Goal: Task Accomplishment & Management: Complete application form

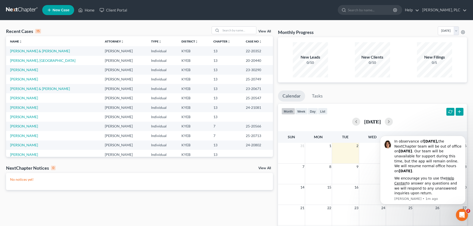
click at [60, 9] on span "New Case" at bounding box center [61, 10] width 17 height 4
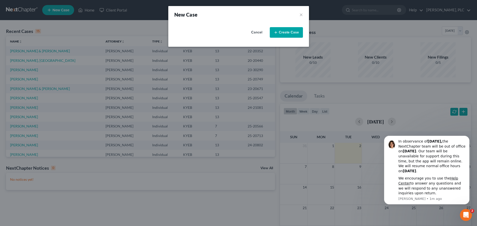
select select "32"
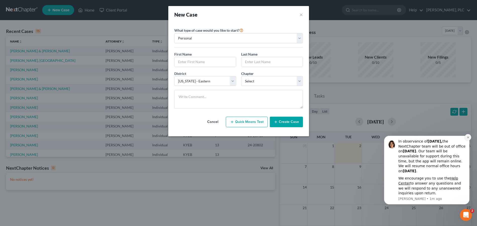
click at [469, 139] on button "Dismiss notification" at bounding box center [468, 137] width 7 height 7
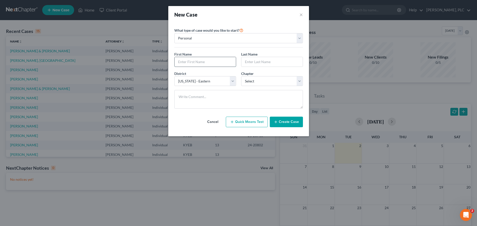
click at [209, 60] on input "text" at bounding box center [205, 62] width 61 height 10
type input "[PERSON_NAME]"
select select "3"
click option "13" at bounding box center [0, 0] width 0 height 0
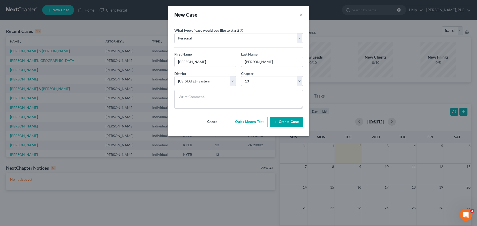
click at [296, 124] on button "Create Case" at bounding box center [286, 122] width 33 height 11
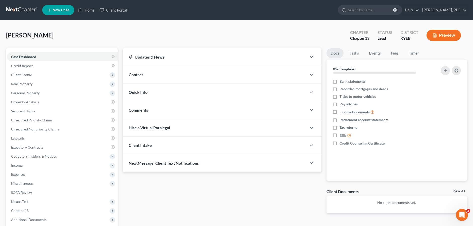
click at [136, 75] on span "Contact" at bounding box center [136, 74] width 14 height 5
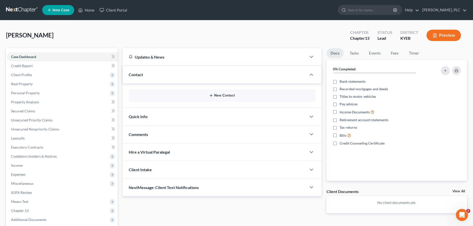
click at [218, 95] on button "New Contact" at bounding box center [222, 95] width 179 height 4
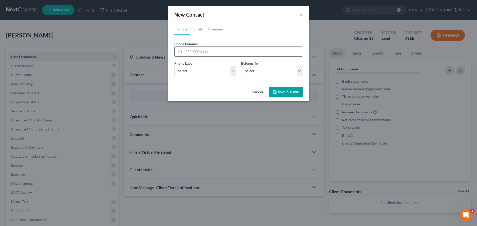
click at [211, 55] on input "tel" at bounding box center [243, 52] width 119 height 10
type input "8594686497"
select select "0"
click option "Mobile" at bounding box center [0, 0] width 0 height 0
select select "0"
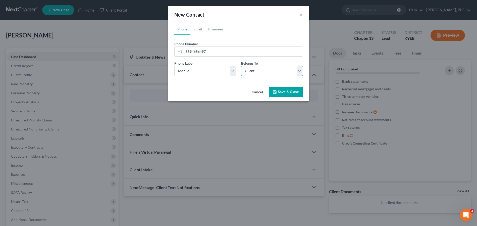
click option "Client" at bounding box center [0, 0] width 0 height 0
click at [200, 31] on link "Email" at bounding box center [197, 29] width 15 height 12
click at [199, 49] on input "email" at bounding box center [243, 52] width 119 height 10
type input "[EMAIL_ADDRESS][DOMAIN_NAME]"
select select "0"
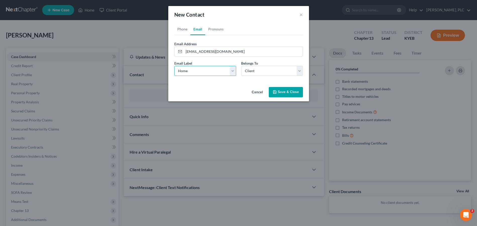
click option "Home" at bounding box center [0, 0] width 0 height 0
click option "Client" at bounding box center [0, 0] width 0 height 0
click at [295, 91] on button "Save & Close" at bounding box center [286, 92] width 34 height 11
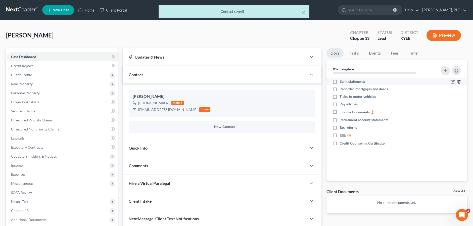
click at [458, 80] on icon "button" at bounding box center [459, 82] width 4 height 4
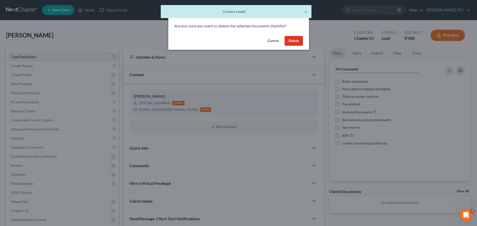
click at [288, 41] on button "Delete" at bounding box center [294, 41] width 18 height 10
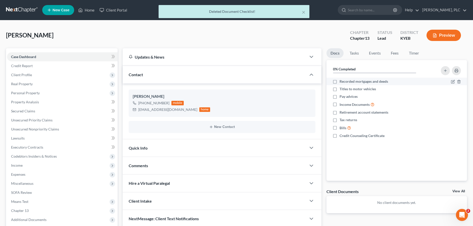
click at [339, 81] on label "Recorded mortgages and deeds" at bounding box center [363, 81] width 48 height 5
click at [341, 81] on input "Recorded mortgages and deeds" at bounding box center [342, 80] width 3 height 3
checkbox input "true"
click at [339, 91] on label "Titles to motor vehicles" at bounding box center [357, 88] width 36 height 5
click at [341, 90] on input "Titles to motor vehicles" at bounding box center [342, 87] width 3 height 3
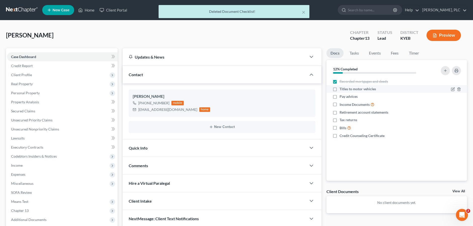
checkbox input "true"
click at [339, 96] on label "Pay advices" at bounding box center [348, 96] width 18 height 5
click at [341, 96] on input "Pay advices" at bounding box center [342, 95] width 3 height 3
checkbox input "true"
click at [339, 103] on label "Income Documents" at bounding box center [356, 105] width 35 height 6
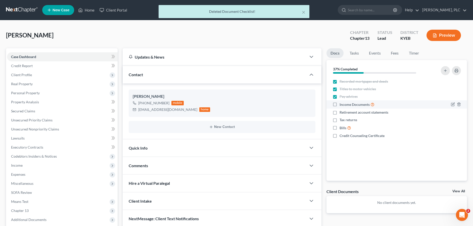
click at [341, 103] on input "Income Documents" at bounding box center [342, 103] width 3 height 3
checkbox input "true"
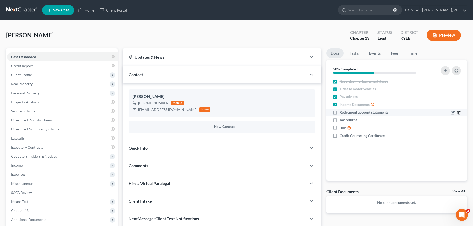
click at [460, 113] on icon "button" at bounding box center [459, 113] width 4 height 4
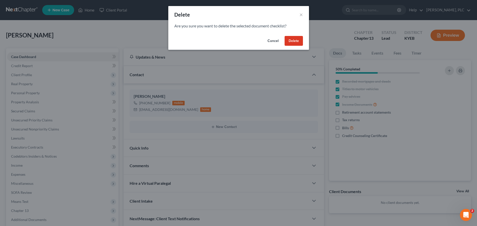
click at [296, 41] on button "Delete" at bounding box center [294, 41] width 18 height 10
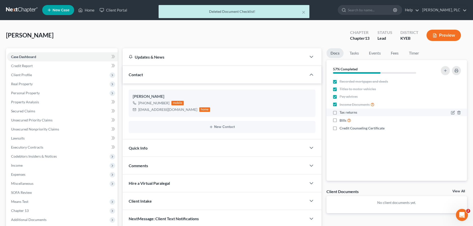
click at [339, 112] on label "Tax returns" at bounding box center [348, 112] width 18 height 5
click at [341, 112] on input "Tax returns" at bounding box center [342, 111] width 3 height 3
checkbox input "true"
click at [339, 119] on label "Bills" at bounding box center [345, 120] width 12 height 6
click at [341, 119] on input "Bills" at bounding box center [342, 118] width 3 height 3
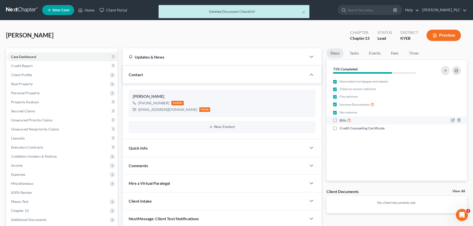
checkbox input "true"
click at [339, 128] on label "Credit Counseling Certificate" at bounding box center [361, 128] width 45 height 5
click at [341, 128] on input "Credit Counseling Certificate" at bounding box center [342, 127] width 3 height 3
checkbox input "true"
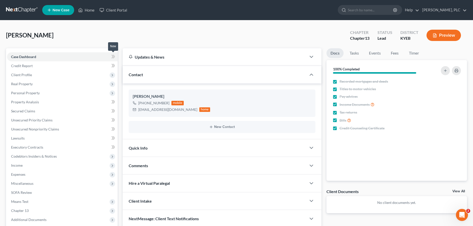
click at [112, 56] on icon at bounding box center [113, 57] width 4 height 6
click at [23, 76] on span "Client Profile" at bounding box center [21, 75] width 21 height 4
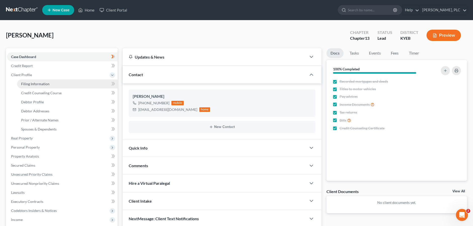
click at [30, 84] on span "Filing Information" at bounding box center [35, 84] width 28 height 4
select select "1"
select select "0"
select select "3"
select select "32"
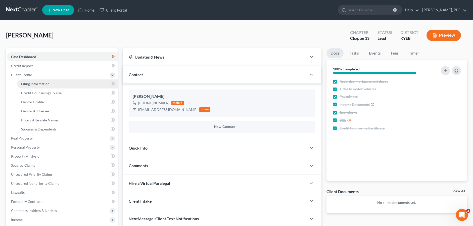
select select "0"
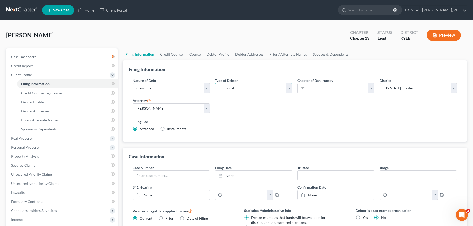
select select "1"
click option "Joint" at bounding box center [0, 0] width 0 height 0
click at [112, 83] on icon at bounding box center [113, 84] width 4 height 6
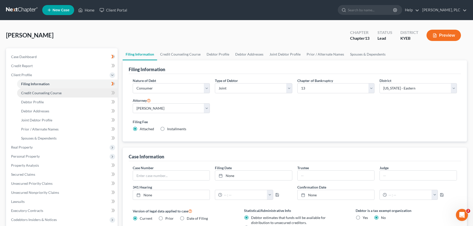
click at [88, 91] on link "Credit Counseling Course" at bounding box center [67, 92] width 101 height 9
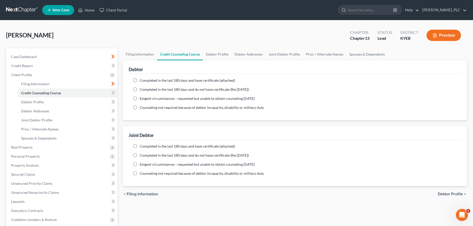
click at [140, 90] on label "Completed in the last 180 days and do not have certificate (file [DATE])" at bounding box center [194, 89] width 109 height 5
click at [142, 90] on input "Completed in the last 180 days and do not have certificate (file [DATE])" at bounding box center [143, 88] width 3 height 3
radio input "true"
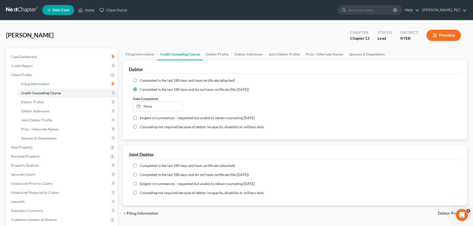
click at [140, 165] on label "Completed in the last 180 days and have certificate (attached)" at bounding box center [187, 165] width 95 height 5
click at [142, 165] on input "Completed in the last 180 days and have certificate (attached)" at bounding box center [143, 164] width 3 height 3
radio input "true"
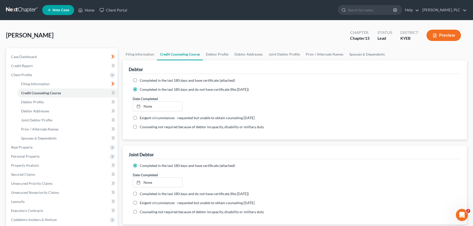
click at [140, 80] on label "Completed in the last 180 days and have certificate (attached)" at bounding box center [187, 80] width 95 height 5
click at [142, 80] on input "Completed in the last 180 days and have certificate (attached)" at bounding box center [143, 79] width 3 height 3
radio input "true"
radio input "false"
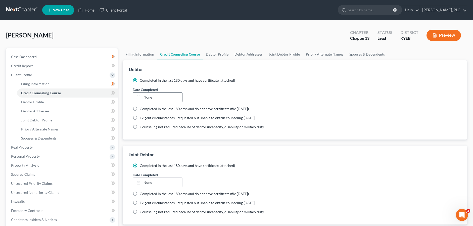
click at [156, 98] on link "None" at bounding box center [157, 97] width 49 height 10
type input "[DATE]"
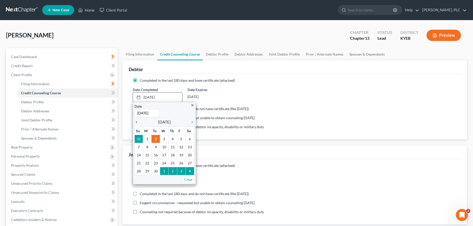
click at [136, 123] on icon "chevron_left" at bounding box center [137, 122] width 7 height 4
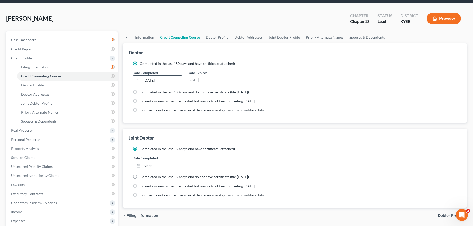
scroll to position [26, 0]
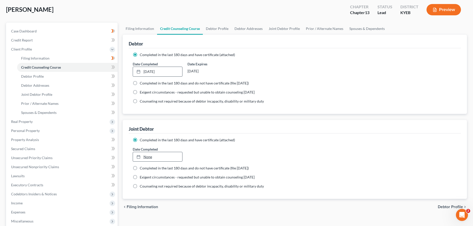
click at [150, 157] on link "None" at bounding box center [157, 157] width 49 height 10
type input "[DATE]"
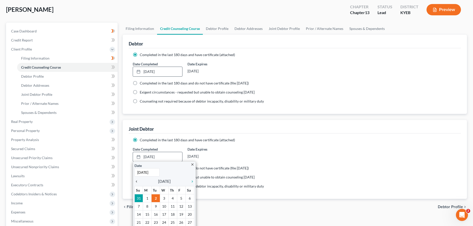
click at [136, 181] on icon "chevron_left" at bounding box center [137, 181] width 7 height 4
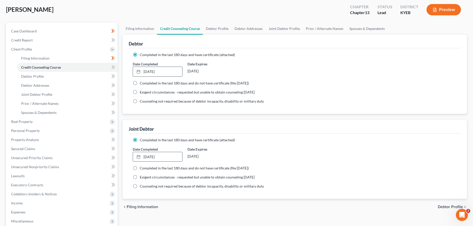
click at [265, 153] on div "Date Completed [DATE] close Date [DATE] Time 12:00 AM chevron_left [DATE] chevr…" at bounding box center [294, 153] width 329 height 15
click at [113, 67] on icon at bounding box center [112, 67] width 2 height 4
click at [50, 76] on link "Debtor Profile" at bounding box center [67, 76] width 101 height 9
select select "1"
select select "0"
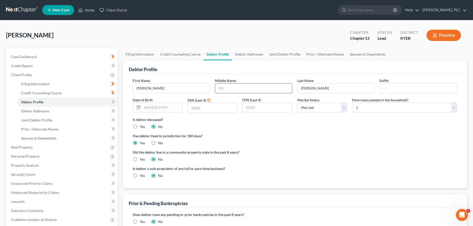
click at [256, 90] on input "text" at bounding box center [253, 88] width 77 height 10
type input "[PERSON_NAME]"
type input "[DATE]"
type input "2090"
click at [352, 103] on select "Select 1 2 3 4 5 6 7 8 9 10 11 12 13 14 15 16 17 18 19 20" at bounding box center [404, 108] width 105 height 10
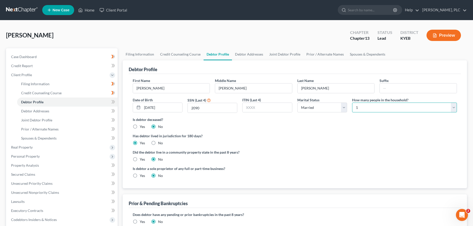
select select "1"
click option "2" at bounding box center [0, 0] width 0 height 0
click at [112, 102] on icon at bounding box center [113, 102] width 4 height 6
click at [73, 111] on link "Debtor Addresses" at bounding box center [67, 111] width 101 height 9
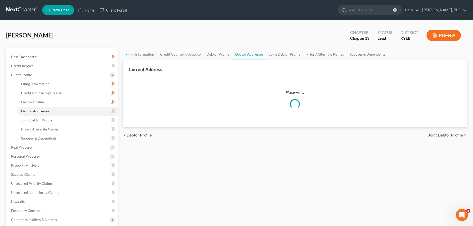
select select "0"
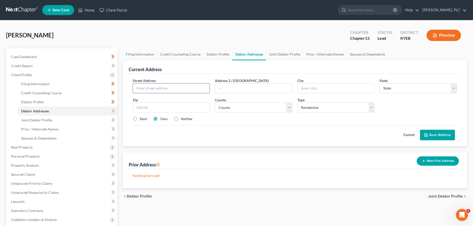
click at [147, 88] on input "text" at bounding box center [171, 88] width 77 height 10
type input "[STREET_ADDRESS]"
type input "[PERSON_NAME]"
select select "18"
type input "4130"
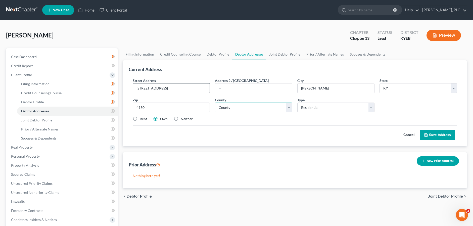
select select "58"
click at [435, 136] on button "Save Address" at bounding box center [437, 135] width 35 height 11
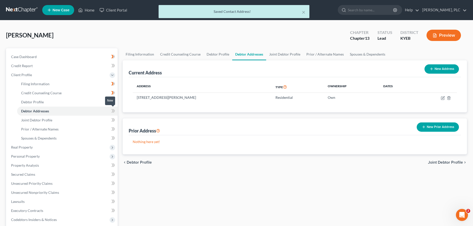
click at [113, 111] on icon at bounding box center [113, 111] width 4 height 6
click at [86, 122] on link "Joint Debtor Profile" at bounding box center [67, 120] width 101 height 9
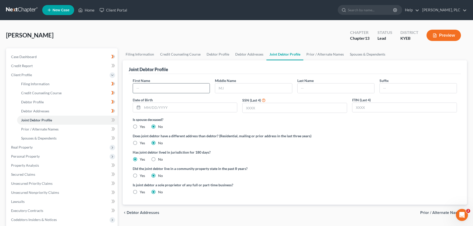
click at [163, 88] on input "text" at bounding box center [171, 88] width 77 height 10
type input "[PERSON_NAME]"
type input "[DATE]"
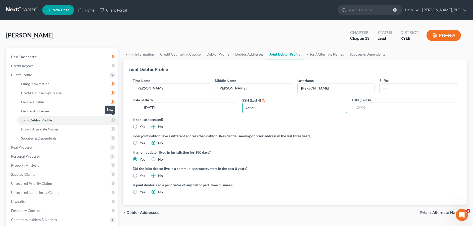
type input "6252"
click at [114, 120] on icon at bounding box center [114, 120] width 2 height 4
click at [54, 128] on span "Prior / Alternate Names" at bounding box center [39, 129] width 37 height 4
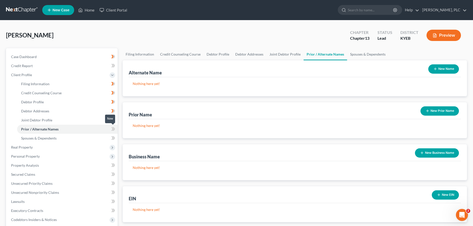
click at [114, 129] on icon at bounding box center [113, 129] width 4 height 6
click at [93, 138] on link "Spouses & Dependents" at bounding box center [67, 138] width 101 height 9
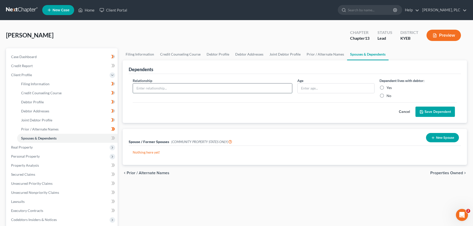
click at [167, 89] on input "text" at bounding box center [212, 88] width 159 height 10
type input "Spouse"
type input "Adult"
click at [386, 89] on label "Yes" at bounding box center [388, 87] width 5 height 5
click at [388, 88] on input "Yes" at bounding box center [389, 86] width 3 height 3
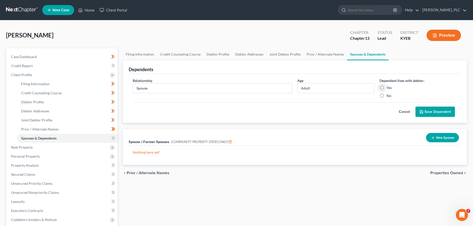
radio input "true"
click at [425, 109] on button "Save Dependent" at bounding box center [434, 112] width 39 height 11
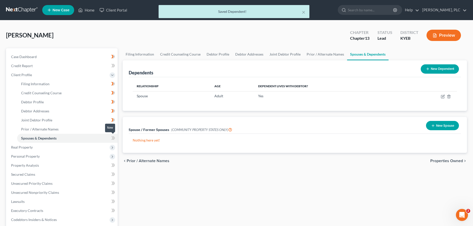
click at [112, 138] on icon at bounding box center [112, 138] width 2 height 4
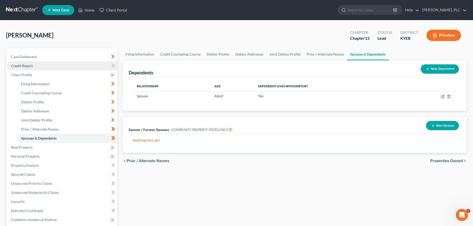
click at [38, 66] on link "Credit Report" at bounding box center [62, 65] width 111 height 9
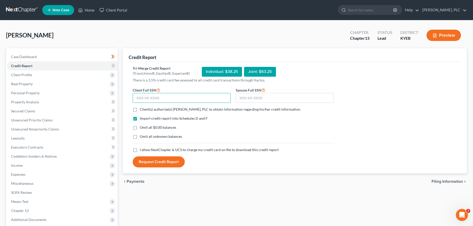
click at [136, 96] on input "text" at bounding box center [182, 98] width 98 height 10
type input "400-06-2090"
type input "400-17-6252"
click at [140, 109] on label "Client(s) authorize(s) [PERSON_NAME], PLC to obtain information regarding his/h…" at bounding box center [220, 109] width 161 height 5
click at [142, 109] on input "Client(s) authorize(s) [PERSON_NAME], PLC to obtain information regarding his/h…" at bounding box center [143, 108] width 3 height 3
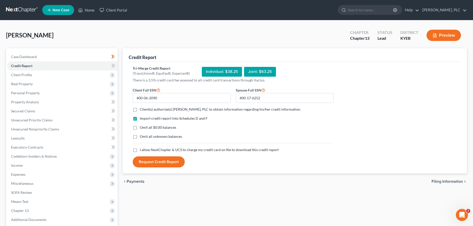
checkbox input "true"
click at [140, 128] on label "Omit all $0.00 balances" at bounding box center [158, 127] width 36 height 5
click at [142, 128] on input "Omit all $0.00 balances" at bounding box center [143, 126] width 3 height 3
checkbox input "true"
click at [140, 136] on label "Omit all unknown balances" at bounding box center [161, 136] width 42 height 5
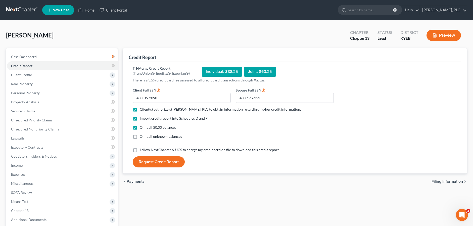
click at [142, 136] on input "Omit all unknown balances" at bounding box center [143, 135] width 3 height 3
checkbox input "true"
click at [140, 150] on label "I allow NextChapter & UCS to charge my credit card on file to download this cre…" at bounding box center [209, 149] width 139 height 5
click at [142, 150] on input "I allow NextChapter & UCS to charge my credit card on file to download this cre…" at bounding box center [143, 148] width 3 height 3
checkbox input "true"
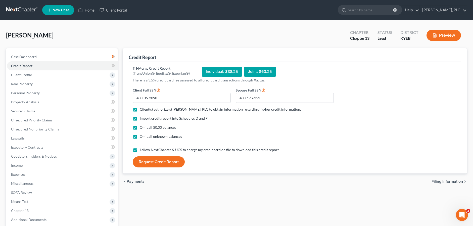
click at [152, 163] on button "Request Credit Report" at bounding box center [159, 161] width 52 height 11
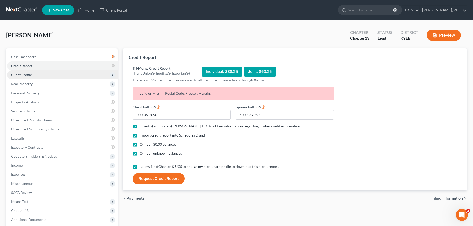
click at [20, 76] on span "Client Profile" at bounding box center [21, 75] width 21 height 4
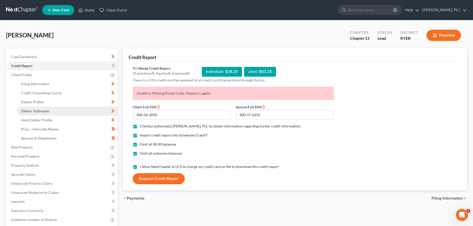
click at [29, 111] on span "Debtor Addresses" at bounding box center [35, 111] width 28 height 4
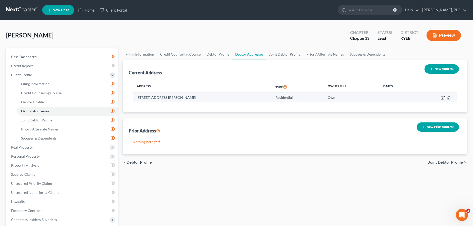
click at [442, 99] on icon "button" at bounding box center [443, 98] width 4 height 4
select select "18"
select select "58"
select select "0"
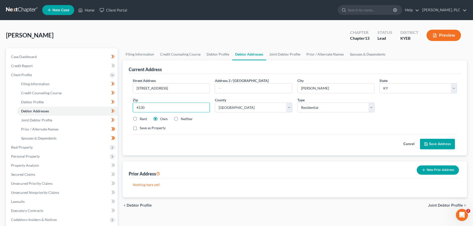
click at [155, 104] on input "4130" at bounding box center [171, 108] width 77 height 10
click at [138, 108] on input "4130" at bounding box center [171, 108] width 77 height 10
click at [141, 108] on input "4130" at bounding box center [171, 108] width 77 height 10
type input "41030"
click at [445, 145] on button "Save Address" at bounding box center [437, 144] width 35 height 11
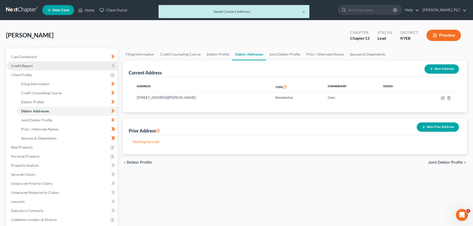
click at [45, 67] on link "Credit Report" at bounding box center [62, 65] width 111 height 9
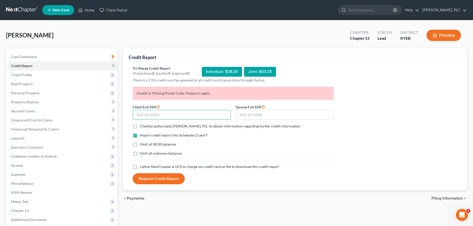
click at [166, 114] on input "text" at bounding box center [182, 115] width 98 height 10
click at [170, 115] on input "text" at bounding box center [182, 115] width 98 height 10
type input "400-06-2090"
click at [255, 115] on input "text" at bounding box center [285, 115] width 98 height 10
type input "400-17-6252"
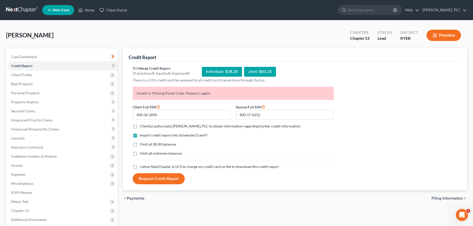
drag, startPoint x: 134, startPoint y: 125, endPoint x: 140, endPoint y: 151, distance: 25.8
click at [140, 125] on label "Client(s) authorize(s) [PERSON_NAME], PLC to obtain information regarding his/h…" at bounding box center [220, 126] width 161 height 5
click at [142, 125] on input "Client(s) authorize(s) [PERSON_NAME], PLC to obtain information regarding his/h…" at bounding box center [143, 125] width 3 height 3
checkbox input "true"
click at [140, 144] on label "Omit all $0.00 balances" at bounding box center [158, 144] width 36 height 5
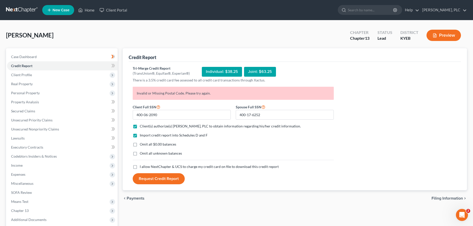
click at [142, 144] on input "Omit all $0.00 balances" at bounding box center [143, 143] width 3 height 3
checkbox input "true"
click at [140, 151] on label "Omit all unknown balances" at bounding box center [161, 153] width 42 height 5
click at [142, 151] on input "Omit all unknown balances" at bounding box center [143, 152] width 3 height 3
checkbox input "true"
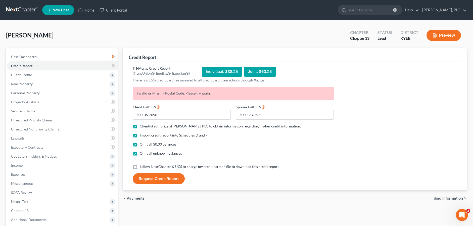
click at [140, 164] on label "I allow NextChapter & UCS to charge my credit card on file to download this cre…" at bounding box center [209, 166] width 139 height 5
click at [142, 164] on input "I allow NextChapter & UCS to charge my credit card on file to download this cre…" at bounding box center [143, 165] width 3 height 3
checkbox input "true"
click at [159, 178] on button "Request Credit Report" at bounding box center [159, 178] width 52 height 11
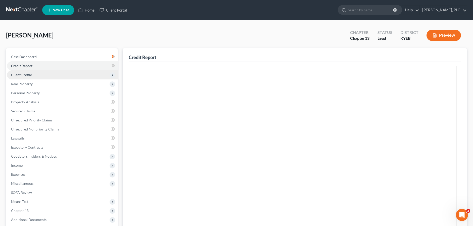
click at [19, 74] on span "Client Profile" at bounding box center [21, 75] width 21 height 4
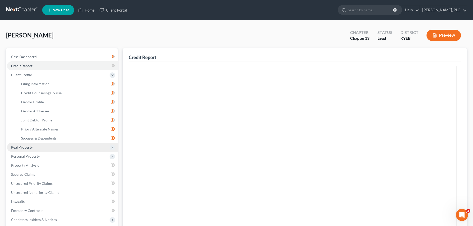
click at [26, 147] on span "Real Property" at bounding box center [22, 147] width 22 height 4
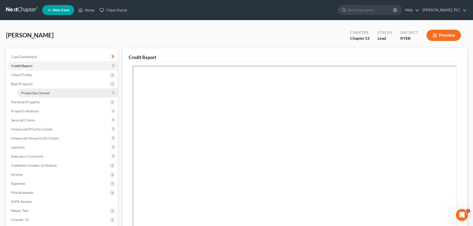
click at [43, 94] on span "Properties Owned" at bounding box center [35, 93] width 29 height 4
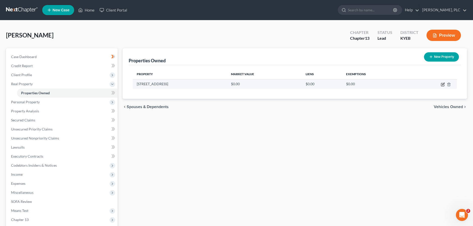
click at [442, 84] on icon "button" at bounding box center [443, 84] width 4 height 4
select select "18"
select select "58"
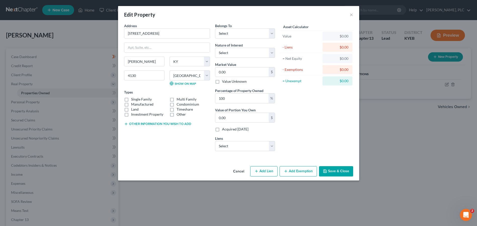
click at [131, 104] on label "Manufactured" at bounding box center [142, 104] width 22 height 5
click at [133, 104] on input "Manufactured" at bounding box center [134, 103] width 3 height 3
checkbox input "true"
click at [131, 110] on label "Land" at bounding box center [135, 109] width 8 height 5
click at [133, 110] on input "Land" at bounding box center [134, 108] width 3 height 3
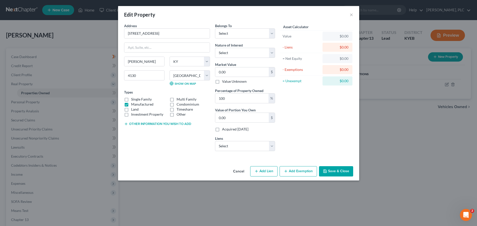
checkbox input "true"
select select "2"
click option "Debtor 1 And Debtor 2 Only" at bounding box center [0, 0] width 0 height 0
click at [215, 48] on select "Select Fee Simple Joint Tenant Life Estate Equitable Interest Future Interest T…" at bounding box center [245, 53] width 60 height 10
select select "1"
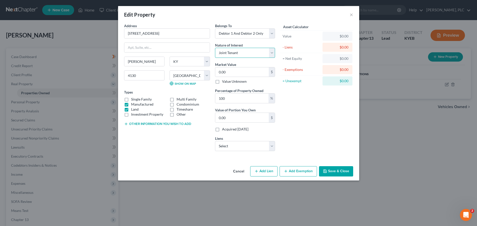
click option "Joint Tenant" at bounding box center [0, 0] width 0 height 0
click at [236, 72] on input "0.00" at bounding box center [242, 72] width 54 height 10
type input "1"
type input "1.00"
type input "13"
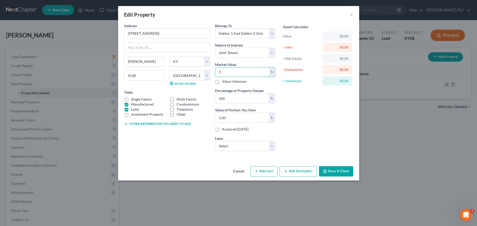
type input "13.00"
type input "131"
type input "131.00"
type input "1310"
type input "1,310.00"
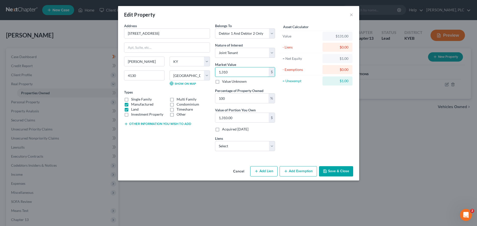
type input "1,3100"
type input "13,100.00"
type input "13,1000"
type input "131,000.00"
type input "131,000"
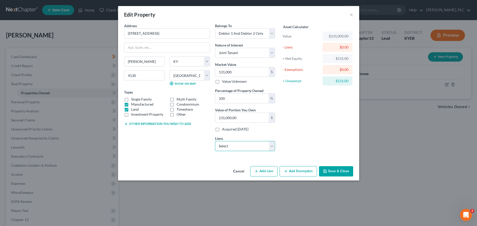
select select "0"
click option "Nr/Sms/Cal - $105,758.00" at bounding box center [0, 0] width 0 height 0
select select
select select "39"
select select "2"
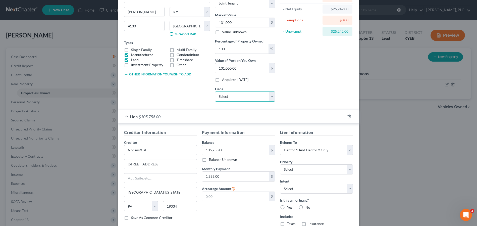
scroll to position [51, 0]
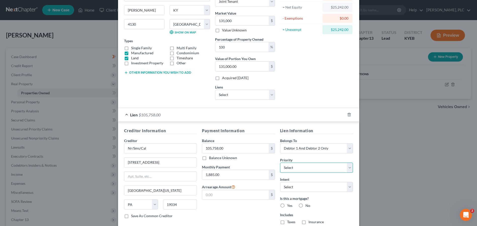
select select "0"
click option "1st" at bounding box center [0, 0] width 0 height 0
click at [287, 205] on label "Yes" at bounding box center [289, 205] width 5 height 5
click at [289, 205] on input "Yes" at bounding box center [290, 204] width 3 height 3
radio input "true"
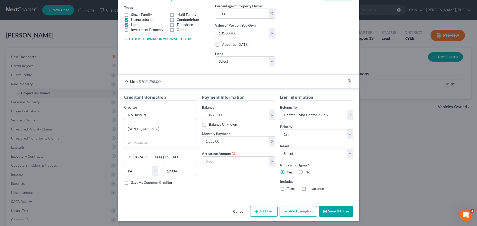
scroll to position [85, 0]
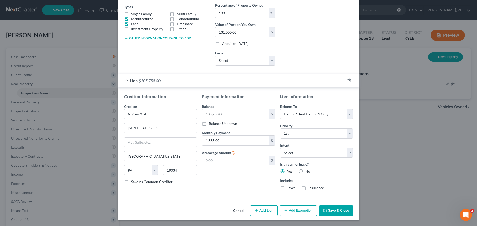
click at [287, 189] on label "Taxes" at bounding box center [291, 187] width 8 height 5
click at [289, 188] on input "Taxes" at bounding box center [290, 186] width 3 height 3
checkbox input "true"
click at [309, 188] on label "Insurance" at bounding box center [316, 187] width 15 height 5
click at [311, 188] on input "Insurance" at bounding box center [312, 186] width 3 height 3
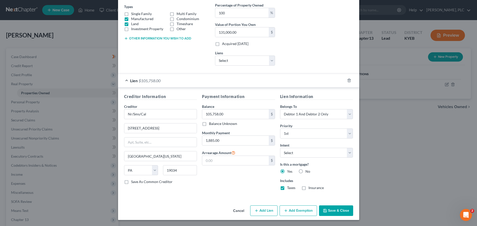
checkbox input "true"
click at [215, 159] on input "text" at bounding box center [235, 161] width 67 height 10
type input "5,520.00"
click at [296, 211] on button "Add Exemption" at bounding box center [298, 210] width 37 height 11
select select "2"
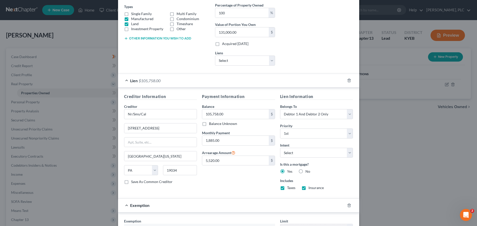
scroll to position [162, 0]
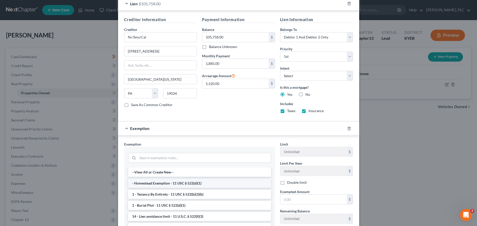
click at [177, 186] on li "- Homestead Exemption - 11 USC § 522(d)(1)" at bounding box center [199, 183] width 143 height 9
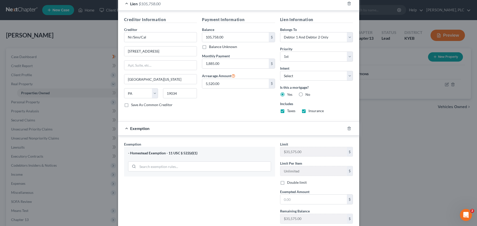
click at [287, 183] on label "Double limit" at bounding box center [297, 182] width 20 height 5
click at [289, 183] on input "Double limit" at bounding box center [290, 181] width 3 height 3
checkbox input "true"
click at [299, 198] on input "text" at bounding box center [313, 199] width 67 height 10
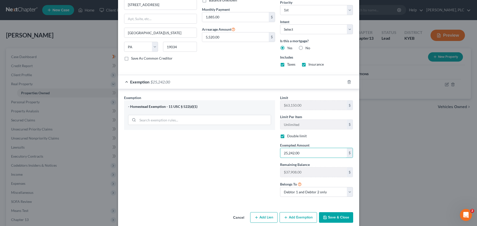
scroll to position [216, 0]
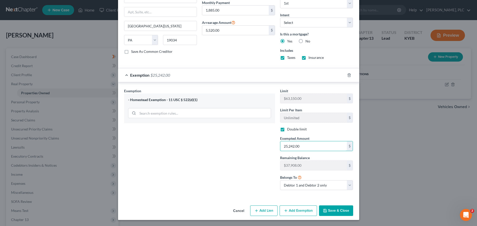
type input "25,242.00"
click at [351, 186] on div "Belongs To * Debtor 1 only Debtor 2 only Debtor 1 and Debtor 2 only" at bounding box center [317, 182] width 78 height 16
click at [280, 180] on select "Debtor 1 only Debtor 2 only Debtor 1 and Debtor 2 only" at bounding box center [316, 185] width 73 height 10
select select "0"
click option "Debtor 1 only" at bounding box center [0, 0] width 0 height 0
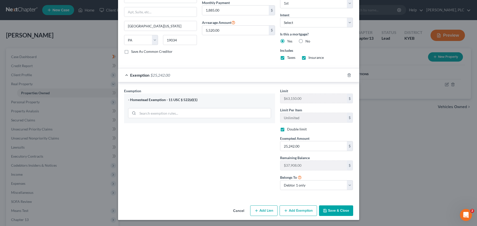
click at [339, 213] on button "Save & Close" at bounding box center [336, 210] width 34 height 11
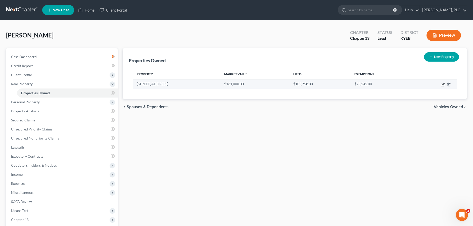
click at [443, 85] on icon "button" at bounding box center [443, 84] width 4 height 4
select select "18"
select select "58"
select select "2"
select select "1"
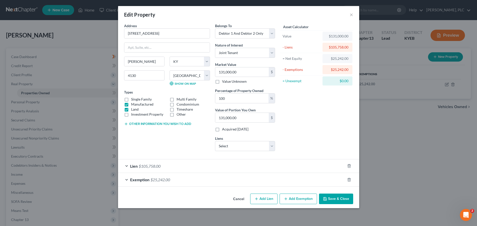
click at [262, 198] on button "Add Lien" at bounding box center [263, 198] width 27 height 11
select select "2"
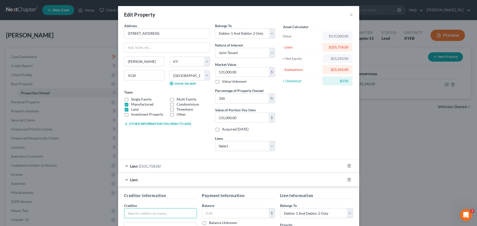
click at [141, 213] on input "text" at bounding box center [160, 213] width 73 height 10
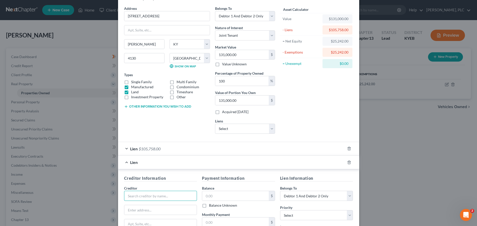
scroll to position [26, 0]
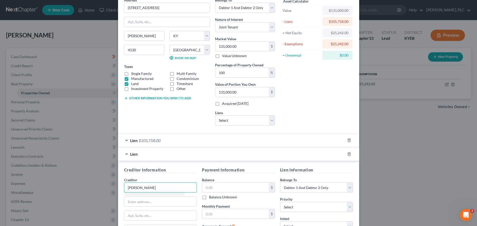
type input "[PERSON_NAME]"
type input "[STREET_ADDRESS]"
type input "Suite 202-44"
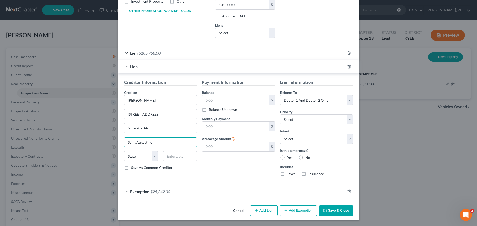
type input "Saint Augustine"
select select "9"
type input "32092"
click at [235, 97] on input "text" at bounding box center [235, 100] width 67 height 10
type input "3,500.00"
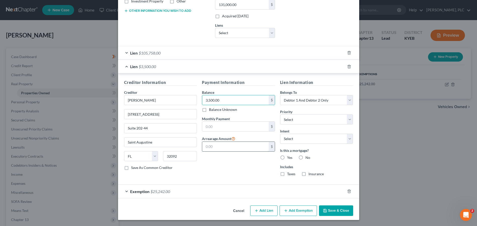
click at [231, 147] on input "text" at bounding box center [235, 147] width 67 height 10
type input "3,500.00"
select select "1"
click option "2nd" at bounding box center [0, 0] width 0 height 0
click at [306, 156] on label "No" at bounding box center [308, 157] width 5 height 5
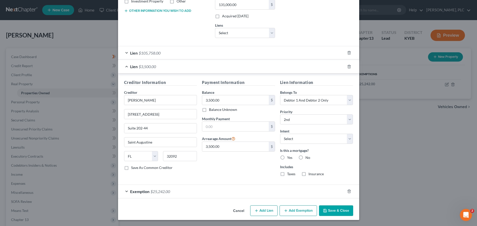
click at [308, 156] on input "No" at bounding box center [309, 156] width 3 height 3
radio input "true"
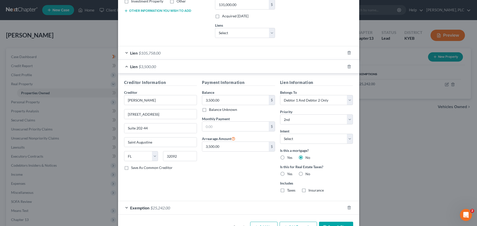
click at [287, 174] on label "Yes" at bounding box center [289, 173] width 5 height 5
click at [289, 174] on input "Yes" at bounding box center [290, 172] width 3 height 3
radio input "true"
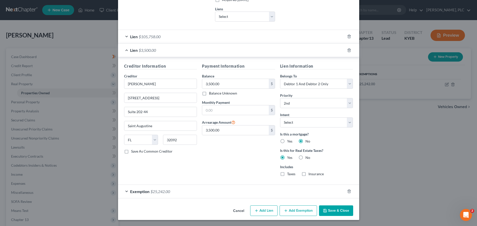
scroll to position [27, 0]
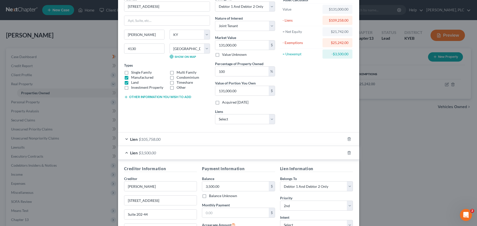
click at [270, 139] on div "Lien $105,758.00" at bounding box center [231, 138] width 227 height 13
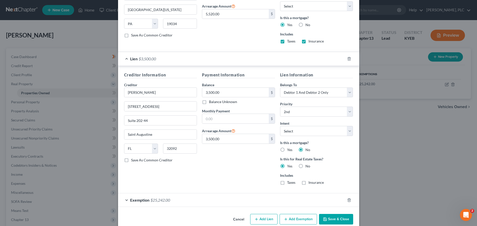
scroll to position [240, 0]
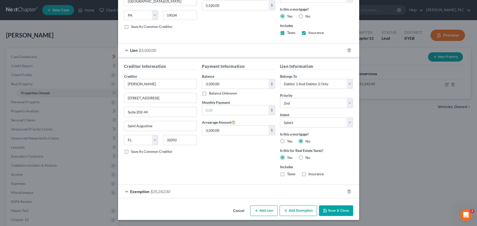
click at [156, 192] on span "$25,242.00" at bounding box center [161, 191] width 20 height 5
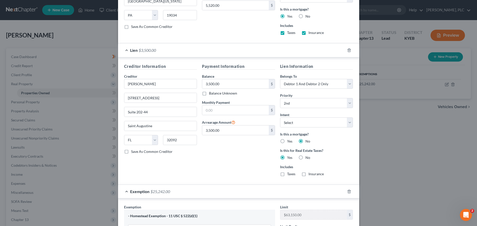
click at [156, 192] on span "$25,242.00" at bounding box center [161, 191] width 20 height 5
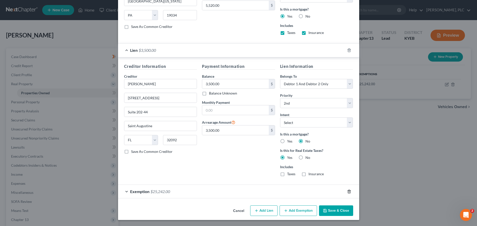
click at [347, 192] on icon "button" at bounding box center [349, 191] width 4 height 4
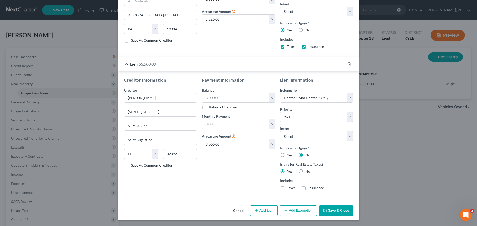
scroll to position [227, 0]
click at [259, 210] on button "Add Lien" at bounding box center [263, 210] width 27 height 11
select select "2"
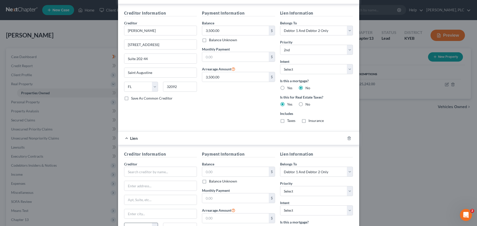
scroll to position [329, 0]
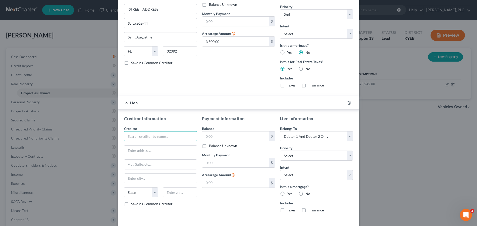
click at [149, 140] on input "text" at bounding box center [160, 136] width 73 height 10
click at [149, 147] on div "Kenton County Sheriff" at bounding box center [154, 144] width 52 height 5
type input "Kenton County Sheriff"
type input "[STREET_ADDRESS][PERSON_NAME]"
type input "[PERSON_NAME]"
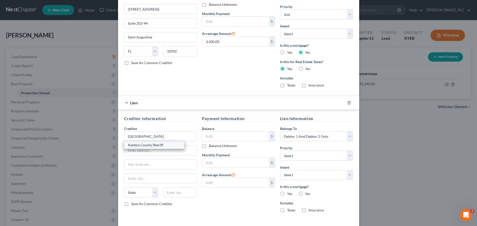
select select "18"
type input "41011"
click at [225, 135] on input "text" at bounding box center [235, 136] width 67 height 10
type input "2,720.84"
click at [232, 184] on input "text" at bounding box center [235, 183] width 67 height 10
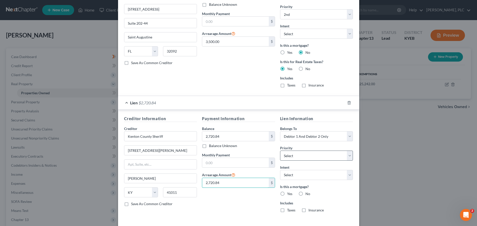
type input "2,720.84"
select select "1"
click option "3rd" at bounding box center [0, 0] width 0 height 0
click at [219, 205] on div "Payment Information Balance 2,720.84 $ Balance Unknown Balance Undetermined 2,7…" at bounding box center [239, 166] width 78 height 101
click at [306, 193] on label "No" at bounding box center [308, 193] width 5 height 5
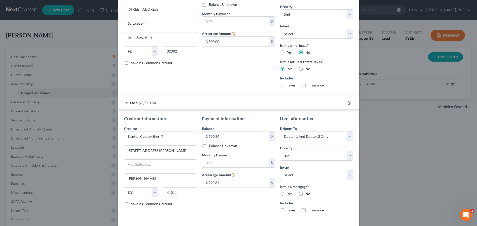
click at [308, 193] on input "No" at bounding box center [309, 192] width 3 height 3
radio input "true"
click at [287, 211] on label "Yes" at bounding box center [289, 210] width 5 height 5
click at [289, 211] on input "Yes" at bounding box center [290, 209] width 3 height 3
radio input "true"
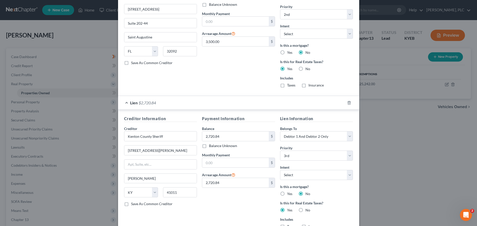
scroll to position [368, 0]
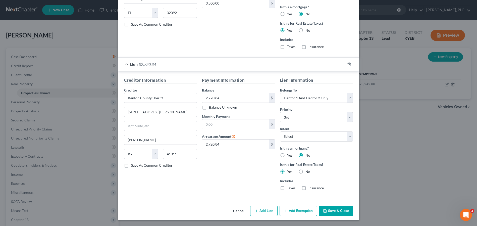
click at [300, 212] on button "Add Exemption" at bounding box center [298, 211] width 37 height 11
select select "2"
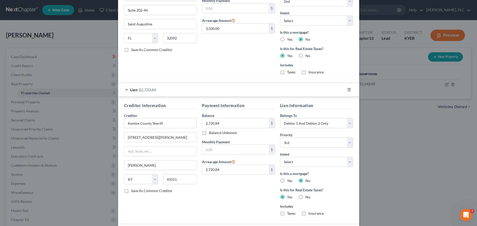
scroll to position [445, 0]
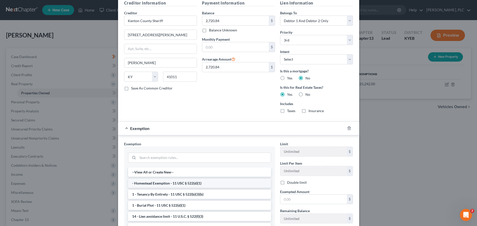
click at [171, 183] on li "- Homestead Exemption - 11 USC § 522(d)(1)" at bounding box center [199, 183] width 143 height 9
checkbox input "true"
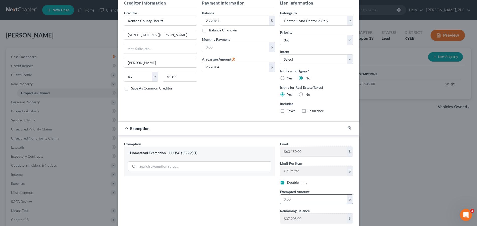
click at [287, 200] on input "text" at bounding box center [313, 199] width 67 height 10
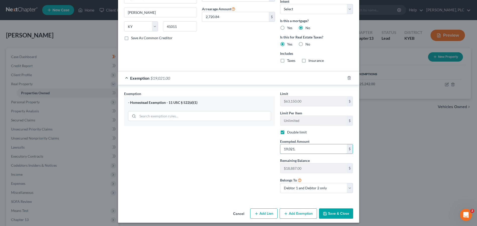
scroll to position [498, 0]
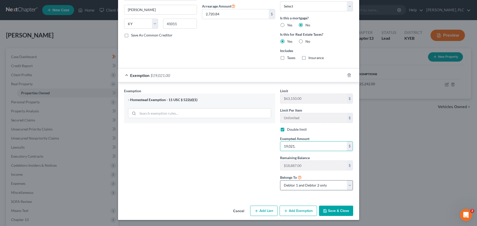
type input "19,021."
select select "0"
click option "Debtor 1 only" at bounding box center [0, 0] width 0 height 0
click at [334, 210] on button "Save & Close" at bounding box center [336, 211] width 34 height 11
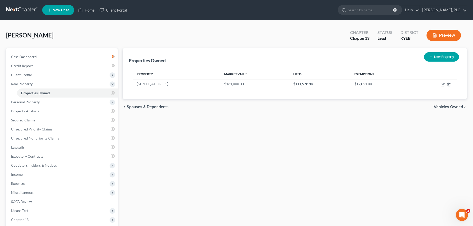
click at [113, 92] on icon at bounding box center [112, 93] width 2 height 4
click at [55, 102] on span "Personal Property" at bounding box center [62, 101] width 111 height 9
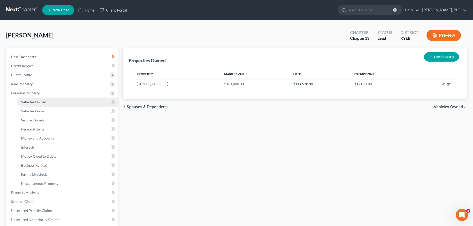
click at [52, 104] on link "Vehicles Owned" at bounding box center [67, 101] width 101 height 9
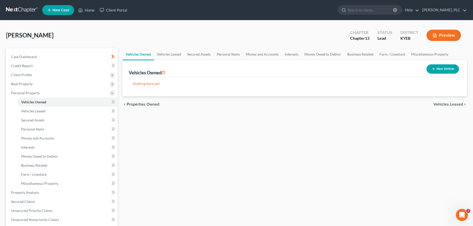
click at [447, 68] on button "New Vehicle" at bounding box center [442, 68] width 32 height 9
select select "0"
select select "2"
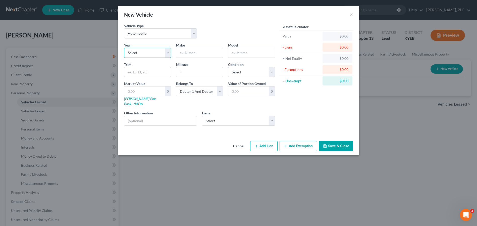
select select "21"
click option "2005" at bounding box center [0, 0] width 0 height 0
click at [192, 53] on input "text" at bounding box center [199, 53] width 46 height 10
type input "Toyota"
click at [236, 52] on input "Carolla" at bounding box center [251, 53] width 46 height 10
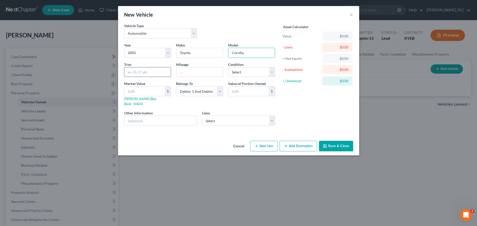
type input "Corolla"
click at [154, 73] on input "text" at bounding box center [147, 72] width 46 height 10
type input "4D"
type input "286,000"
select select "3"
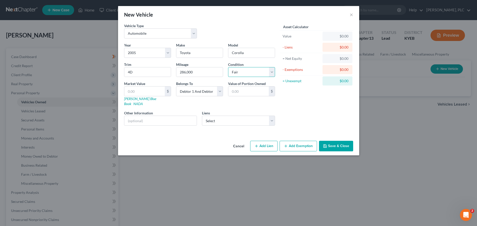
click option "Fair" at bounding box center [0, 0] width 0 height 0
click at [142, 91] on input "text" at bounding box center [144, 91] width 40 height 10
type input "2"
type input "2.00"
type input "22"
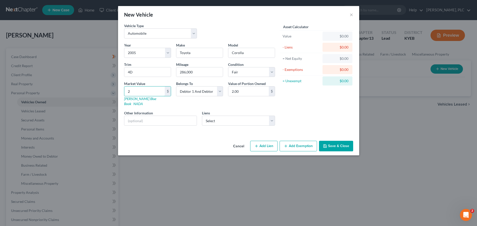
type input "22.00"
type input "225"
type input "225.00"
type input "2250"
type input "2,250.00"
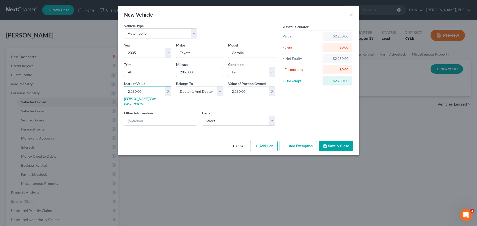
type input "2,250.00"
type input "value based on JD Power low retail"
select select "0"
click option "Eagle Financial Serv - $3,887.00" at bounding box center [0, 0] width 0 height 0
select select
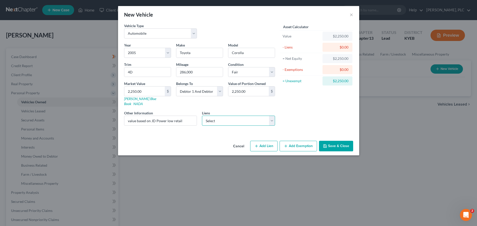
select select "18"
select select "2"
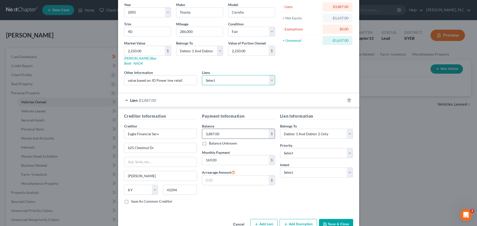
scroll to position [49, 0]
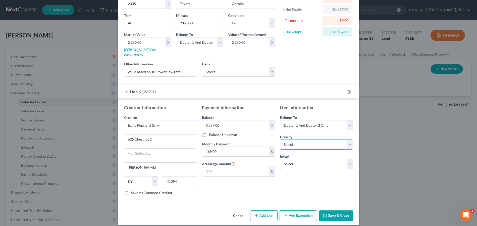
select select "0"
click option "1st" at bounding box center [0, 0] width 0 height 0
click at [176, 37] on select "Select Debtor 1 Only Debtor 2 Only Debtor 1 And Debtor 2 Only At Least One Of T…" at bounding box center [199, 42] width 47 height 10
click at [289, 64] on div "Asset Calculator Value $2,250.00 - Liens $3,887.00 = Net Equity -$1,637.00 - Ex…" at bounding box center [317, 27] width 78 height 107
select select "0"
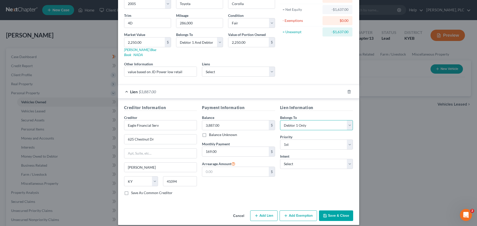
click option "Debtor 1 Only" at bounding box center [0, 0] width 0 height 0
click at [334, 212] on button "Save & Close" at bounding box center [336, 215] width 34 height 11
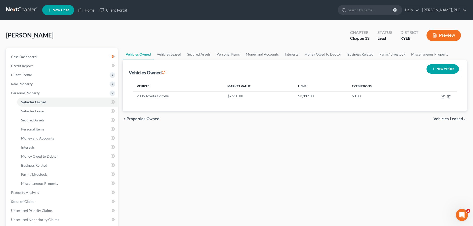
click at [449, 71] on button "New Vehicle" at bounding box center [442, 68] width 32 height 9
select select "0"
select select "2"
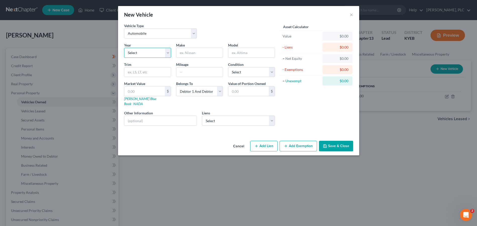
select select "22"
click option "2004" at bounding box center [0, 0] width 0 height 0
click at [199, 55] on input "text" at bounding box center [199, 53] width 46 height 10
type input "Toyota"
type input "Tundra"
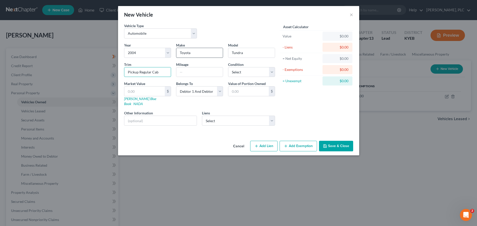
type input "Pickup Regular Cab"
type input "123,000"
click at [143, 93] on input "text" at bounding box center [144, 91] width 40 height 10
click at [228, 67] on select "Select Excellent Very Good Good Fair Poor" at bounding box center [251, 72] width 47 height 10
select select "3"
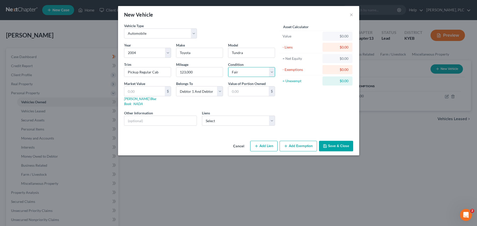
click option "Fair" at bounding box center [0, 0] width 0 height 0
click at [163, 96] on input "text" at bounding box center [144, 91] width 40 height 10
type input "4"
type input "4.00"
type input "46"
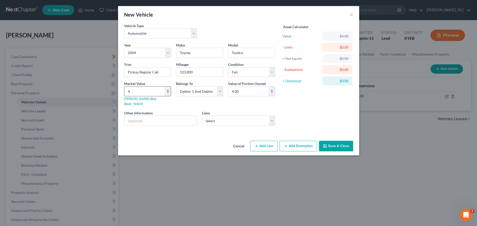
type input "46.00"
type input "462"
type input "462.00"
type input "4625"
type input "4,625.00"
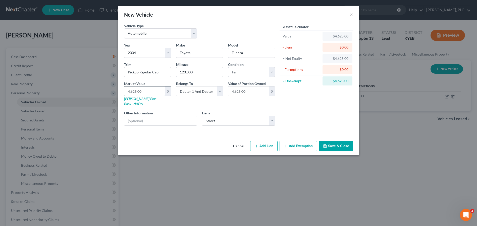
type input "4,625.00"
type input "Value based on JD Power low retail"
click at [202, 116] on select "Select Marinr Finc - $2,087.00 Moneylion - $843.00" at bounding box center [238, 121] width 73 height 10
select select "0"
click option "Marinr Finc - $2,087.00" at bounding box center [0, 0] width 0 height 0
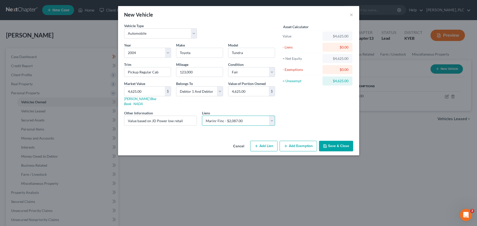
select select
select select "21"
select select "2"
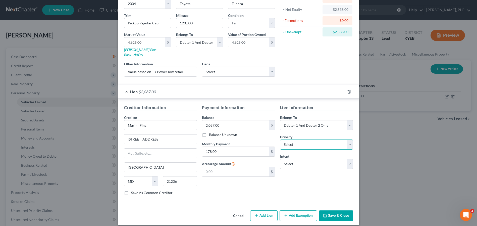
select select "0"
click option "1st" at bounding box center [0, 0] width 0 height 0
click at [247, 171] on input "text" at bounding box center [235, 172] width 67 height 10
type input "0.00"
click at [301, 214] on button "Add Exemption" at bounding box center [298, 215] width 37 height 11
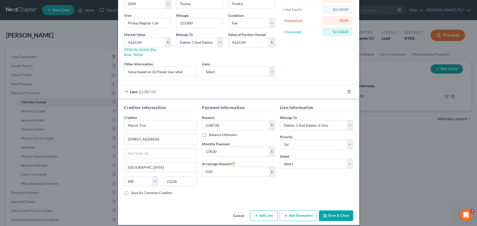
select select "2"
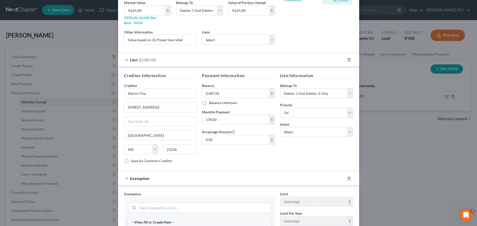
scroll to position [100, 0]
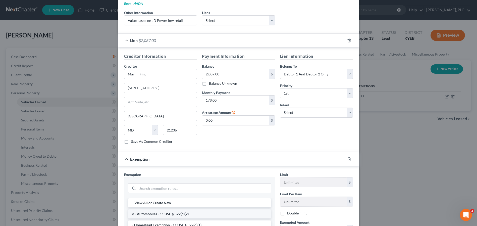
click at [171, 212] on li "3 - Automobiles - 11 USC § 522(d)(2)" at bounding box center [199, 213] width 143 height 9
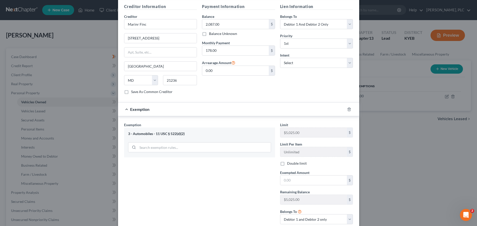
scroll to position [179, 0]
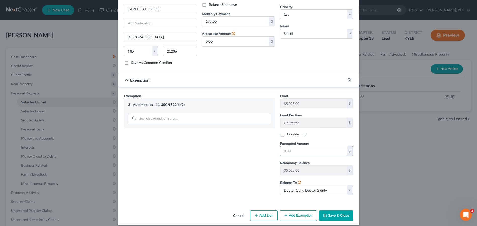
click at [318, 150] on input "text" at bounding box center [313, 151] width 67 height 10
type input "2,538.00"
click at [262, 177] on div "Exemption Set must be selected for CA. Exemption * 3 - Automobiles - 11 USC § 5…" at bounding box center [200, 146] width 156 height 106
click at [280, 185] on select "Debtor 1 only Debtor 2 only Debtor 1 and Debtor 2 only" at bounding box center [316, 190] width 73 height 10
select select "0"
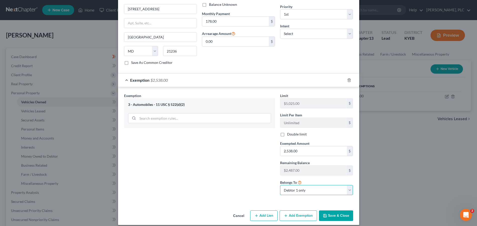
click option "Debtor 1 only" at bounding box center [0, 0] width 0 height 0
click at [330, 212] on button "Save & Close" at bounding box center [336, 215] width 34 height 11
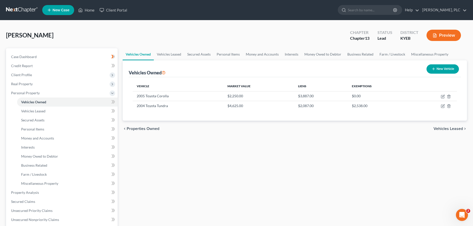
click at [431, 73] on button "New Vehicle" at bounding box center [442, 68] width 32 height 9
select select "0"
select select "2"
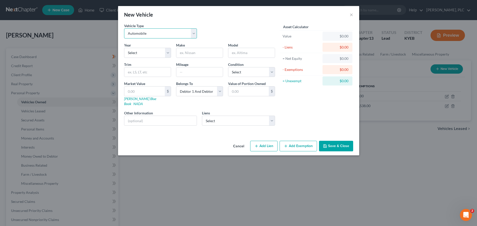
select select "7"
click option "Other Vehicle" at bounding box center [0, 0] width 0 height 0
select select "25"
click option "2001" at bounding box center [0, 0] width 0 height 0
click at [200, 56] on input "text" at bounding box center [199, 53] width 46 height 10
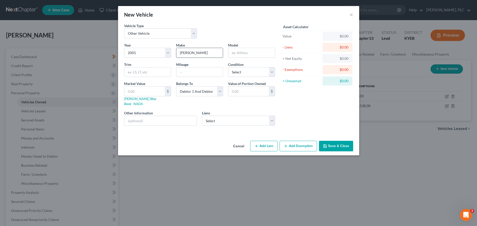
type input "[PERSON_NAME]"
type input "Modular Home"
type input "4443D"
select select "3"
click option "Fair" at bounding box center [0, 0] width 0 height 0
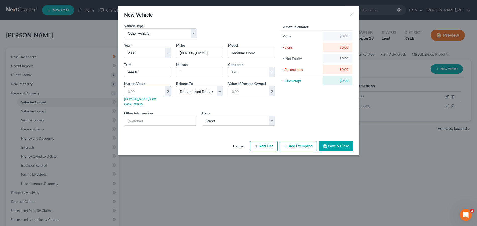
click at [156, 92] on input "text" at bounding box center [144, 91] width 40 height 10
type input "9"
type input "9.00"
type input "91"
type input "91.00"
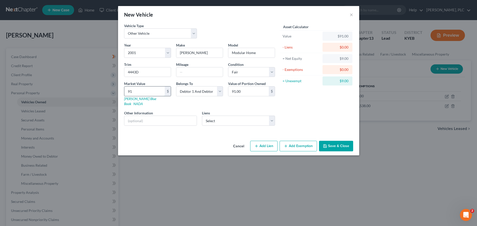
type input "910"
type input "910.00"
type input "9100"
type input "9,100.00"
type input "9,1000"
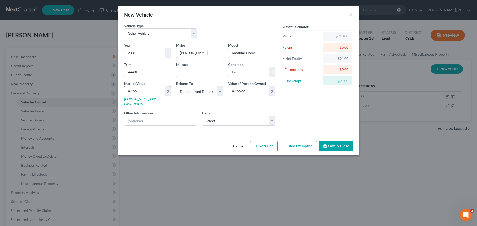
type input "91,000.00"
click at [221, 116] on select "Select Moneylion - $843.00" at bounding box center [238, 121] width 73 height 10
click at [156, 118] on input "text" at bounding box center [160, 121] width 73 height 10
type input "part of land value based on taxes"
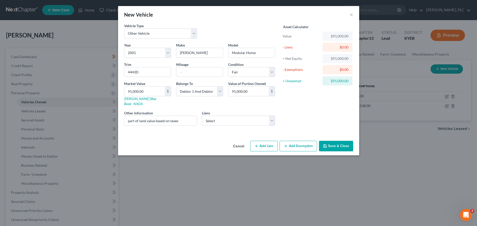
click at [345, 141] on button "Save & Close" at bounding box center [336, 146] width 34 height 11
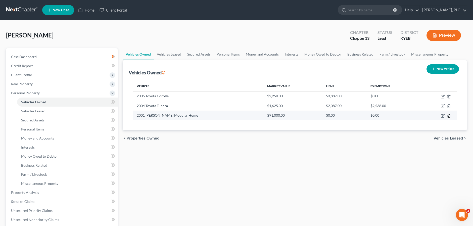
click at [450, 116] on icon "button" at bounding box center [449, 115] width 2 height 3
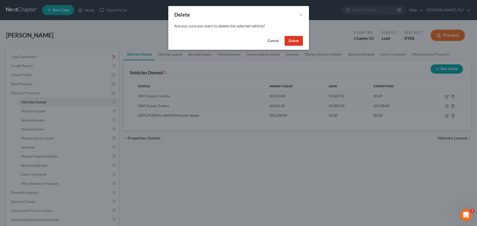
click at [292, 36] on button "Delete" at bounding box center [294, 41] width 18 height 10
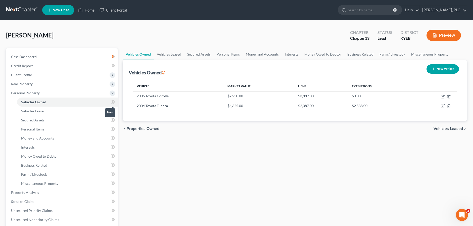
click at [110, 101] on span at bounding box center [113, 103] width 9 height 8
click at [115, 111] on icon at bounding box center [113, 111] width 4 height 6
click at [82, 120] on link "Secured Assets" at bounding box center [67, 120] width 101 height 9
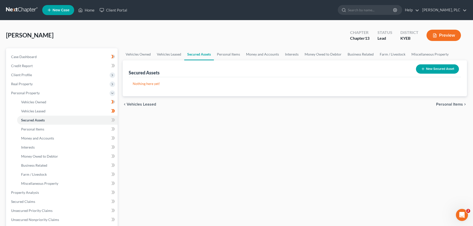
click at [437, 70] on button "New Secured Asset" at bounding box center [437, 68] width 43 height 9
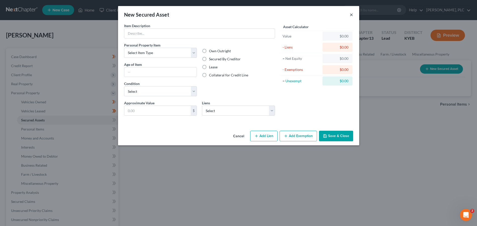
click at [350, 14] on button "×" at bounding box center [352, 15] width 4 height 6
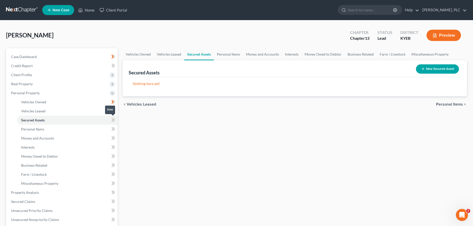
click at [111, 119] on span at bounding box center [113, 121] width 9 height 8
click at [92, 130] on link "Personal Items" at bounding box center [67, 129] width 101 height 9
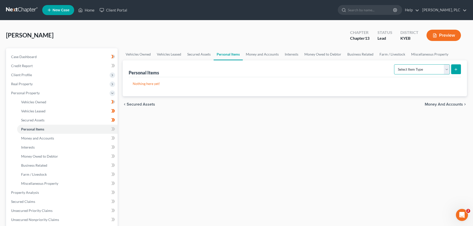
select select "household_goods"
click option "Household Goods" at bounding box center [0, 0] width 0 height 0
click at [457, 70] on icon "submit" at bounding box center [456, 69] width 4 height 4
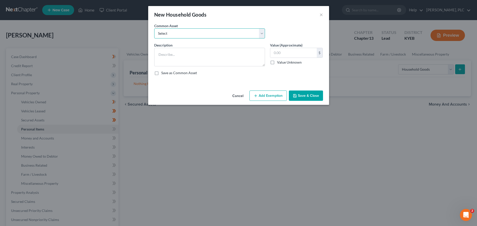
select select "0"
click option "Misc. Household Goods" at bounding box center [0, 0] width 0 height 0
click at [280, 95] on button "Add Exemption" at bounding box center [268, 95] width 37 height 11
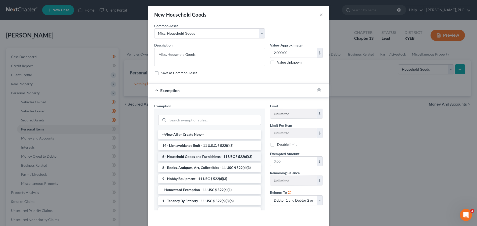
click at [182, 155] on li "6 - Household Goods and Furnishings - 11 USC § 522(d)(3)" at bounding box center [209, 156] width 103 height 9
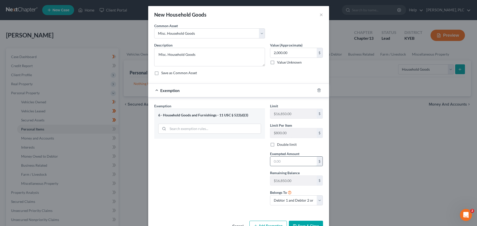
click at [281, 162] on input "text" at bounding box center [293, 162] width 46 height 10
click option "Debtor 1 only" at bounding box center [0, 0] width 0 height 0
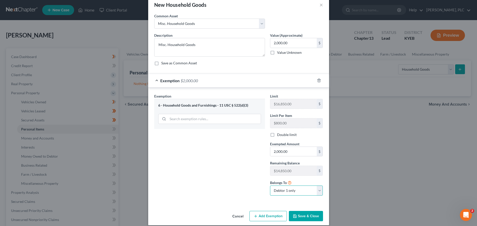
scroll to position [15, 0]
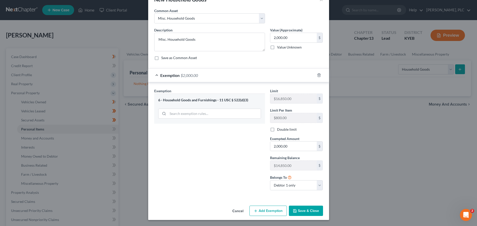
click at [304, 213] on button "Save & Close" at bounding box center [306, 211] width 34 height 11
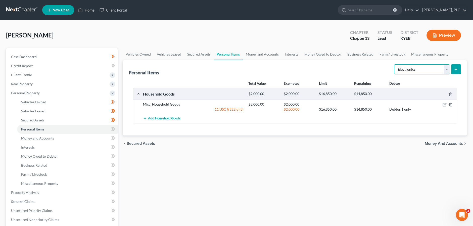
click option "Electronics" at bounding box center [0, 0] width 0 height 0
click at [453, 69] on button "submit" at bounding box center [456, 69] width 10 height 10
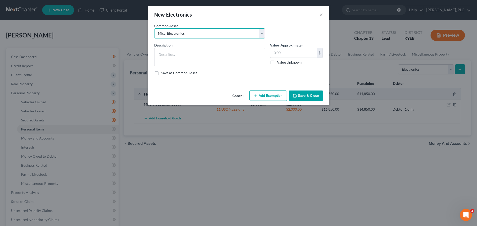
click option "Misc. Electronics" at bounding box center [0, 0] width 0 height 0
click at [277, 95] on button "Add Exemption" at bounding box center [268, 95] width 37 height 11
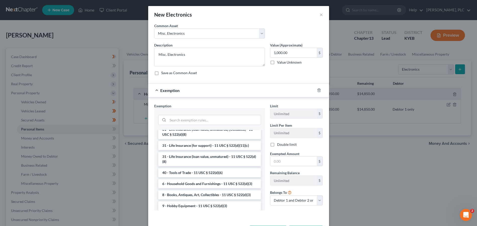
scroll to position [411, 0]
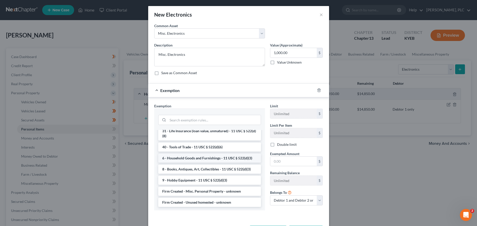
click at [224, 163] on li "6 - Household Goods and Furnishings - 11 USC § 522(d)(3)" at bounding box center [209, 158] width 103 height 9
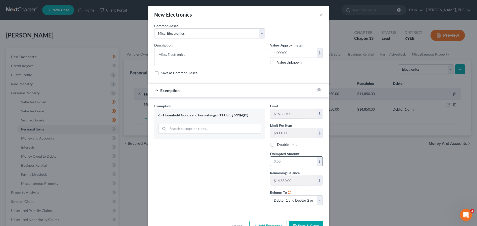
click at [295, 163] on input "text" at bounding box center [293, 162] width 46 height 10
click option "Debtor 1 only" at bounding box center [0, 0] width 0 height 0
click at [300, 223] on button "Save & Close" at bounding box center [306, 226] width 34 height 11
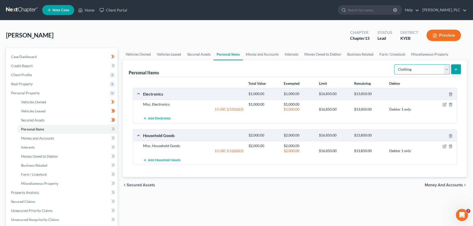
click option "Clothing" at bounding box center [0, 0] width 0 height 0
click at [457, 70] on icon "submit" at bounding box center [456, 69] width 4 height 4
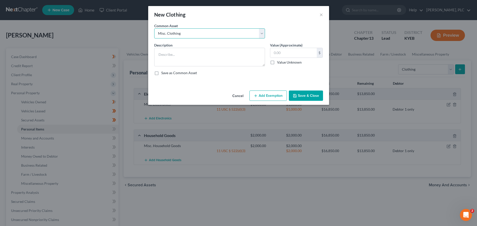
click option "Misc. Clothing" at bounding box center [0, 0] width 0 height 0
click at [275, 94] on button "Add Exemption" at bounding box center [268, 95] width 37 height 11
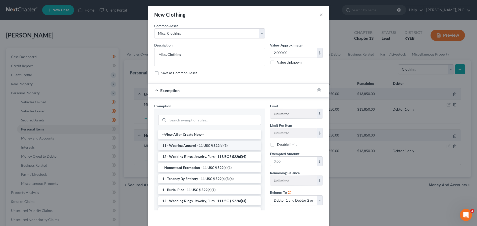
click at [201, 147] on li "11 - Wearing Apparel - 11 USC § 522(d)(3)" at bounding box center [209, 145] width 103 height 9
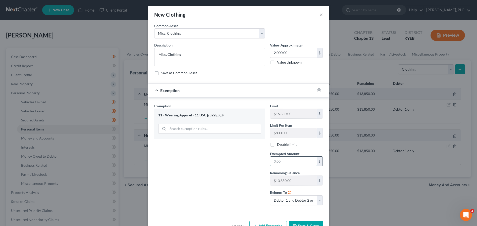
click at [279, 163] on input "text" at bounding box center [293, 162] width 46 height 10
click at [277, 144] on label "Double limit" at bounding box center [287, 144] width 20 height 5
click at [279, 144] on input "Double limit" at bounding box center [280, 143] width 3 height 3
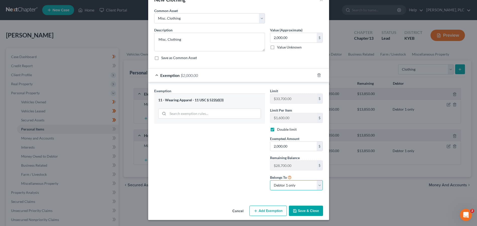
click option "Debtor 1 only" at bounding box center [0, 0] width 0 height 0
click at [296, 212] on button "Save & Close" at bounding box center [306, 211] width 34 height 11
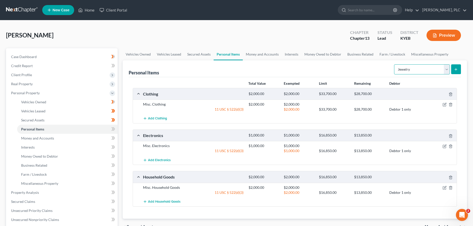
click option "Jewelry" at bounding box center [0, 0] width 0 height 0
click at [456, 70] on icon "submit" at bounding box center [456, 69] width 4 height 4
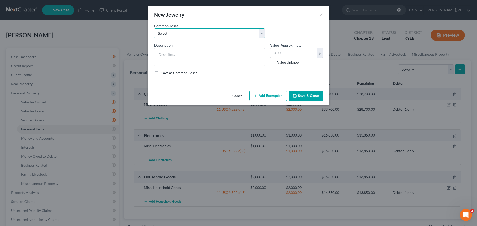
click at [154, 28] on select "Select Misc. Jewelry Misc. Jewelry" at bounding box center [209, 33] width 111 height 10
click option "Misc. Jewelry" at bounding box center [0, 0] width 0 height 0
drag, startPoint x: 299, startPoint y: 55, endPoint x: 274, endPoint y: 57, distance: 24.7
click at [274, 57] on input "500.00" at bounding box center [293, 53] width 46 height 10
click at [267, 99] on button "Add Exemption" at bounding box center [268, 95] width 37 height 11
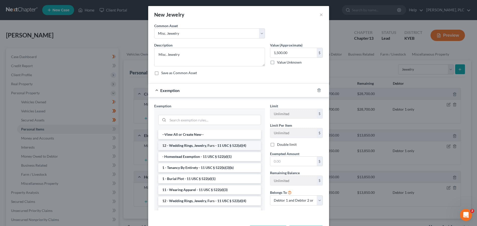
click at [213, 146] on li "12 - Wedding Rings, Jewelry, Furs - 11 USC § 522(d)(4)" at bounding box center [209, 145] width 103 height 9
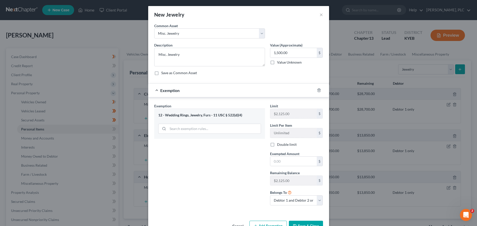
click at [277, 146] on label "Double limit" at bounding box center [287, 144] width 20 height 5
click at [279, 145] on input "Double limit" at bounding box center [280, 143] width 3 height 3
click at [277, 161] on input "text" at bounding box center [293, 162] width 46 height 10
click option "Debtor 1 only" at bounding box center [0, 0] width 0 height 0
click at [303, 222] on button "Save & Close" at bounding box center [306, 226] width 34 height 11
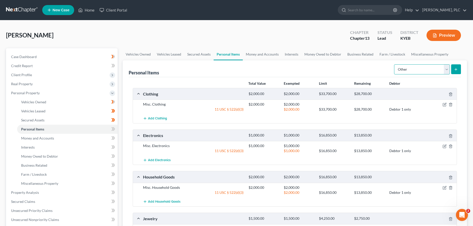
click option "Other" at bounding box center [0, 0] width 0 height 0
click at [457, 70] on icon "submit" at bounding box center [456, 69] width 4 height 4
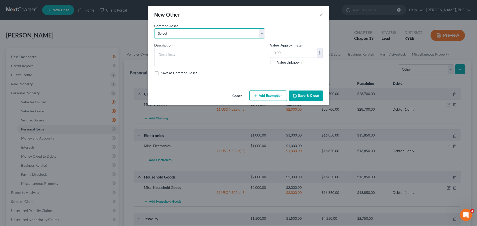
click at [154, 28] on select "Select Funds garnished [DATE] of filing" at bounding box center [209, 33] width 111 height 10
click at [211, 35] on select "Select Funds garnished [DATE] of filing" at bounding box center [209, 33] width 111 height 10
click at [205, 52] on textarea at bounding box center [209, 57] width 111 height 19
click at [299, 54] on input "text" at bounding box center [293, 53] width 46 height 10
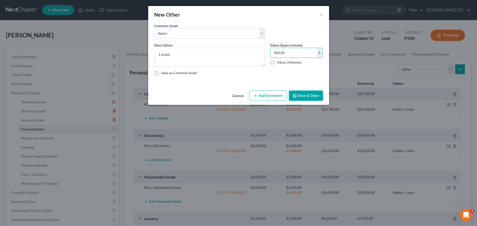
click at [280, 90] on div "Cancel Add Exemption Save & Close" at bounding box center [238, 96] width 181 height 17
click at [280, 92] on button "Add Exemption" at bounding box center [268, 95] width 37 height 11
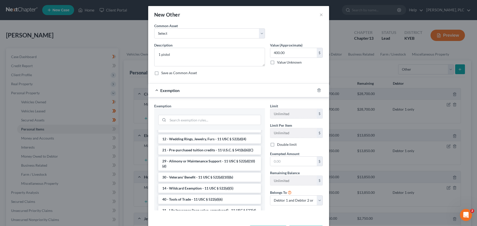
scroll to position [154, 0]
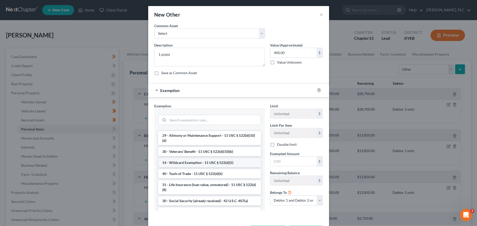
click at [198, 167] on li "14 - Wildcard Exemption - 11 USC § 522(d)(5)" at bounding box center [209, 162] width 103 height 9
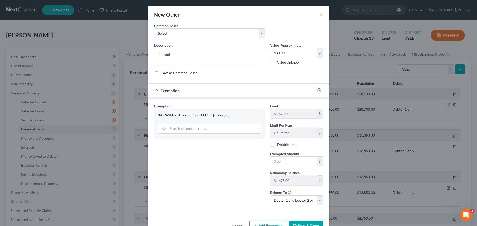
click at [277, 145] on label "Double limit" at bounding box center [287, 144] width 20 height 5
click at [279, 145] on input "Double limit" at bounding box center [280, 143] width 3 height 3
click at [281, 162] on input "text" at bounding box center [293, 162] width 46 height 10
click option "Debtor 1 only" at bounding box center [0, 0] width 0 height 0
click at [297, 223] on button "Save & Close" at bounding box center [306, 226] width 34 height 11
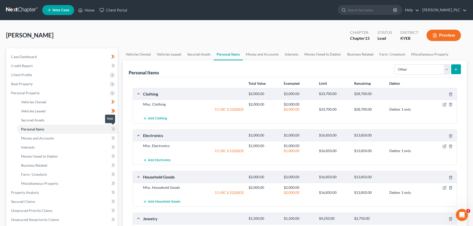
click at [112, 129] on icon at bounding box center [113, 129] width 4 height 6
click at [85, 142] on link "Money and Accounts" at bounding box center [67, 138] width 101 height 9
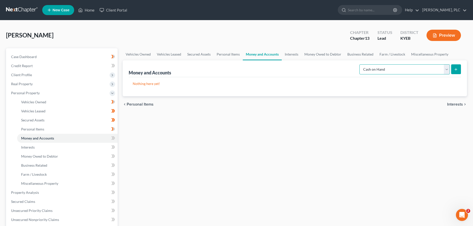
click option "Cash on Hand" at bounding box center [0, 0] width 0 height 0
click at [458, 69] on button "submit" at bounding box center [456, 69] width 10 height 10
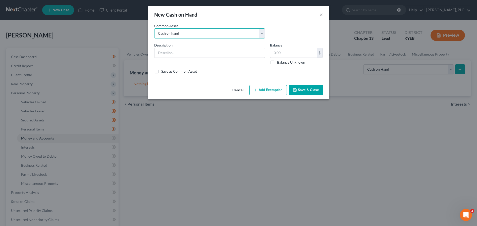
click option "Cash on hand" at bounding box center [0, 0] width 0 height 0
click at [275, 52] on input "10.00" at bounding box center [293, 53] width 46 height 10
click at [263, 86] on button "Add Exemption" at bounding box center [268, 90] width 37 height 11
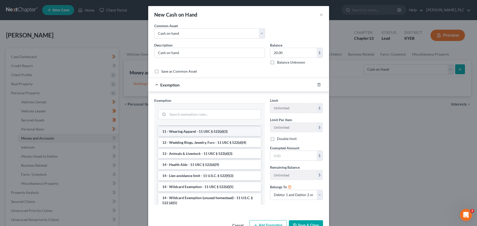
scroll to position [51, 0]
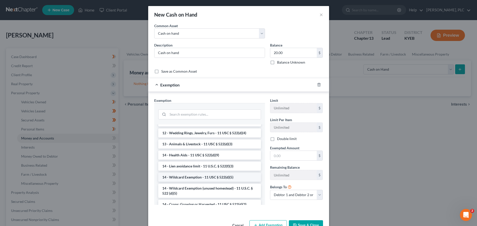
click at [227, 177] on li "14 - Wildcard Exemption - 11 USC § 522(d)(5)" at bounding box center [209, 177] width 103 height 9
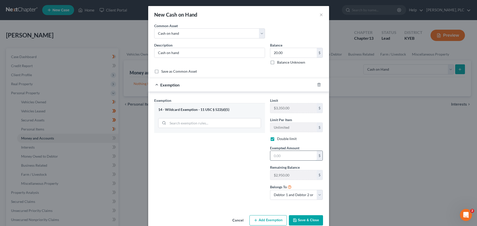
click at [289, 158] on input "text" at bounding box center [293, 156] width 46 height 10
click at [270, 190] on select "Debtor 1 only Debtor 2 only Debtor 1 and Debtor 2 only" at bounding box center [296, 195] width 53 height 10
click option "Debtor 1 only" at bounding box center [0, 0] width 0 height 0
click at [308, 221] on button "Save & Close" at bounding box center [306, 220] width 34 height 11
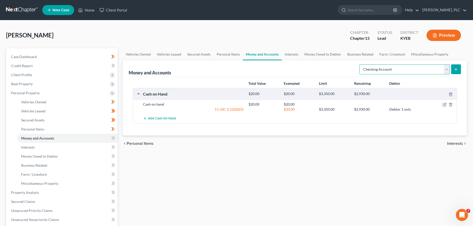
click option "Checking Account" at bounding box center [0, 0] width 0 height 0
click at [454, 69] on icon "submit" at bounding box center [456, 69] width 4 height 4
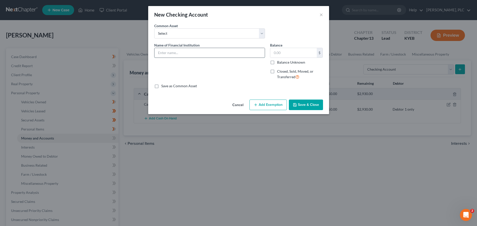
click at [215, 57] on input "text" at bounding box center [210, 53] width 110 height 10
click at [260, 109] on button "Add Exemption" at bounding box center [268, 105] width 37 height 11
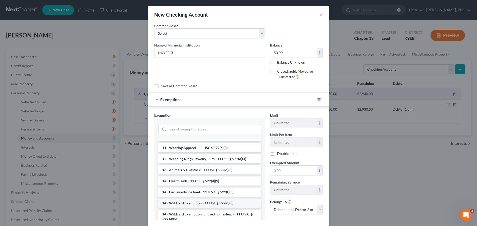
click at [219, 205] on li "14 - Wildcard Exemption - 11 USC § 522(d)(5)" at bounding box center [209, 203] width 103 height 9
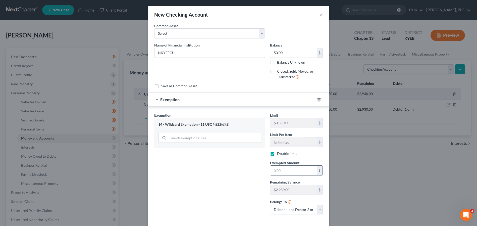
click at [288, 174] on input "text" at bounding box center [293, 171] width 46 height 10
click option "Debtor 1 only" at bounding box center [0, 0] width 0 height 0
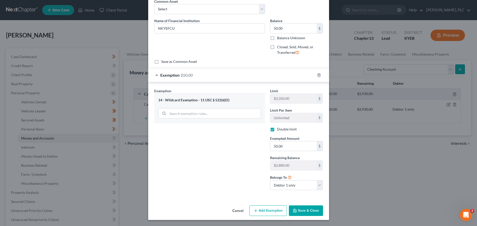
click at [310, 214] on button "Save & Close" at bounding box center [306, 210] width 34 height 11
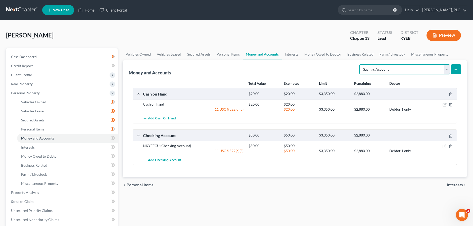
click option "Savings Account" at bounding box center [0, 0] width 0 height 0
click at [454, 71] on button "submit" at bounding box center [456, 69] width 10 height 10
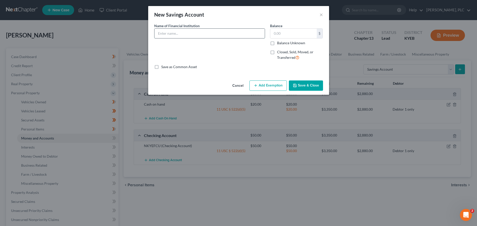
click at [173, 36] on input "text" at bounding box center [210, 34] width 110 height 10
click at [293, 30] on input "text" at bounding box center [293, 34] width 46 height 10
click at [267, 85] on button "Add Exemption" at bounding box center [268, 85] width 37 height 11
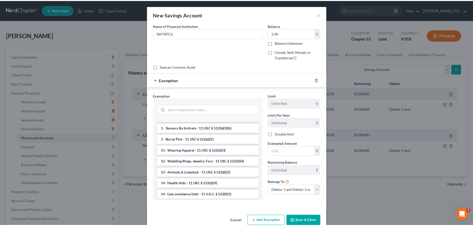
scroll to position [77, 0]
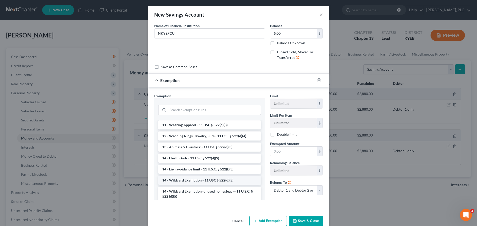
click at [226, 185] on li "14 - Wildcard Exemption - 11 USC § 522(d)(5)" at bounding box center [209, 180] width 103 height 9
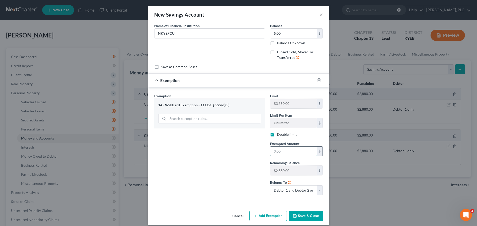
click at [282, 152] on input "text" at bounding box center [293, 151] width 46 height 10
click option "Debtor 1 only" at bounding box center [0, 0] width 0 height 0
click at [308, 218] on button "Save & Close" at bounding box center [306, 216] width 34 height 11
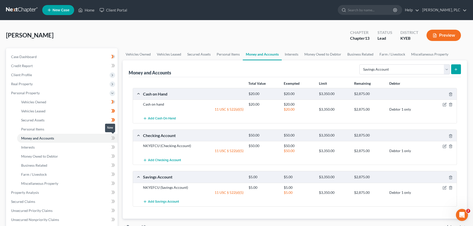
click at [112, 139] on icon at bounding box center [112, 138] width 2 height 4
click at [94, 150] on link "Interests" at bounding box center [67, 147] width 101 height 9
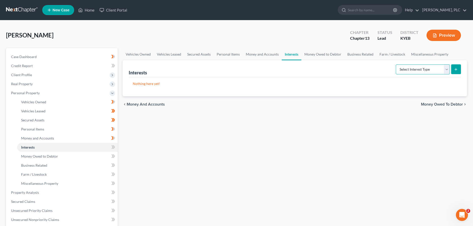
click at [396, 64] on select "Select Interest Type 401K Annuity Bond Education IRA Government Bond Government…" at bounding box center [423, 69] width 54 height 10
click at [347, 146] on div "Vehicles Owned Vehicles Leased Secured Assets Personal Items Money and Accounts…" at bounding box center [295, 197] width 350 height 299
click at [114, 147] on icon at bounding box center [114, 147] width 2 height 4
click at [97, 156] on link "Money Owed to Debtor" at bounding box center [67, 156] width 101 height 9
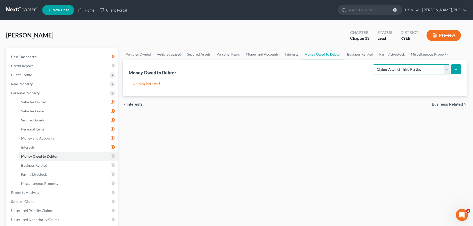
click option "Claims Against Third Parties" at bounding box center [0, 0] width 0 height 0
click at [457, 68] on icon "submit" at bounding box center [456, 69] width 4 height 4
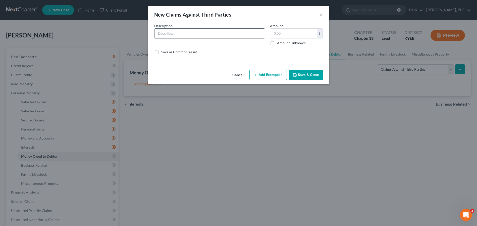
click at [200, 30] on input "text" at bounding box center [210, 34] width 110 height 10
drag, startPoint x: 274, startPoint y: 43, endPoint x: 274, endPoint y: 48, distance: 4.5
click at [277, 43] on label "Amount Unknown" at bounding box center [291, 42] width 29 height 5
click at [279, 43] on input "Amount Unknown" at bounding box center [280, 41] width 3 height 3
click at [302, 74] on button "Save & Close" at bounding box center [306, 75] width 34 height 11
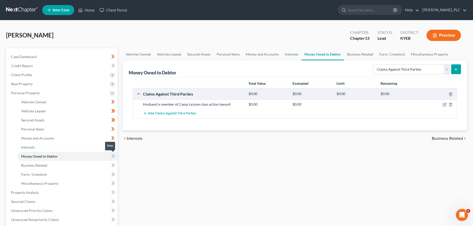
click at [113, 157] on icon at bounding box center [114, 156] width 2 height 4
click at [115, 167] on icon at bounding box center [113, 165] width 4 height 6
click at [115, 175] on span at bounding box center [113, 175] width 9 height 8
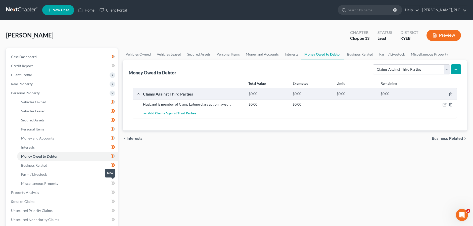
click at [115, 184] on span at bounding box center [113, 184] width 9 height 8
click at [93, 193] on link "Property Analysis" at bounding box center [62, 192] width 111 height 9
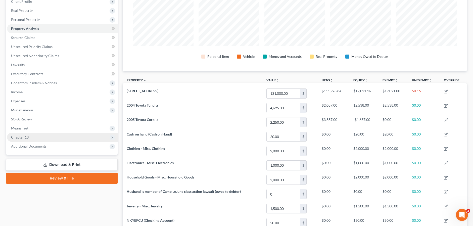
scroll to position [77, 0]
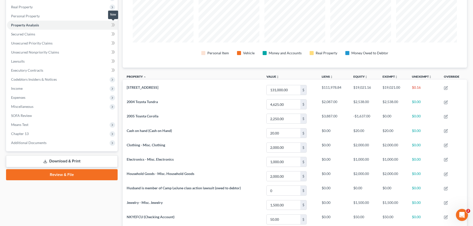
click at [115, 27] on icon at bounding box center [113, 25] width 4 height 6
click at [55, 33] on link "Secured Claims" at bounding box center [62, 34] width 111 height 9
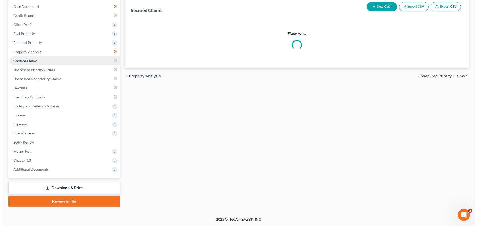
scroll to position [50, 0]
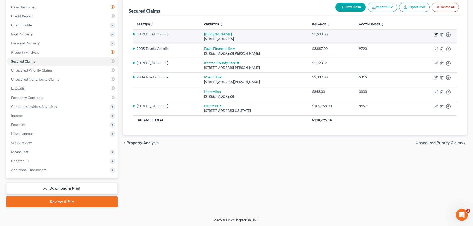
click at [434, 35] on icon "button" at bounding box center [436, 35] width 4 height 4
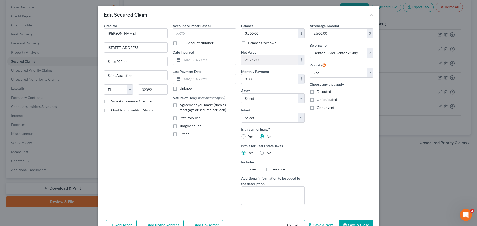
click at [180, 127] on label "Judgment lien" at bounding box center [191, 125] width 22 height 5
click at [182, 127] on input "Judgment lien" at bounding box center [183, 124] width 3 height 3
click at [180, 133] on label "Other" at bounding box center [184, 133] width 9 height 5
click at [182, 133] on input "Other" at bounding box center [183, 132] width 3 height 3
click at [174, 148] on input "text" at bounding box center [204, 146] width 63 height 10
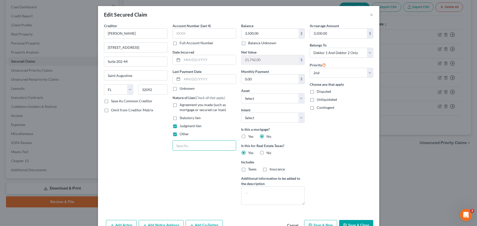
click at [180, 127] on label "Judgment lien" at bounding box center [191, 125] width 22 height 5
click at [182, 127] on input "Judgment lien" at bounding box center [183, 124] width 3 height 3
click at [183, 148] on input "text" at bounding box center [204, 146] width 63 height 10
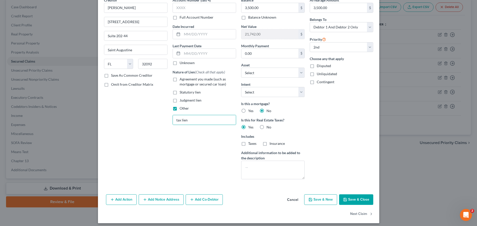
click at [351, 199] on button "Save & Close" at bounding box center [356, 199] width 34 height 11
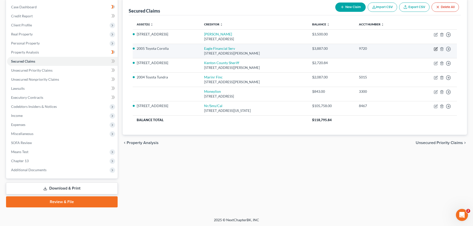
click at [436, 48] on icon "button" at bounding box center [436, 49] width 4 height 4
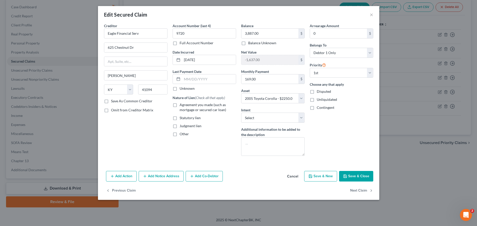
click at [180, 106] on label "Agreement you made (such as mortgage or secured car loan)" at bounding box center [208, 107] width 57 height 10
click at [182, 106] on input "Agreement you made (such as mortgage or secured car loan)" at bounding box center [183, 103] width 3 height 3
click at [207, 80] on input "text" at bounding box center [209, 79] width 54 height 10
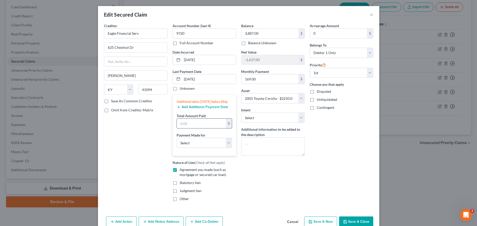
click at [202, 128] on input "text" at bounding box center [201, 124] width 49 height 10
click at [204, 128] on input "text" at bounding box center [201, 124] width 49 height 10
click option "Car" at bounding box center [0, 0] width 0 height 0
click at [252, 193] on div "Balance 3,887.00 $ Balance Unknown Balance Undetermined 3,887.00 $ Balance Unkn…" at bounding box center [273, 114] width 69 height 182
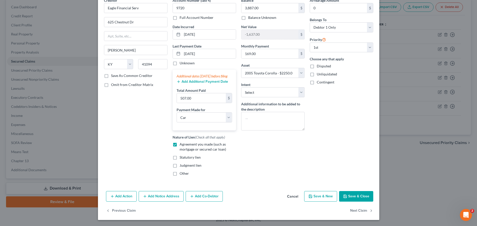
scroll to position [30, 0]
click at [358, 197] on button "Save & Close" at bounding box center [356, 196] width 34 height 11
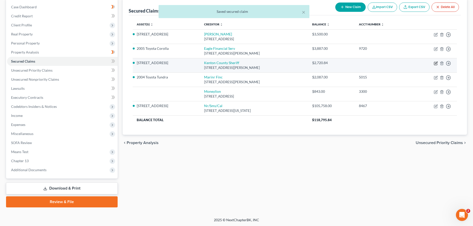
click at [434, 63] on icon "button" at bounding box center [435, 63] width 3 height 3
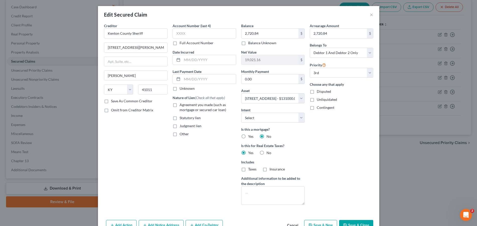
click at [180, 133] on label "Other" at bounding box center [184, 133] width 9 height 5
click at [182, 133] on input "Other" at bounding box center [183, 132] width 3 height 3
click at [178, 144] on input "text" at bounding box center [204, 146] width 63 height 10
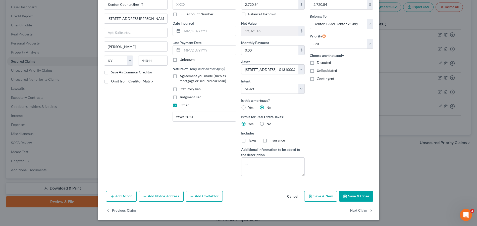
click at [353, 196] on button "Save & Close" at bounding box center [356, 196] width 34 height 11
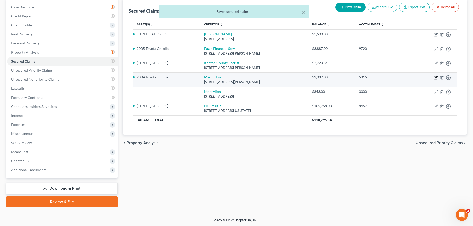
click at [436, 77] on icon "button" at bounding box center [436, 78] width 4 height 4
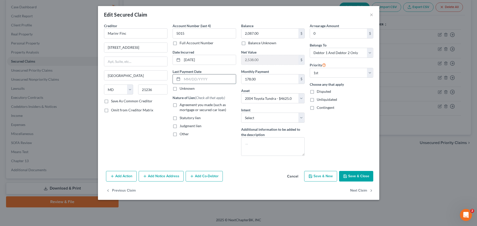
click at [231, 82] on input "text" at bounding box center [209, 79] width 54 height 10
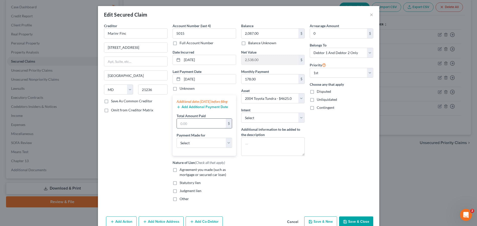
click at [203, 128] on input "text" at bounding box center [201, 124] width 49 height 10
click at [202, 128] on input "text" at bounding box center [201, 124] width 49 height 10
click option "Select" at bounding box center [0, 0] width 0 height 0
click option "Car" at bounding box center [0, 0] width 0 height 0
click at [180, 174] on label "Agreement you made (such as mortgage or secured car loan)" at bounding box center [208, 172] width 57 height 10
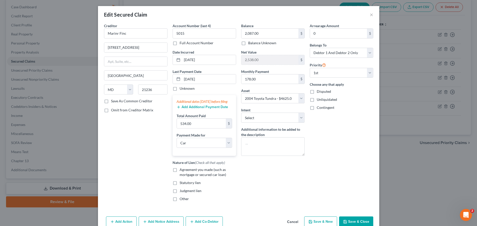
click at [182, 170] on input "Agreement you made (such as mortgage or secured car loan)" at bounding box center [183, 168] width 3 height 3
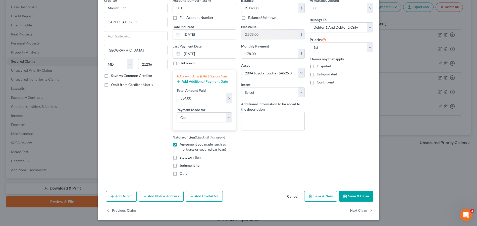
scroll to position [30, 0]
click at [361, 197] on button "Save & Close" at bounding box center [356, 196] width 34 height 11
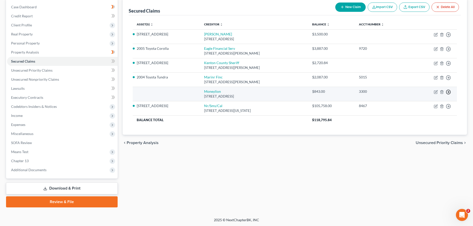
click at [447, 37] on circle "button" at bounding box center [448, 35] width 4 height 4
click at [431, 106] on link "Move to F" at bounding box center [425, 104] width 42 height 9
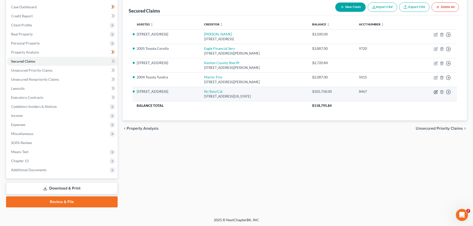
click at [436, 92] on icon "button" at bounding box center [436, 92] width 4 height 4
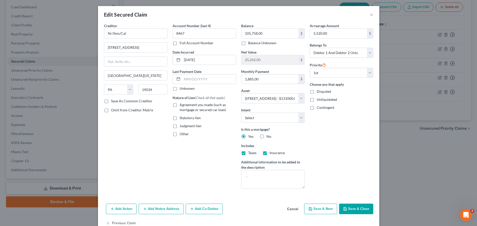
click at [180, 105] on label "Agreement you made (such as mortgage or secured car loan)" at bounding box center [208, 107] width 57 height 10
click at [182, 105] on input "Agreement you made (such as mortgage or secured car loan)" at bounding box center [183, 103] width 3 height 3
click option "Reaffirm" at bounding box center [0, 0] width 0 height 0
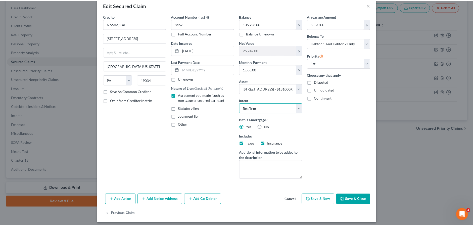
scroll to position [13, 0]
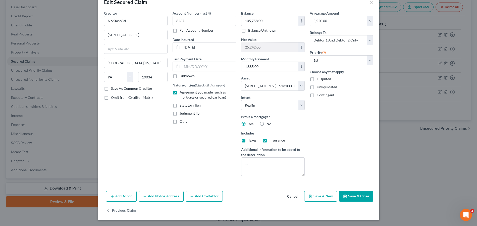
click at [355, 194] on button "Save & Close" at bounding box center [356, 196] width 34 height 11
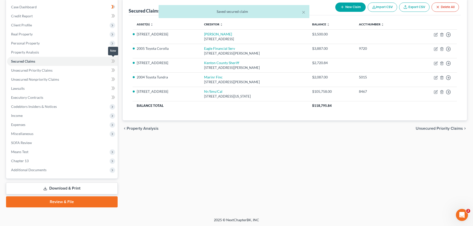
click at [114, 61] on icon at bounding box center [113, 61] width 4 height 6
click at [79, 69] on link "Unsecured Priority Claims" at bounding box center [62, 70] width 111 height 9
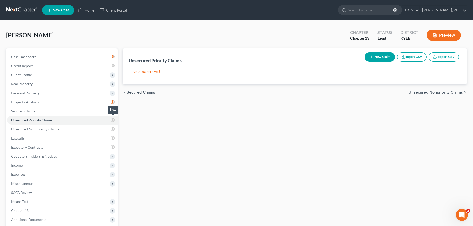
click at [116, 123] on span at bounding box center [113, 121] width 9 height 8
click at [82, 130] on link "Unsecured Nonpriority Claims" at bounding box center [62, 129] width 111 height 9
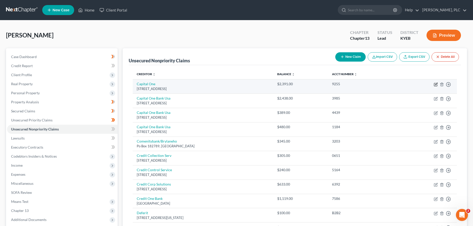
click at [435, 85] on icon "button" at bounding box center [436, 84] width 4 height 4
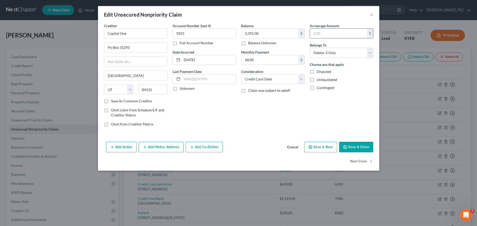
click at [322, 33] on input "text" at bounding box center [338, 34] width 57 height 10
click at [353, 145] on button "Save & Close" at bounding box center [356, 147] width 34 height 11
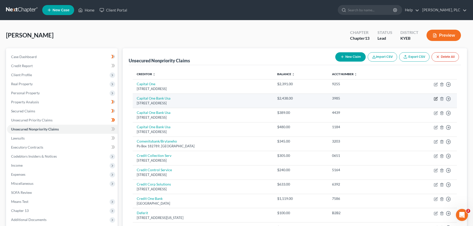
click at [434, 99] on icon "button" at bounding box center [435, 98] width 3 height 3
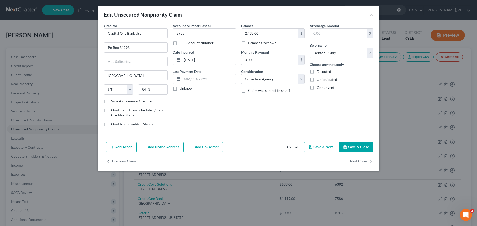
click at [326, 149] on button "Save & New" at bounding box center [320, 147] width 33 height 11
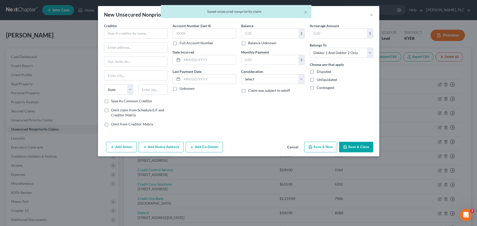
click at [372, 16] on div "× Saved unsecured nonpriority claim" at bounding box center [235, 13] width 477 height 16
click at [370, 15] on div "× Saved unsecured nonpriority claim" at bounding box center [235, 13] width 477 height 16
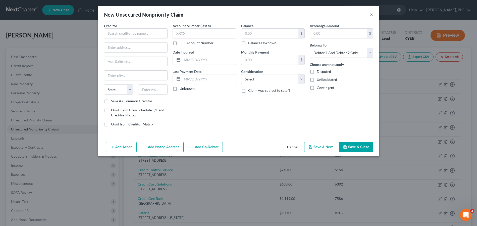
click at [371, 16] on button "×" at bounding box center [372, 15] width 4 height 6
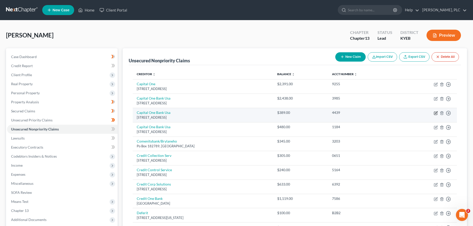
click at [436, 112] on icon "button" at bounding box center [436, 113] width 4 height 4
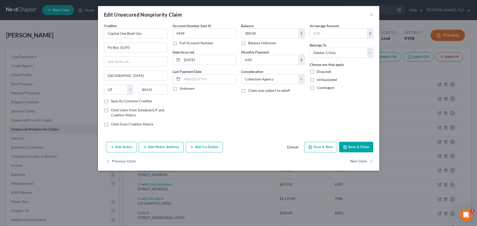
click at [369, 150] on button "Save & Close" at bounding box center [356, 147] width 34 height 11
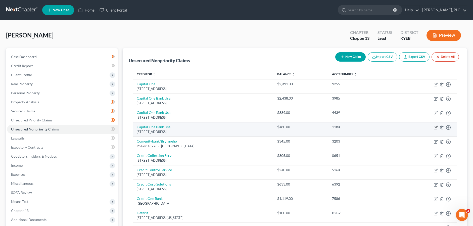
click at [435, 128] on icon "button" at bounding box center [436, 127] width 4 height 4
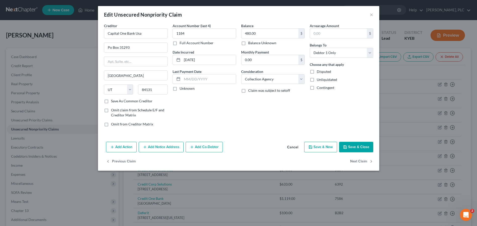
click at [361, 151] on button "Save & Close" at bounding box center [356, 147] width 34 height 11
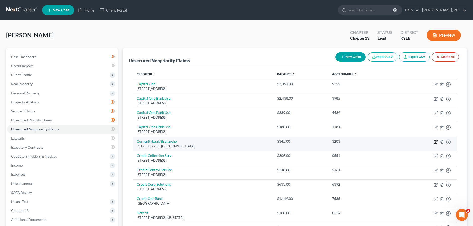
click at [434, 140] on icon "button" at bounding box center [435, 141] width 3 height 3
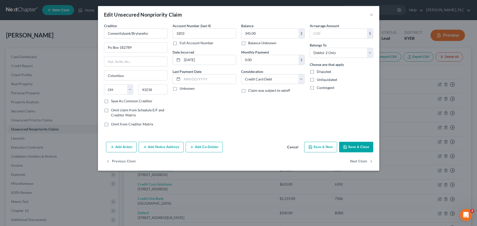
click at [356, 149] on button "Save & Close" at bounding box center [356, 147] width 34 height 11
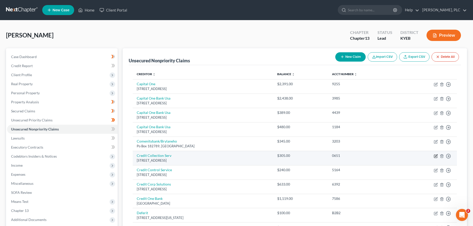
click at [435, 156] on icon "button" at bounding box center [436, 156] width 4 height 4
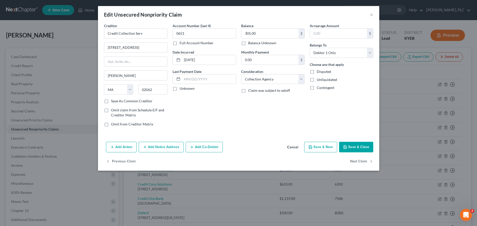
click at [353, 148] on button "Save & Close" at bounding box center [356, 147] width 34 height 11
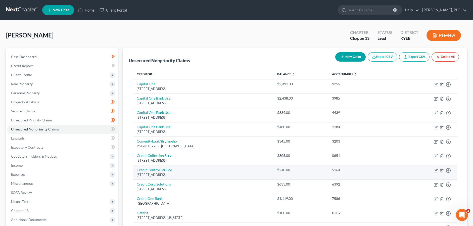
click at [434, 170] on icon "button" at bounding box center [436, 170] width 4 height 4
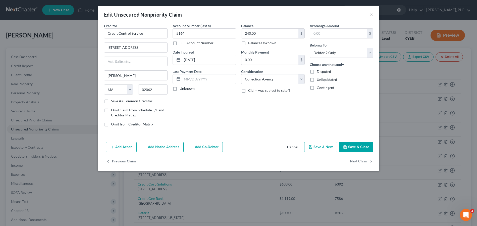
click at [356, 151] on button "Save & Close" at bounding box center [356, 147] width 34 height 11
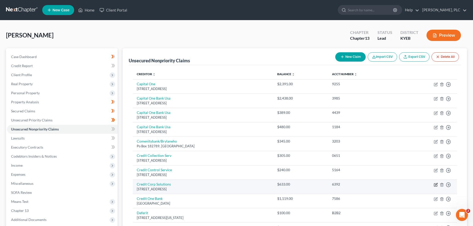
click at [434, 184] on icon "button" at bounding box center [436, 185] width 4 height 4
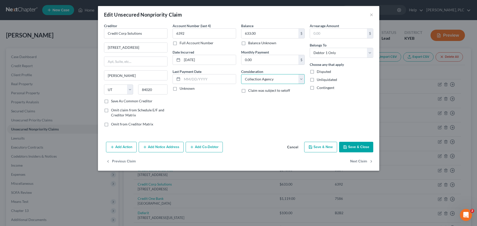
click option "Collection Agency" at bounding box center [0, 0] width 0 height 0
click at [359, 147] on button "Save & Close" at bounding box center [356, 147] width 34 height 11
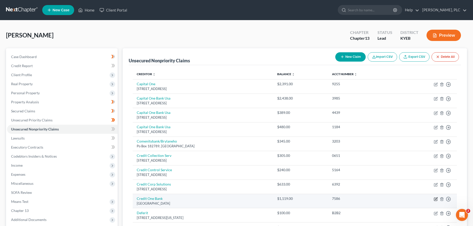
click at [435, 198] on icon "button" at bounding box center [436, 199] width 4 height 4
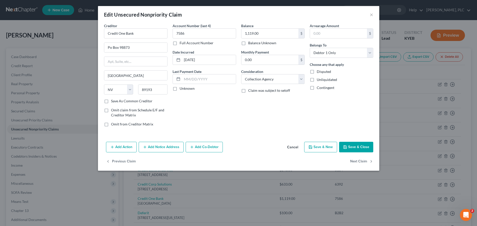
click at [356, 144] on button "Save & Close" at bounding box center [356, 147] width 34 height 11
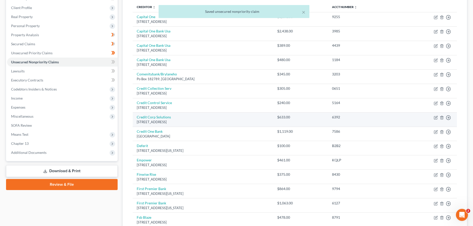
scroll to position [77, 0]
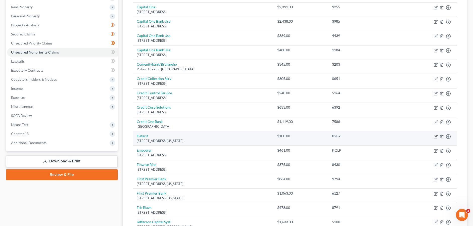
click at [434, 135] on icon "button" at bounding box center [435, 136] width 3 height 3
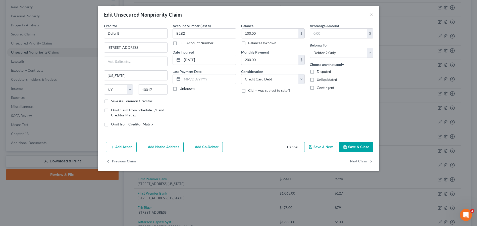
click at [366, 150] on button "Save & Close" at bounding box center [356, 147] width 34 height 11
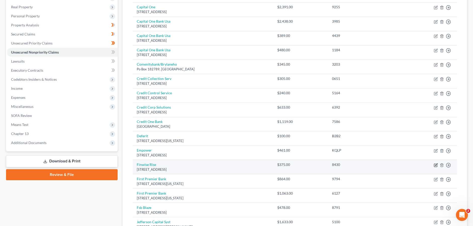
click at [436, 164] on icon "button" at bounding box center [436, 165] width 4 height 4
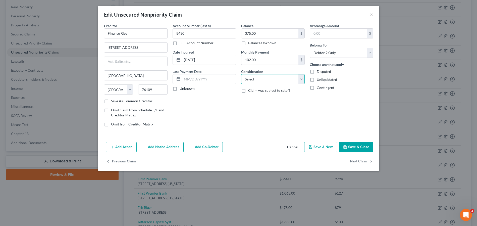
click at [241, 74] on select "Select Cable / Satellite Services Collection Agency Credit Card Debt Debt Couns…" at bounding box center [273, 79] width 64 height 10
click option "Monies Loaned / Advanced" at bounding box center [0, 0] width 0 height 0
click at [358, 149] on button "Save & Close" at bounding box center [356, 147] width 34 height 11
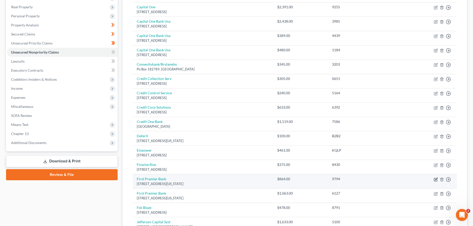
click at [434, 178] on icon "button" at bounding box center [435, 179] width 3 height 3
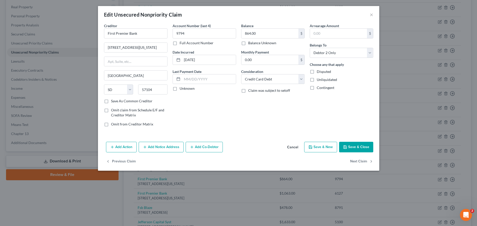
click at [353, 149] on button "Save & Close" at bounding box center [356, 147] width 34 height 11
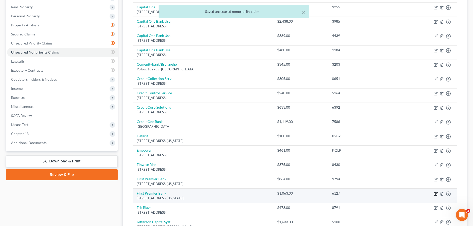
click at [436, 194] on icon "button" at bounding box center [436, 194] width 4 height 4
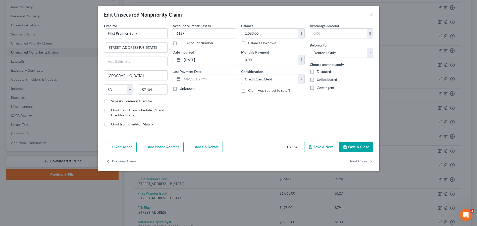
click at [364, 144] on button "Save & Close" at bounding box center [356, 147] width 34 height 11
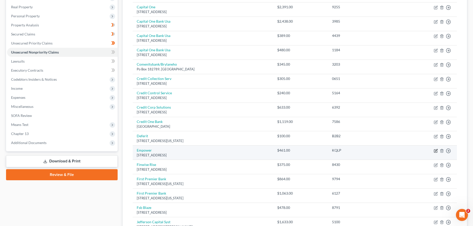
click at [435, 150] on icon "button" at bounding box center [436, 151] width 4 height 4
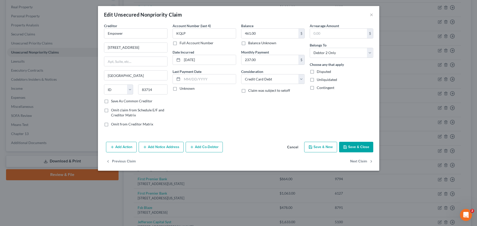
click at [362, 149] on button "Save & Close" at bounding box center [356, 147] width 34 height 11
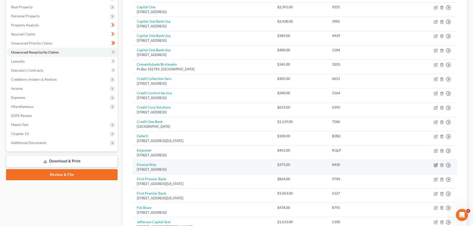
click at [435, 166] on icon "button" at bounding box center [436, 165] width 4 height 4
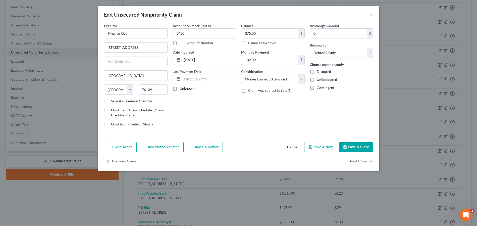
click at [356, 148] on button "Save & Close" at bounding box center [356, 147] width 34 height 11
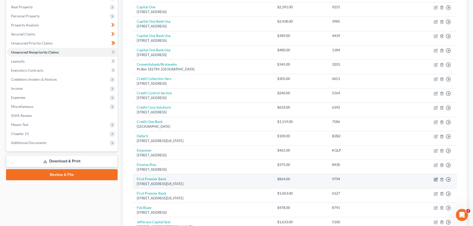
click at [436, 181] on icon "button" at bounding box center [435, 179] width 3 height 3
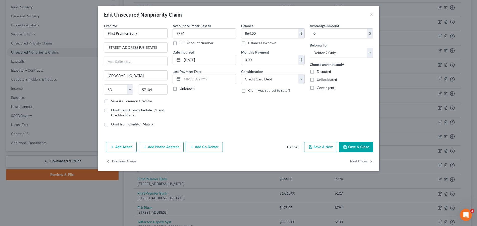
click at [359, 149] on button "Save & Close" at bounding box center [356, 147] width 34 height 11
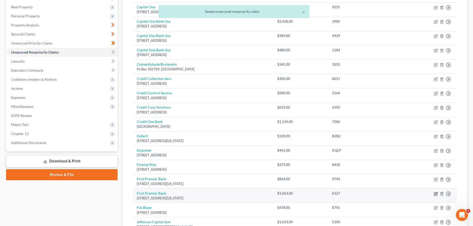
click at [435, 193] on icon "button" at bounding box center [436, 194] width 4 height 4
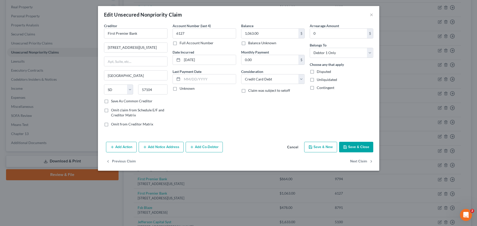
click at [358, 145] on button "Save & Close" at bounding box center [356, 147] width 34 height 11
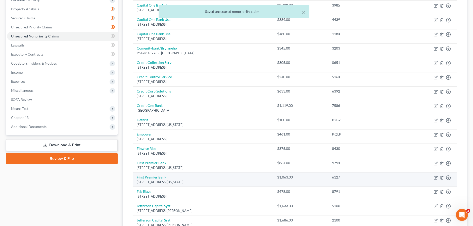
scroll to position [103, 0]
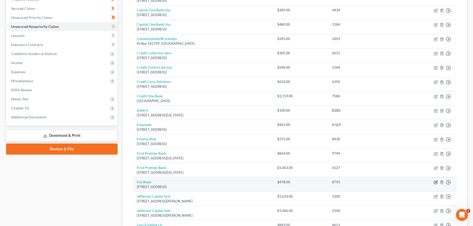
click at [436, 183] on icon "button" at bounding box center [436, 182] width 4 height 4
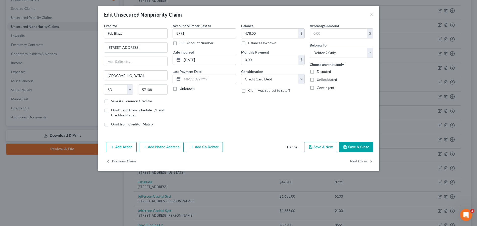
click at [356, 148] on button "Save & Close" at bounding box center [356, 147] width 34 height 11
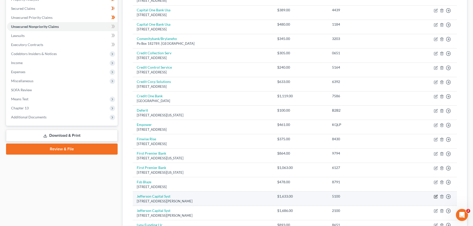
click at [436, 196] on icon "button" at bounding box center [436, 196] width 2 height 2
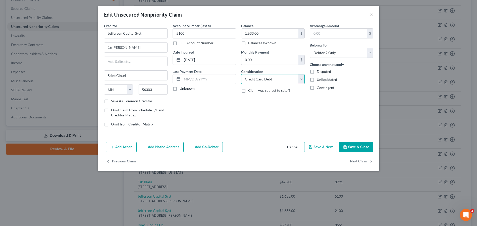
click option "Credit Card Debt" at bounding box center [0, 0] width 0 height 0
click at [348, 145] on button "Save & Close" at bounding box center [356, 147] width 34 height 11
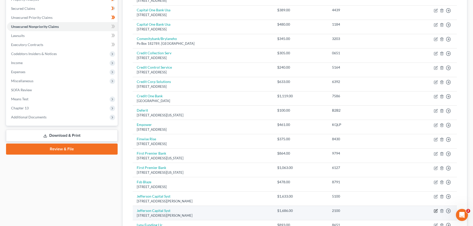
click at [434, 211] on icon "button" at bounding box center [436, 211] width 4 height 4
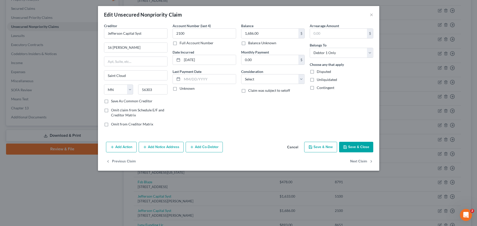
click at [278, 72] on div "Consideration Select Cable / Satellite Services Collection Agency Credit Card D…" at bounding box center [273, 76] width 64 height 15
click option "Credit Card Debt" at bounding box center [0, 0] width 0 height 0
click at [354, 149] on button "Save & Close" at bounding box center [356, 147] width 34 height 11
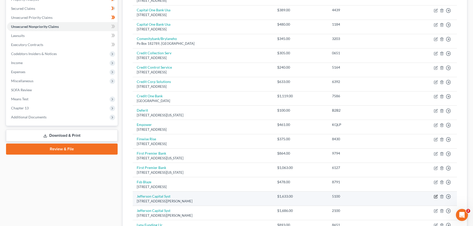
click at [435, 198] on icon "button" at bounding box center [436, 196] width 4 height 4
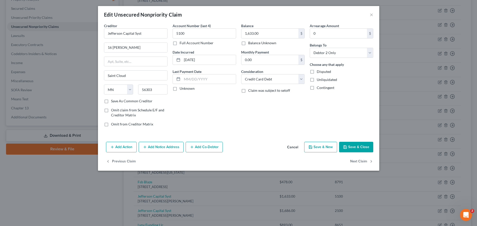
click at [361, 148] on button "Save & Close" at bounding box center [356, 147] width 34 height 11
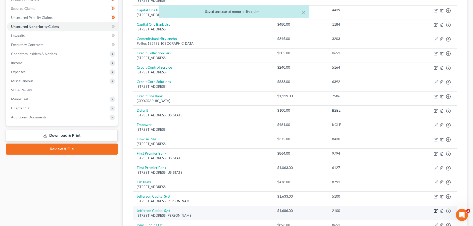
click at [436, 211] on icon "button" at bounding box center [436, 210] width 2 height 2
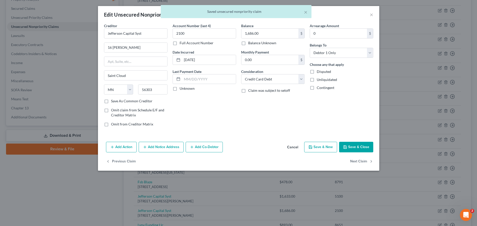
click at [356, 146] on button "Save & Close" at bounding box center [356, 147] width 34 height 11
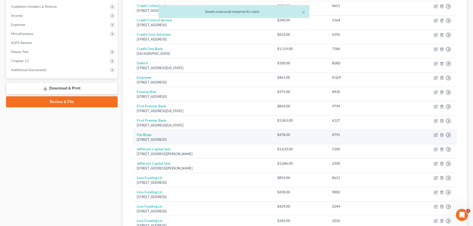
scroll to position [154, 0]
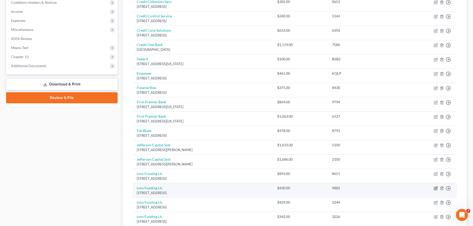
click at [434, 188] on icon "button" at bounding box center [435, 188] width 3 height 3
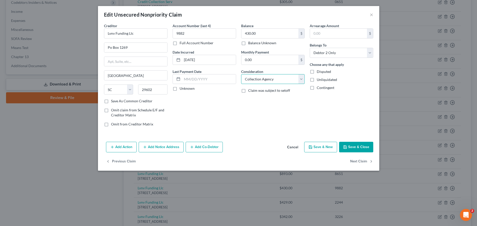
click option "Collection Agency" at bounding box center [0, 0] width 0 height 0
click at [353, 150] on button "Save & Close" at bounding box center [356, 147] width 34 height 11
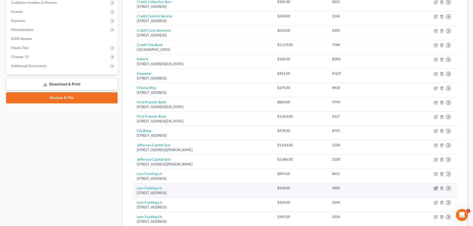
click at [434, 187] on icon "button" at bounding box center [436, 188] width 4 height 4
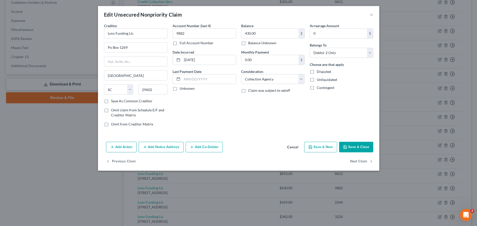
click at [350, 148] on button "Save & Close" at bounding box center [356, 147] width 34 height 11
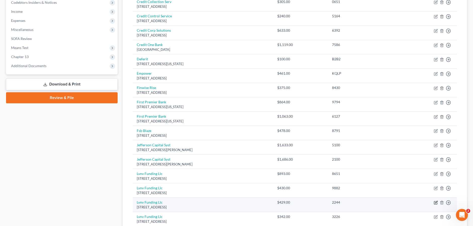
click at [435, 202] on icon "button" at bounding box center [436, 203] width 4 height 4
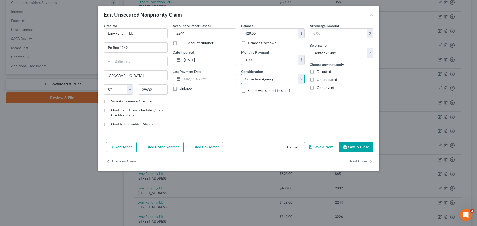
click option "Collection Agency" at bounding box center [0, 0] width 0 height 0
click at [362, 149] on button "Save & Close" at bounding box center [356, 147] width 34 height 11
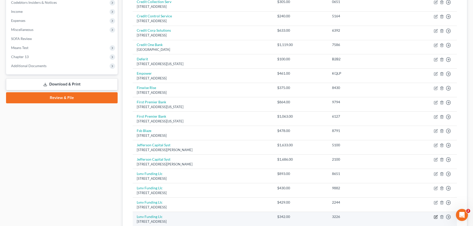
click at [435, 216] on icon "button" at bounding box center [436, 217] width 4 height 4
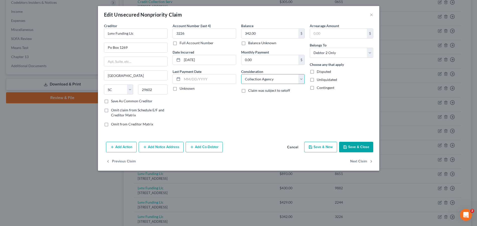
click option "Collection Agency" at bounding box center [0, 0] width 0 height 0
click at [365, 147] on button "Save & Close" at bounding box center [356, 147] width 34 height 11
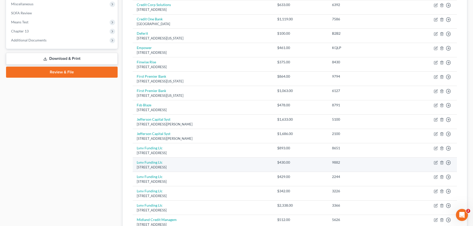
scroll to position [205, 0]
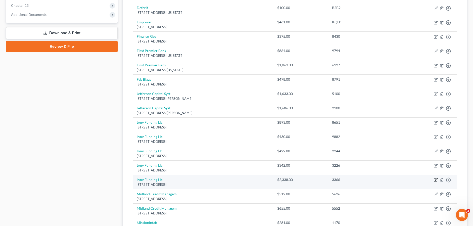
click at [436, 180] on icon "button" at bounding box center [436, 180] width 4 height 4
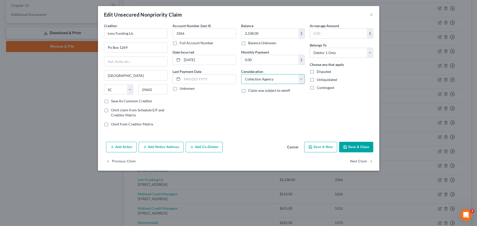
click option "Collection Agency" at bounding box center [0, 0] width 0 height 0
click at [354, 149] on button "Save & Close" at bounding box center [356, 147] width 34 height 11
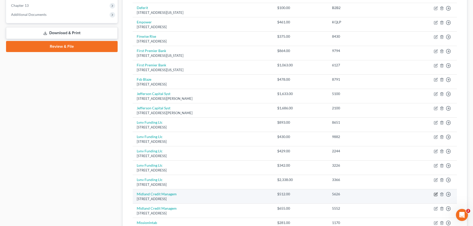
click at [435, 195] on icon "button" at bounding box center [436, 194] width 4 height 4
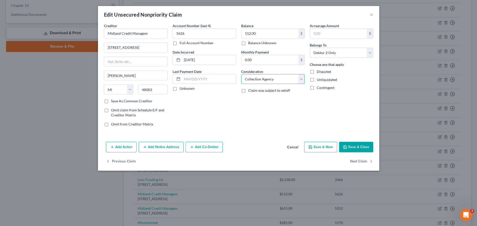
click option "Collection Agency" at bounding box center [0, 0] width 0 height 0
click at [353, 147] on button "Save & Close" at bounding box center [356, 147] width 34 height 11
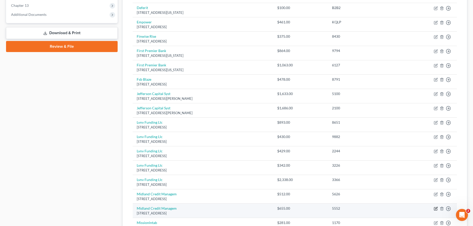
click at [436, 208] on icon "button" at bounding box center [436, 209] width 4 height 4
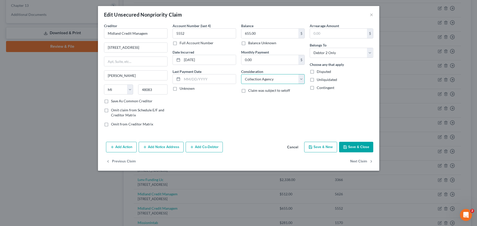
click option "Collection Agency" at bounding box center [0, 0] width 0 height 0
click at [356, 148] on button "Save & Close" at bounding box center [356, 147] width 34 height 11
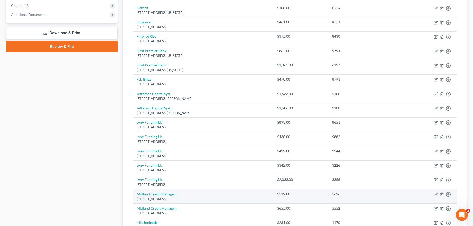
scroll to position [231, 0]
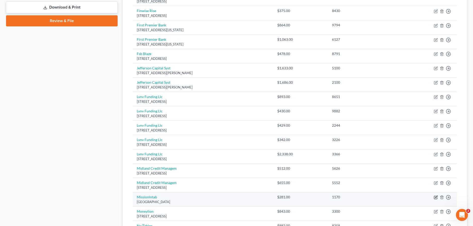
click at [436, 197] on icon "button" at bounding box center [436, 197] width 4 height 4
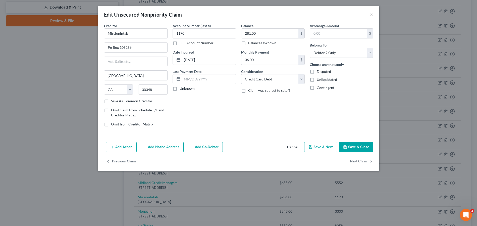
click at [358, 147] on button "Save & Close" at bounding box center [356, 147] width 34 height 11
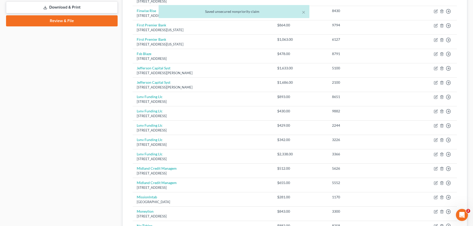
scroll to position [256, 0]
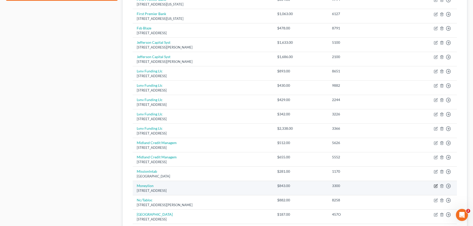
click at [435, 186] on icon "button" at bounding box center [436, 185] width 2 height 2
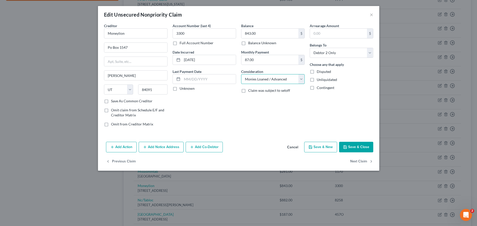
click option "Monies Loaned / Advanced" at bounding box center [0, 0] width 0 height 0
click at [362, 148] on button "Save & Close" at bounding box center [356, 147] width 34 height 11
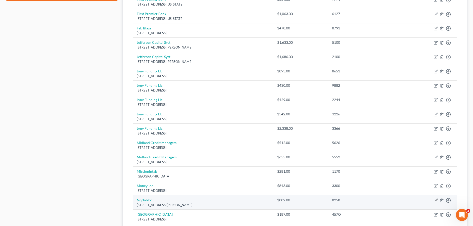
click at [435, 201] on icon "button" at bounding box center [436, 200] width 4 height 4
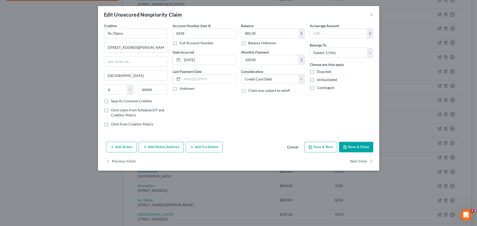
click at [351, 150] on button "Save & Close" at bounding box center [356, 147] width 34 height 11
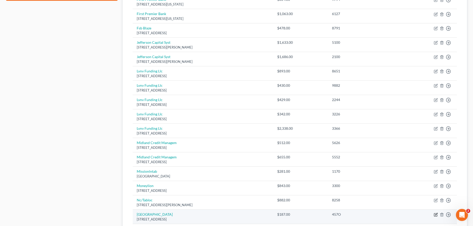
click at [436, 215] on icon "button" at bounding box center [436, 215] width 4 height 4
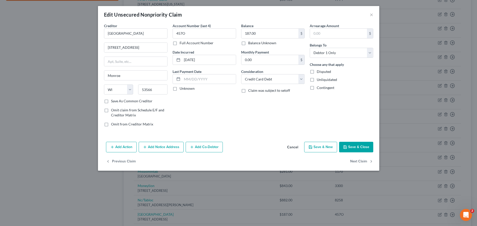
click at [360, 146] on button "Save & Close" at bounding box center [356, 147] width 34 height 11
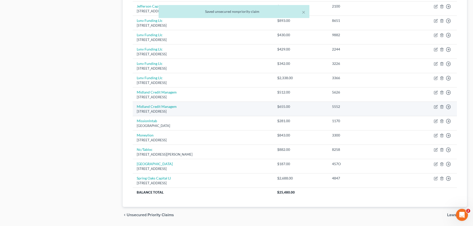
scroll to position [308, 0]
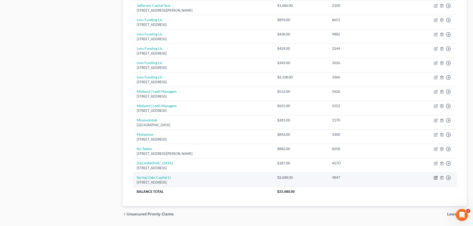
click at [435, 178] on icon "button" at bounding box center [436, 177] width 2 height 2
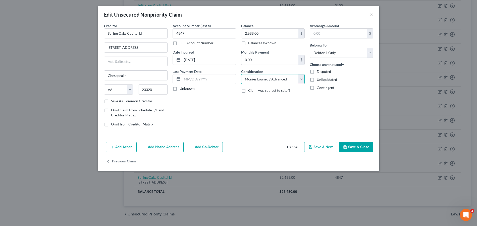
click option "Monies Loaned / Advanced" at bounding box center [0, 0] width 0 height 0
click at [352, 146] on button "Save & Close" at bounding box center [356, 147] width 34 height 11
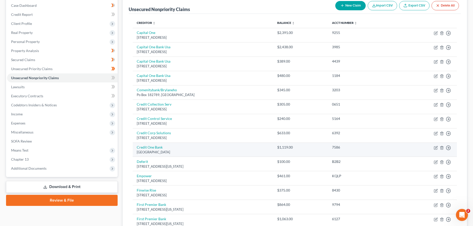
scroll to position [0, 0]
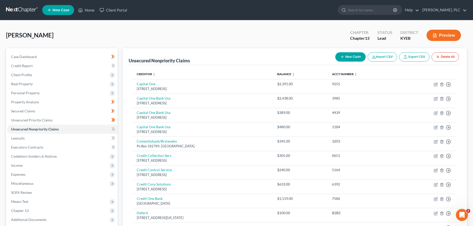
click at [342, 56] on icon "button" at bounding box center [342, 57] width 4 height 4
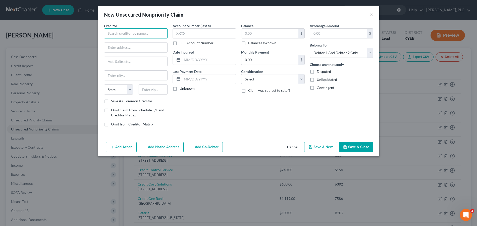
click at [114, 29] on input "text" at bounding box center [136, 33] width 64 height 10
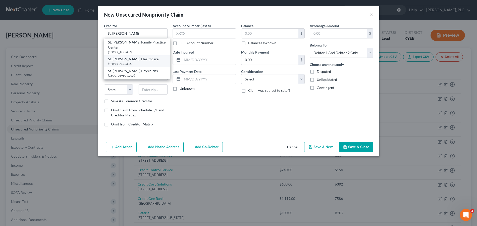
click at [122, 66] on div "[STREET_ADDRESS]" at bounding box center [137, 64] width 58 height 4
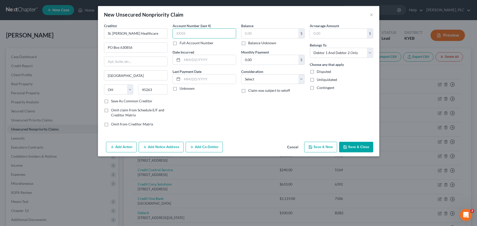
click at [189, 33] on input "text" at bounding box center [205, 33] width 64 height 10
click at [180, 44] on label "Full Account Number" at bounding box center [197, 42] width 34 height 5
click at [182, 44] on input "Full Account Number" at bounding box center [183, 41] width 3 height 3
click at [195, 35] on input "text" at bounding box center [205, 33] width 64 height 10
click at [220, 59] on input "text" at bounding box center [209, 60] width 54 height 10
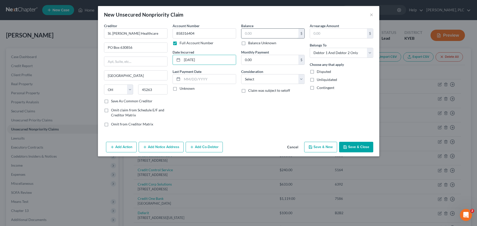
click at [264, 34] on input "text" at bounding box center [269, 34] width 57 height 10
click option "Medical Services" at bounding box center [0, 0] width 0 height 0
click option "Debtor 1 Only" at bounding box center [0, 0] width 0 height 0
click at [314, 149] on button "Save & New" at bounding box center [320, 147] width 33 height 11
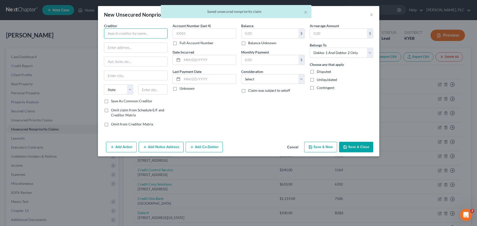
click at [118, 35] on input "text" at bounding box center [136, 33] width 64 height 10
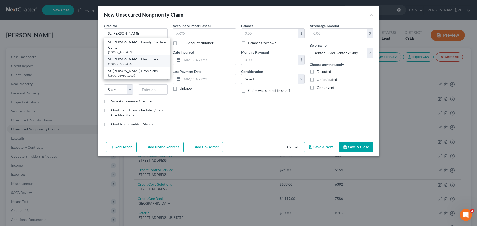
click at [122, 66] on div "[STREET_ADDRESS]" at bounding box center [137, 64] width 58 height 4
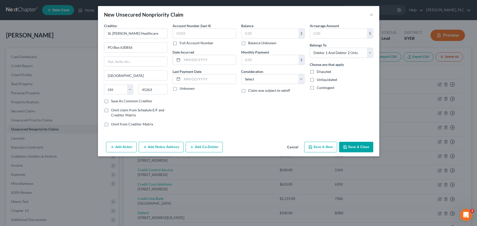
click at [180, 44] on label "Full Account Number" at bounding box center [197, 42] width 34 height 5
click at [182, 44] on input "Full Account Number" at bounding box center [183, 41] width 3 height 3
click at [182, 35] on input "text" at bounding box center [205, 33] width 64 height 10
click at [187, 61] on input "text" at bounding box center [209, 60] width 54 height 10
click at [263, 33] on input "text" at bounding box center [269, 34] width 57 height 10
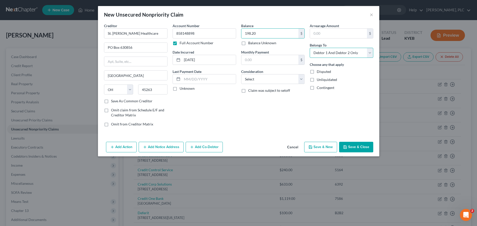
click at [310, 48] on select "Select Debtor 1 Only Debtor 2 Only Debtor 1 And Debtor 2 Only At Least One Of T…" at bounding box center [342, 53] width 64 height 10
click option "Select" at bounding box center [0, 0] width 0 height 0
click at [310, 48] on select "Select Debtor 1 Only Debtor 2 Only Debtor 1 And Debtor 2 Only At Least One Of T…" at bounding box center [342, 53] width 64 height 10
click option "Debtor 1 Only" at bounding box center [0, 0] width 0 height 0
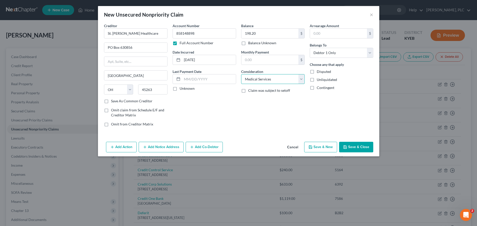
click option "Medical Services" at bounding box center [0, 0] width 0 height 0
click at [324, 147] on button "Save & New" at bounding box center [320, 147] width 33 height 11
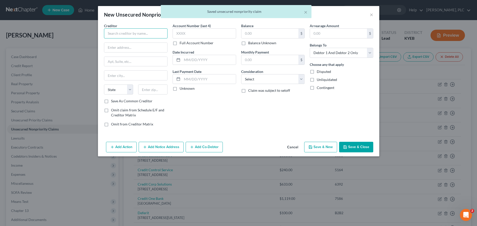
click at [135, 34] on input "text" at bounding box center [136, 33] width 64 height 10
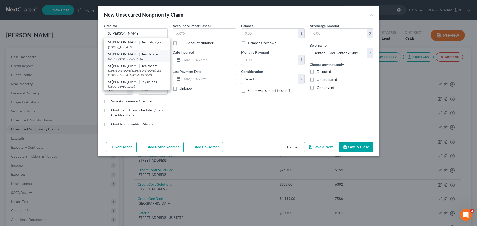
click at [141, 57] on div "[GEOGRAPHIC_DATA]-0856" at bounding box center [137, 59] width 58 height 4
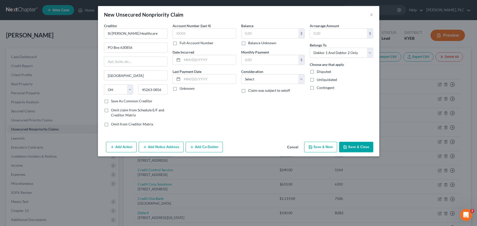
click at [180, 42] on label "Full Account Number" at bounding box center [197, 42] width 34 height 5
click at [182, 42] on input "Full Account Number" at bounding box center [183, 41] width 3 height 3
click at [186, 36] on input "text" at bounding box center [205, 33] width 64 height 10
click at [206, 59] on input "text" at bounding box center [209, 60] width 54 height 10
click at [263, 33] on input "text" at bounding box center [269, 34] width 57 height 10
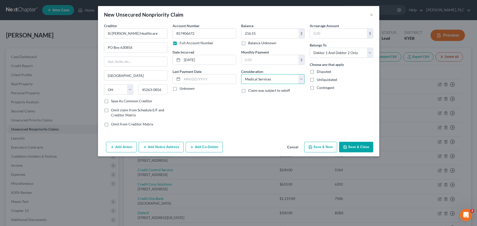
click option "Medical Services" at bounding box center [0, 0] width 0 height 0
click option "Debtor 1 Only" at bounding box center [0, 0] width 0 height 0
click at [353, 148] on button "Save & Close" at bounding box center [356, 147] width 34 height 11
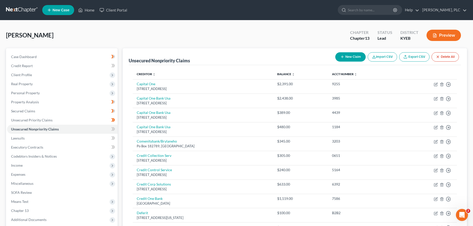
click at [353, 57] on button "New Claim" at bounding box center [350, 56] width 30 height 9
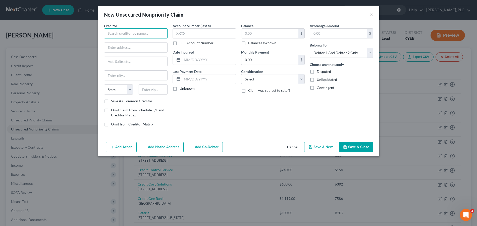
click at [111, 33] on input "text" at bounding box center [136, 33] width 64 height 10
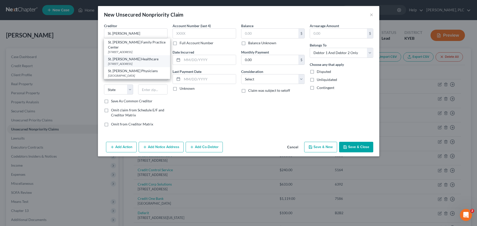
click at [122, 66] on div "[STREET_ADDRESS]" at bounding box center [137, 64] width 58 height 4
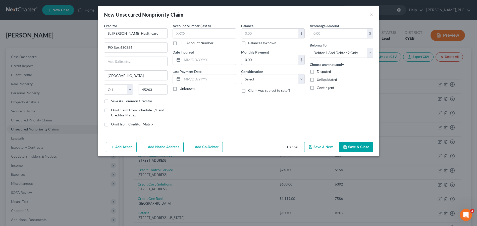
click at [180, 43] on label "Full Account Number" at bounding box center [197, 42] width 34 height 5
click at [182, 43] on input "Full Account Number" at bounding box center [183, 41] width 3 height 3
click at [193, 33] on input "text" at bounding box center [205, 33] width 64 height 10
click at [269, 39] on div "$ Balance Unknown" at bounding box center [273, 36] width 64 height 17
click at [269, 37] on input "text" at bounding box center [269, 34] width 57 height 10
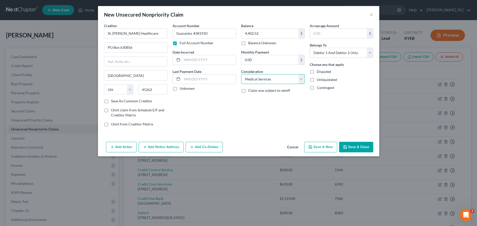
click option "Medical Services" at bounding box center [0, 0] width 0 height 0
click option "Debtor 2 Only" at bounding box center [0, 0] width 0 height 0
click at [361, 146] on button "Save & Close" at bounding box center [356, 147] width 34 height 11
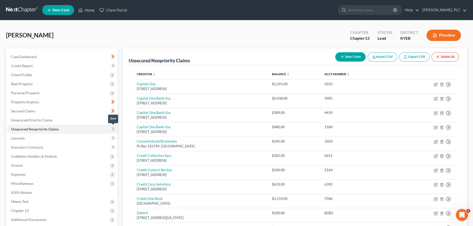
click at [112, 129] on icon at bounding box center [113, 129] width 4 height 6
click at [67, 139] on link "Lawsuits" at bounding box center [62, 138] width 111 height 9
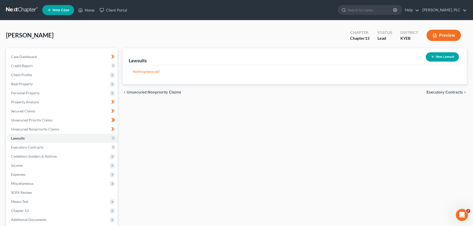
click at [441, 58] on button "New Lawsuit" at bounding box center [442, 56] width 33 height 9
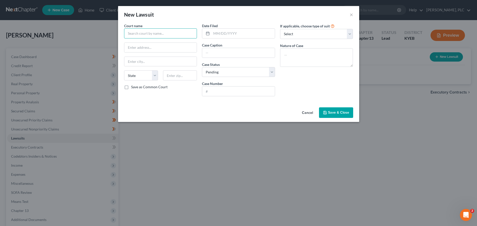
click at [174, 37] on input "text" at bounding box center [160, 33] width 73 height 10
click at [146, 45] on div "Kenton Circuit Court" at bounding box center [154, 42] width 60 height 8
click at [238, 34] on input "text" at bounding box center [243, 34] width 63 height 10
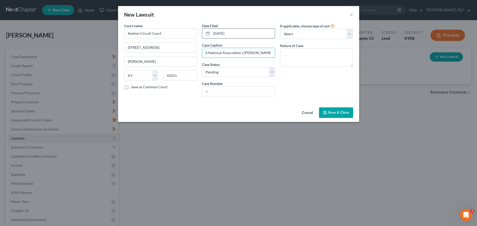
scroll to position [0, 12]
click at [280, 29] on select "Select Repossession Garnishment Foreclosure Attached, Seized, Or Levied Other" at bounding box center [316, 34] width 73 height 10
click option "Foreclosure" at bounding box center [0, 0] width 0 height 0
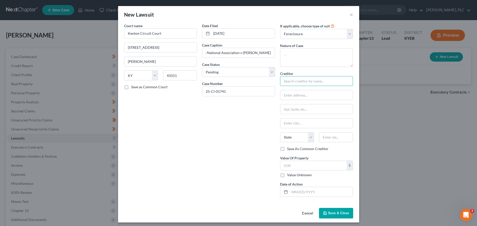
click at [301, 79] on input "text" at bounding box center [316, 81] width 73 height 10
click at [341, 214] on span "Save & Close" at bounding box center [338, 213] width 21 height 4
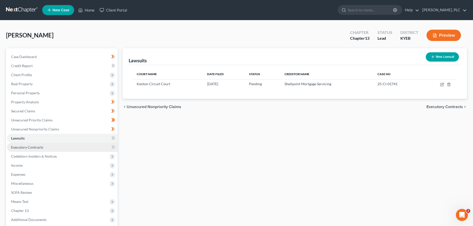
click at [21, 147] on span "Executory Contracts" at bounding box center [27, 147] width 32 height 4
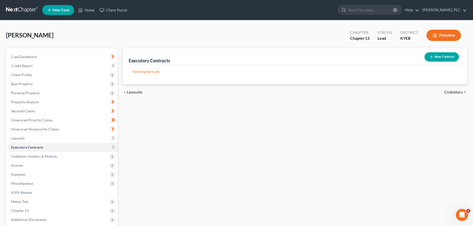
click at [436, 59] on button "New Contract" at bounding box center [441, 56] width 34 height 9
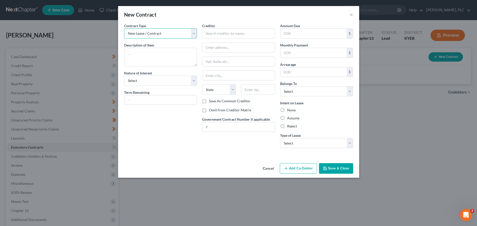
click at [124, 28] on select "New Lease / Contract New Timeshare" at bounding box center [160, 33] width 73 height 10
click at [161, 33] on select "New Lease / Contract New Timeshare" at bounding box center [160, 33] width 73 height 10
click at [155, 57] on textarea at bounding box center [160, 57] width 73 height 19
click option "Lessee" at bounding box center [0, 0] width 0 height 0
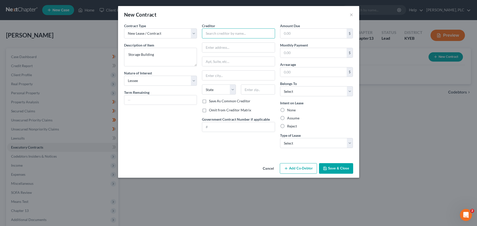
click at [223, 31] on input "text" at bounding box center [238, 33] width 73 height 10
click at [307, 32] on input "text" at bounding box center [313, 34] width 67 height 10
click at [309, 53] on input "text" at bounding box center [313, 53] width 67 height 10
click at [304, 74] on input "text" at bounding box center [313, 72] width 67 height 10
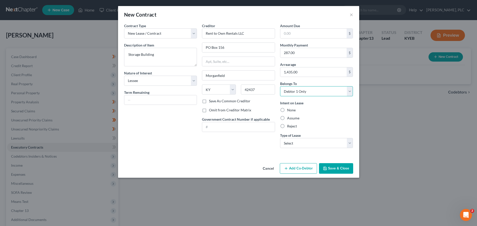
click option "Debtor 1 Only" at bounding box center [0, 0] width 0 height 0
click at [287, 118] on label "Assume" at bounding box center [293, 118] width 12 height 5
click at [289, 118] on input "Assume" at bounding box center [290, 117] width 3 height 3
click option "Other" at bounding box center [0, 0] width 0 height 0
click at [338, 169] on button "Save & Close" at bounding box center [336, 168] width 34 height 11
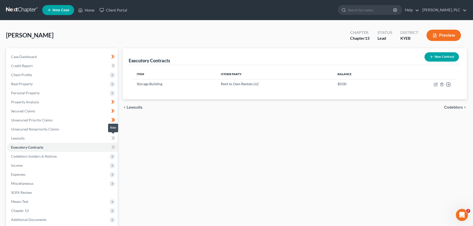
click at [112, 139] on icon at bounding box center [113, 138] width 4 height 6
click at [113, 146] on icon at bounding box center [112, 147] width 2 height 4
click at [94, 157] on span "Codebtors Insiders & Notices" at bounding box center [62, 156] width 111 height 9
click at [112, 166] on icon at bounding box center [112, 165] width 2 height 4
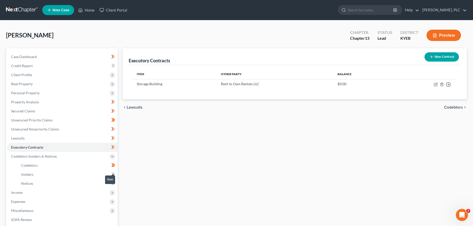
click at [112, 175] on div at bounding box center [112, 175] width 3 height 2
click at [113, 173] on icon at bounding box center [113, 174] width 4 height 6
click at [111, 182] on span at bounding box center [113, 184] width 9 height 8
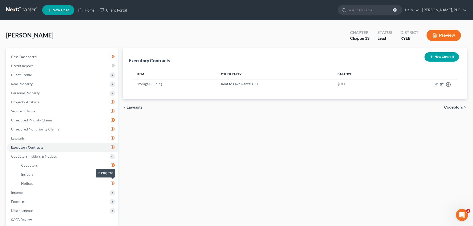
click at [111, 182] on span at bounding box center [113, 184] width 9 height 8
click at [79, 190] on span "Income" at bounding box center [62, 192] width 111 height 9
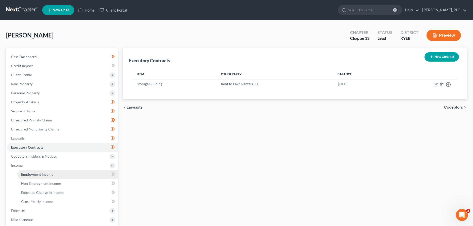
click at [86, 177] on link "Employment Income" at bounding box center [67, 174] width 101 height 9
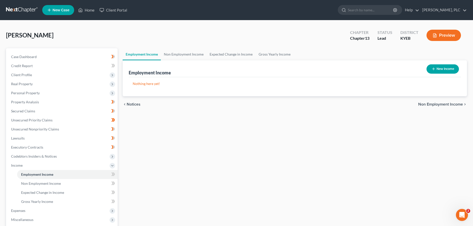
click at [435, 67] on button "New Income" at bounding box center [442, 68] width 32 height 9
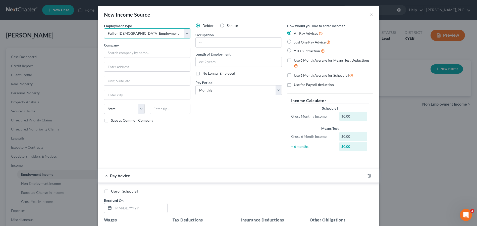
click option "Full or [DEMOGRAPHIC_DATA] Employment" at bounding box center [0, 0] width 0 height 0
click at [130, 56] on input "text" at bounding box center [147, 53] width 86 height 10
click at [207, 45] on input "text" at bounding box center [239, 43] width 86 height 10
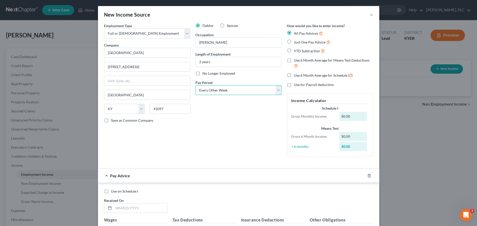
click option "Every Other Week" at bounding box center [0, 0] width 0 height 0
drag, startPoint x: 288, startPoint y: 50, endPoint x: 246, endPoint y: 112, distance: 74.9
click at [294, 49] on label "YTD Subtraction" at bounding box center [309, 51] width 31 height 6
click at [296, 49] on input "YTD Subtraction" at bounding box center [297, 49] width 3 height 3
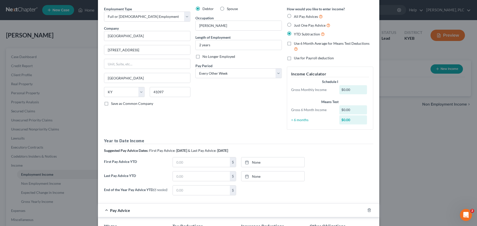
scroll to position [26, 0]
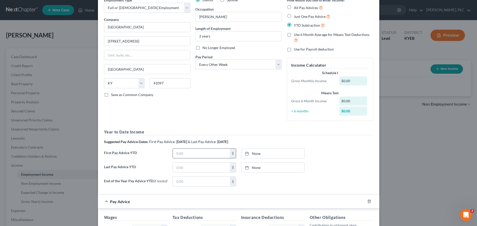
click at [190, 152] on input "text" at bounding box center [201, 154] width 57 height 10
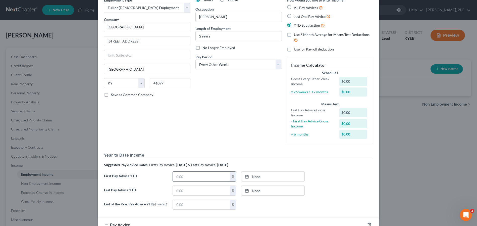
click at [204, 173] on input "text" at bounding box center [201, 177] width 57 height 10
click at [252, 177] on link "None" at bounding box center [272, 177] width 63 height 10
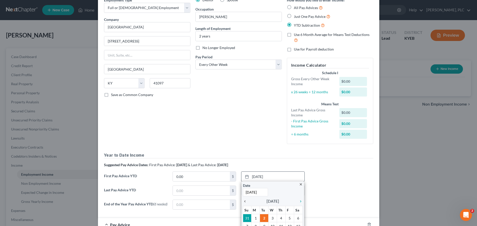
click at [243, 202] on icon "chevron_left" at bounding box center [246, 201] width 7 height 4
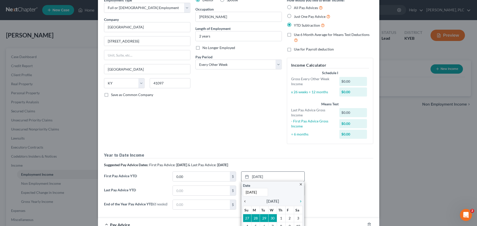
click at [243, 202] on icon "chevron_left" at bounding box center [246, 201] width 7 height 4
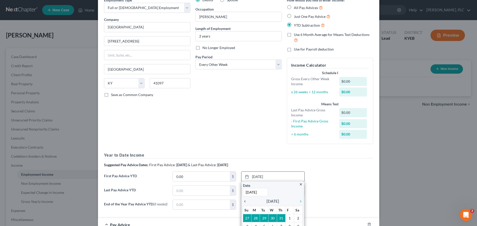
click at [243, 202] on icon "chevron_left" at bounding box center [246, 201] width 7 height 4
click at [243, 200] on icon "chevron_left" at bounding box center [246, 201] width 7 height 4
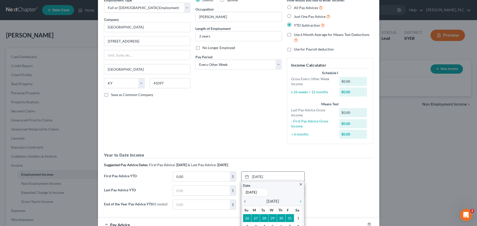
click at [243, 200] on icon "chevron_left" at bounding box center [246, 201] width 7 height 4
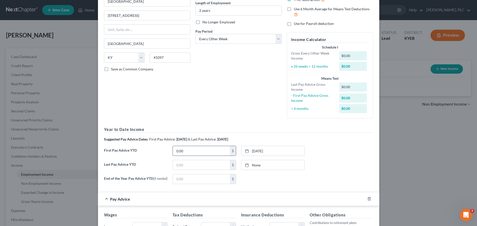
drag, startPoint x: 186, startPoint y: 150, endPoint x: 175, endPoint y: 150, distance: 11.1
click at [175, 150] on input "0.00" at bounding box center [201, 151] width 57 height 10
drag, startPoint x: 175, startPoint y: 150, endPoint x: 183, endPoint y: 154, distance: 9.7
click at [183, 150] on input "0.00" at bounding box center [201, 151] width 57 height 10
click at [188, 152] on input "0.00" at bounding box center [201, 151] width 57 height 10
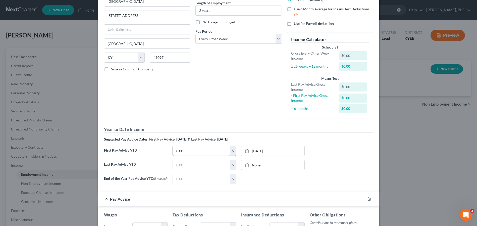
drag, startPoint x: 188, startPoint y: 152, endPoint x: 172, endPoint y: 152, distance: 16.1
click at [173, 151] on input "0.00" at bounding box center [201, 151] width 57 height 10
click at [191, 146] on input "2,508." at bounding box center [201, 151] width 57 height 10
click at [198, 163] on input "text" at bounding box center [201, 165] width 57 height 10
click at [254, 164] on link "None" at bounding box center [272, 165] width 63 height 10
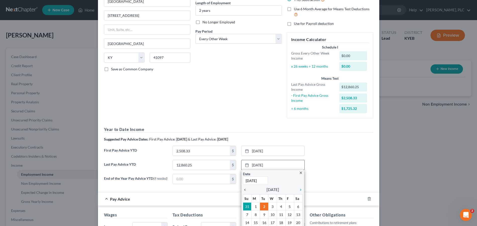
click at [244, 190] on icon "chevron_left" at bounding box center [246, 190] width 7 height 4
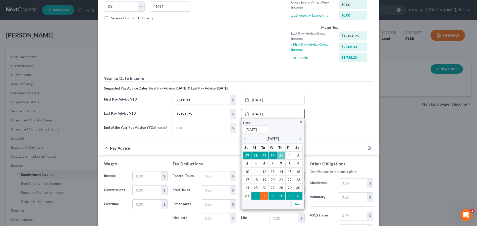
scroll to position [103, 0]
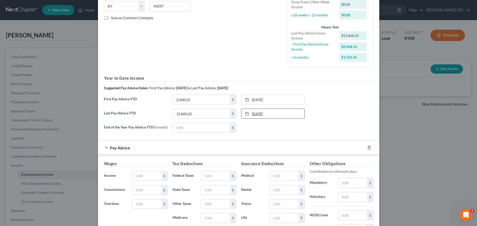
click at [257, 114] on link "[DATE]" at bounding box center [272, 114] width 63 height 10
click at [296, 131] on div "None close Date Time chevron_left [DATE] chevron_right Su M Tu W Th F Sa 31 1 2…" at bounding box center [273, 128] width 69 height 10
click at [152, 180] on input "text" at bounding box center [147, 176] width 28 height 10
click at [216, 192] on input "text" at bounding box center [215, 190] width 28 height 10
click at [213, 219] on input "text" at bounding box center [215, 218] width 28 height 10
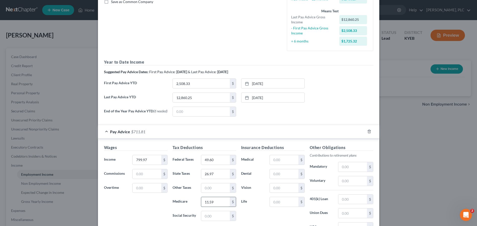
scroll to position [128, 0]
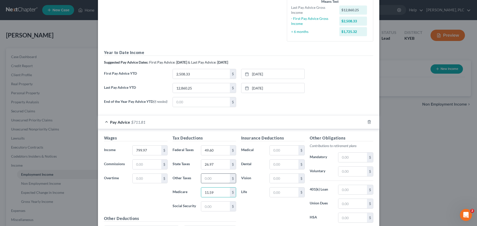
click at [211, 179] on input "text" at bounding box center [215, 179] width 28 height 10
click at [214, 151] on input "49.60" at bounding box center [215, 150] width 28 height 10
click at [211, 206] on input "text" at bounding box center [215, 207] width 28 height 10
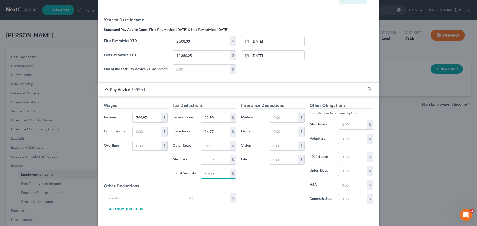
scroll to position [183, 0]
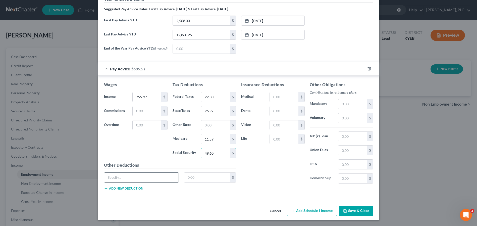
click at [129, 175] on input "text" at bounding box center [141, 178] width 75 height 10
click at [129, 189] on button "Add new deduction" at bounding box center [123, 188] width 39 height 4
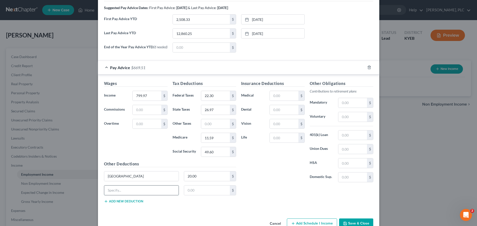
click at [129, 187] on input "text" at bounding box center [141, 190] width 75 height 10
click at [138, 201] on button "Add new deduction" at bounding box center [123, 201] width 39 height 4
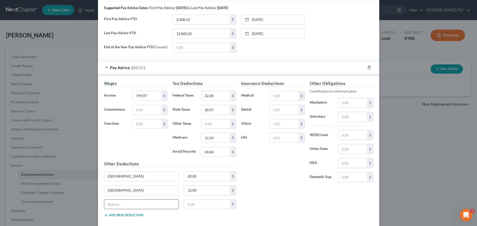
click at [139, 202] on input "text" at bounding box center [141, 205] width 75 height 10
drag, startPoint x: 273, startPoint y: 139, endPoint x: 193, endPoint y: 169, distance: 84.4
click at [272, 139] on input "text" at bounding box center [284, 138] width 28 height 10
click at [124, 217] on button "Add new deduction" at bounding box center [123, 215] width 39 height 4
click at [124, 217] on input "text" at bounding box center [141, 218] width 75 height 10
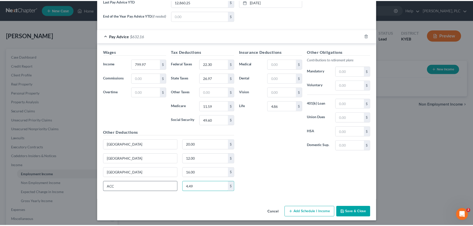
scroll to position [217, 0]
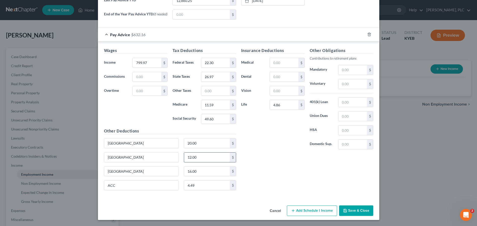
drag, startPoint x: 184, startPoint y: 157, endPoint x: 200, endPoint y: 157, distance: 15.8
click at [200, 157] on input "12.00" at bounding box center [207, 158] width 46 height 10
drag, startPoint x: 152, startPoint y: 174, endPoint x: 92, endPoint y: 171, distance: 59.4
click at [104, 171] on input "[GEOGRAPHIC_DATA]" at bounding box center [141, 172] width 75 height 10
click at [355, 213] on button "Save & Close" at bounding box center [356, 210] width 34 height 11
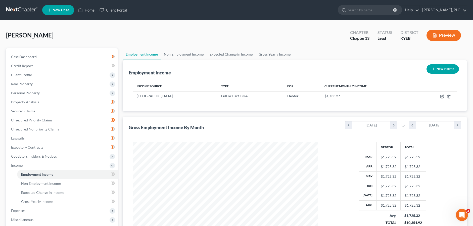
scroll to position [51, 0]
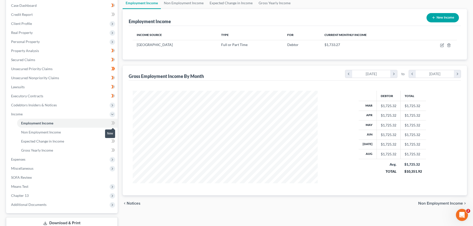
click at [114, 123] on icon at bounding box center [114, 123] width 2 height 4
click at [72, 134] on link "Non Employment Income" at bounding box center [67, 132] width 101 height 9
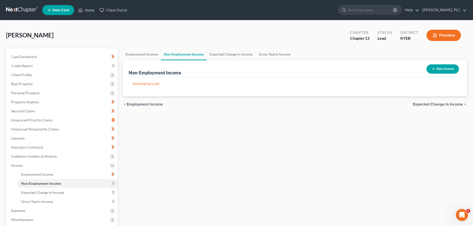
click at [447, 69] on button "New Income" at bounding box center [442, 68] width 32 height 9
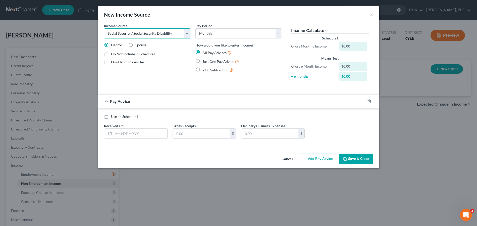
click option "Social Security / Social Security Disability" at bounding box center [0, 0] width 0 height 0
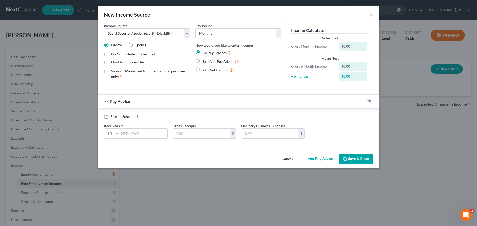
click at [203, 61] on label "Just One Pay Advice" at bounding box center [221, 62] width 36 height 6
click at [205, 61] on input "Just One Pay Advice" at bounding box center [206, 60] width 3 height 3
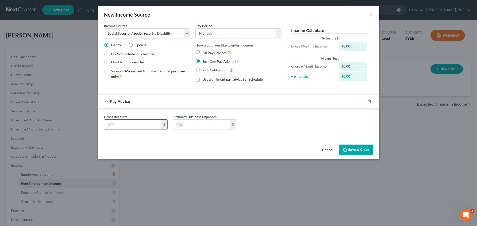
click at [139, 128] on input "text" at bounding box center [132, 125] width 57 height 10
click at [347, 150] on icon "button" at bounding box center [345, 149] width 3 height 3
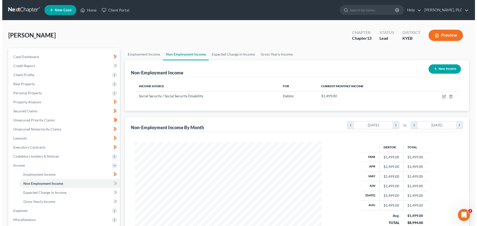
scroll to position [92, 195]
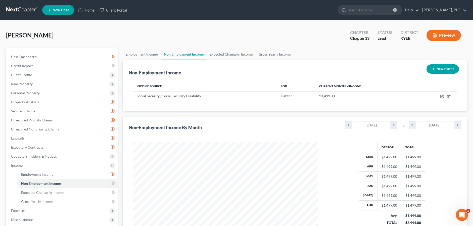
click at [453, 68] on button "New Income" at bounding box center [442, 68] width 32 height 9
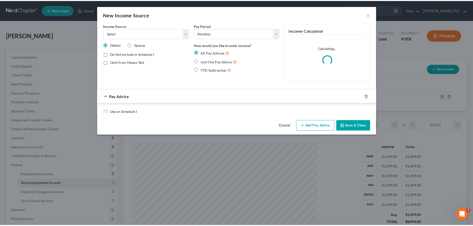
scroll to position [93, 197]
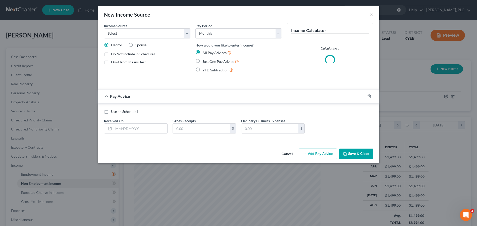
click at [135, 45] on label "Spouse" at bounding box center [140, 44] width 11 height 5
click at [137, 45] on input "Spouse" at bounding box center [138, 43] width 3 height 3
click at [203, 62] on label "Just One Pay Advice" at bounding box center [221, 62] width 36 height 6
click at [205, 62] on input "Just One Pay Advice" at bounding box center [206, 60] width 3 height 3
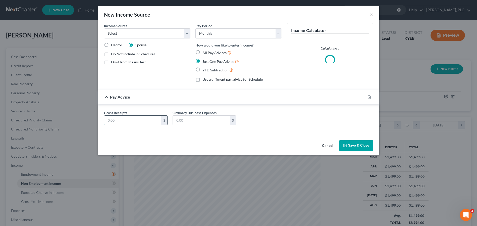
click at [132, 122] on input "text" at bounding box center [132, 121] width 57 height 10
click at [361, 148] on button "Save & Close" at bounding box center [356, 145] width 34 height 11
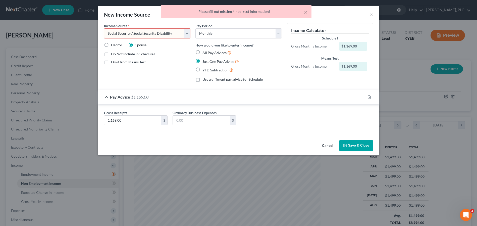
click option "Social Security / Social Security Disability" at bounding box center [0, 0] width 0 height 0
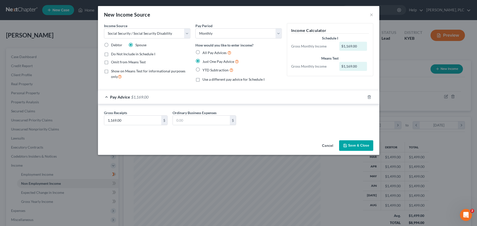
click at [354, 146] on button "Save & Close" at bounding box center [356, 145] width 34 height 11
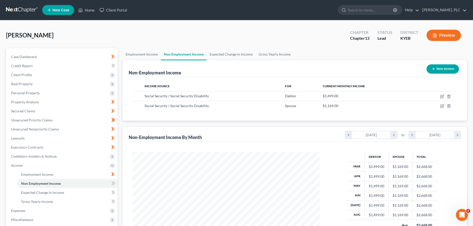
scroll to position [251193, 251090]
click at [112, 184] on icon at bounding box center [112, 183] width 2 height 4
click at [115, 183] on icon at bounding box center [114, 183] width 2 height 4
click at [74, 195] on link "Expected Change in Income" at bounding box center [67, 192] width 101 height 9
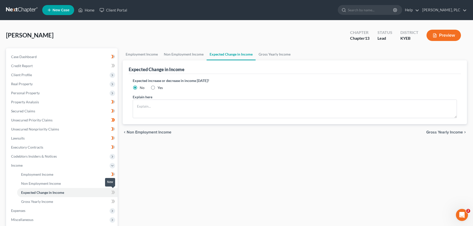
click at [111, 192] on span at bounding box center [113, 193] width 9 height 8
click at [116, 193] on span at bounding box center [113, 193] width 9 height 8
click at [66, 205] on link "Gross Yearly Income" at bounding box center [67, 201] width 101 height 9
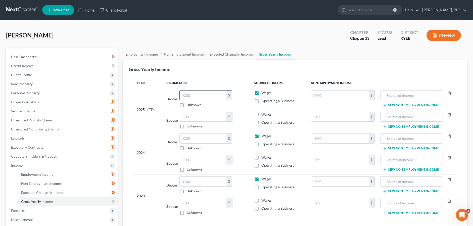
click at [187, 93] on input "text" at bounding box center [203, 95] width 46 height 10
click at [314, 97] on input "text" at bounding box center [340, 95] width 58 height 10
click at [314, 98] on input "text" at bounding box center [340, 95] width 58 height 10
click at [422, 93] on input "text" at bounding box center [411, 95] width 57 height 10
click at [336, 118] on input "text" at bounding box center [340, 117] width 58 height 10
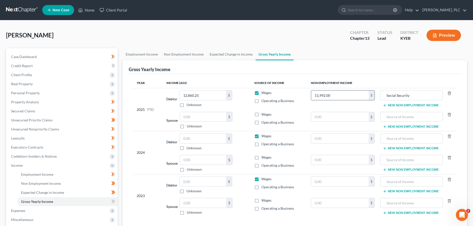
click at [313, 96] on input "11,992.00" at bounding box center [340, 95] width 58 height 10
click at [327, 117] on input "text" at bounding box center [340, 117] width 58 height 10
click at [330, 118] on input "text" at bounding box center [340, 117] width 58 height 10
click at [398, 121] on input "text" at bounding box center [411, 117] width 57 height 10
drag, startPoint x: 344, startPoint y: 98, endPoint x: 316, endPoint y: 96, distance: 27.4
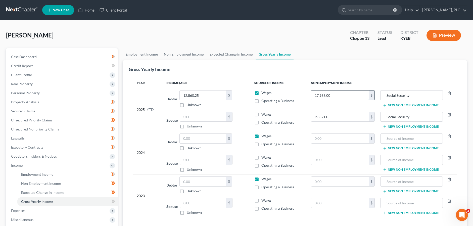
click at [316, 96] on input "17,988.00" at bounding box center [340, 95] width 58 height 10
drag, startPoint x: 316, startPoint y: 96, endPoint x: 323, endPoint y: 96, distance: 7.0
click at [319, 96] on input "17,988.00" at bounding box center [340, 95] width 58 height 10
drag, startPoint x: 335, startPoint y: 95, endPoint x: 310, endPoint y: 95, distance: 25.1
click at [311, 95] on input "17,988.00" at bounding box center [340, 95] width 58 height 10
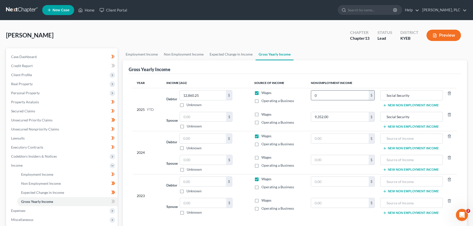
click at [340, 94] on input "0" at bounding box center [340, 95] width 58 height 10
click at [202, 140] on input "text" at bounding box center [203, 139] width 46 height 10
click at [326, 141] on input "text" at bounding box center [340, 139] width 58 height 10
drag, startPoint x: 323, startPoint y: 141, endPoint x: 306, endPoint y: 138, distance: 17.0
click at [311, 138] on input "0" at bounding box center [340, 139] width 58 height 10
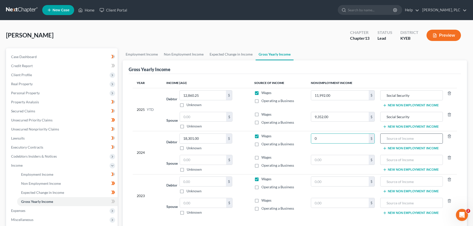
click at [412, 140] on input "text" at bounding box center [411, 139] width 57 height 10
click at [327, 137] on input "0" at bounding box center [340, 139] width 58 height 10
click at [324, 156] on input "text" at bounding box center [340, 160] width 58 height 10
click at [327, 160] on input "text" at bounding box center [340, 160] width 58 height 10
click at [216, 183] on input "text" at bounding box center [203, 182] width 46 height 10
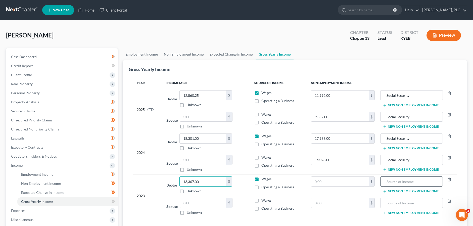
click at [389, 182] on input "text" at bounding box center [411, 182] width 57 height 10
click at [394, 203] on input "text" at bounding box center [411, 203] width 57 height 10
click at [331, 201] on input "text" at bounding box center [340, 203] width 58 height 10
click at [327, 184] on input "text" at bounding box center [340, 182] width 58 height 10
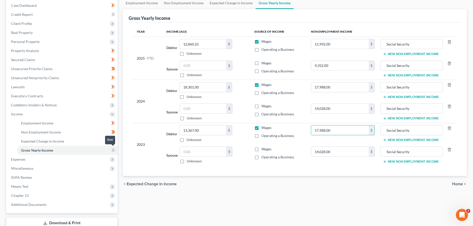
click at [111, 150] on span at bounding box center [113, 151] width 9 height 8
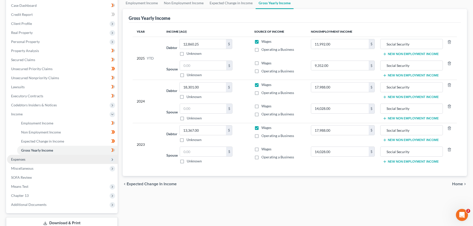
click at [54, 160] on span "Expenses" at bounding box center [62, 159] width 111 height 9
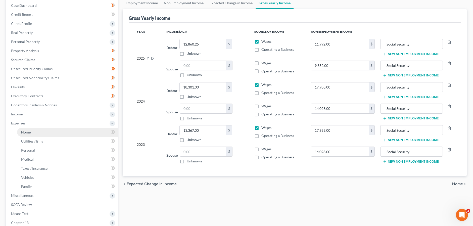
click at [42, 130] on link "Home" at bounding box center [67, 132] width 101 height 9
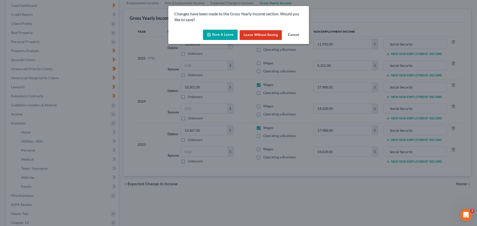
click at [210, 37] on icon "button" at bounding box center [209, 35] width 4 height 4
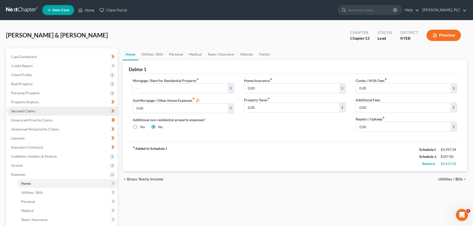
click at [34, 110] on span "Secured Claims" at bounding box center [23, 111] width 24 height 4
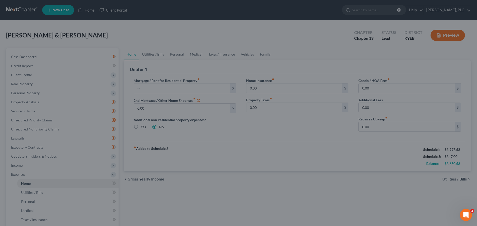
click at [28, 109] on div at bounding box center [238, 113] width 477 height 226
click at [469, 216] on div "Open Intercom Messenger" at bounding box center [465, 214] width 17 height 17
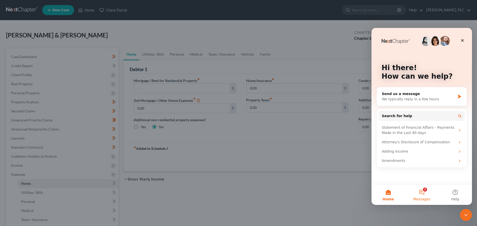
click at [420, 189] on button "2 Messages" at bounding box center [421, 195] width 33 height 20
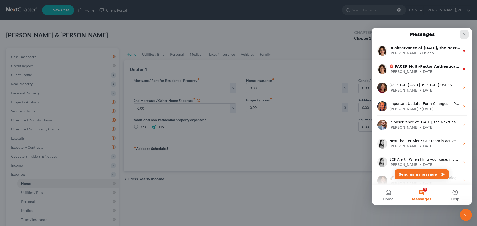
click at [467, 32] on div "Close" at bounding box center [464, 34] width 9 height 9
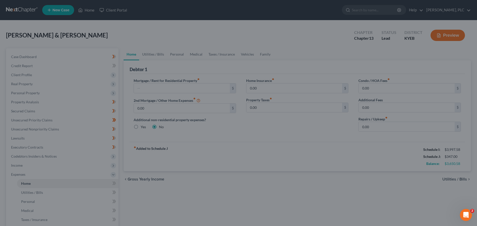
click at [57, 44] on div at bounding box center [238, 113] width 477 height 226
click at [54, 52] on div at bounding box center [238, 113] width 477 height 226
click at [19, 110] on div at bounding box center [238, 113] width 477 height 226
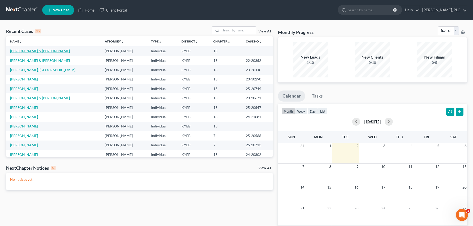
click at [15, 51] on link "[PERSON_NAME] & [PERSON_NAME]" at bounding box center [40, 51] width 60 height 4
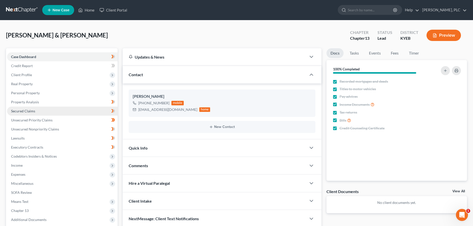
click at [14, 108] on link "Secured Claims" at bounding box center [62, 111] width 111 height 9
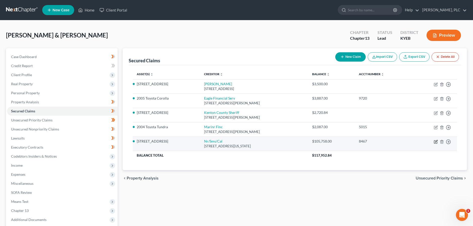
click at [435, 140] on icon "button" at bounding box center [435, 141] width 3 height 3
select select "39"
select select "12"
select select "2"
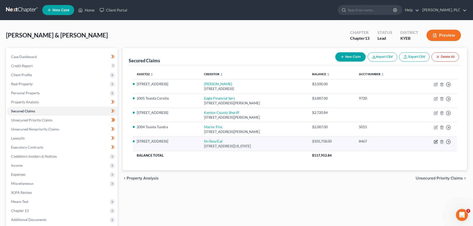
select select "0"
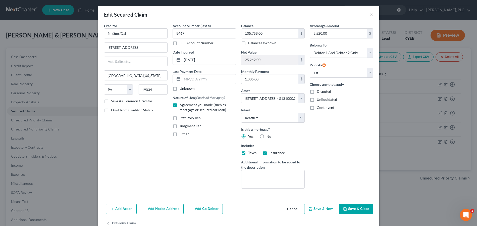
click at [248, 154] on label "Taxes" at bounding box center [252, 152] width 8 height 5
click at [250, 154] on input "Taxes" at bounding box center [251, 151] width 3 height 3
checkbox input "false"
click at [352, 208] on button "Save & Close" at bounding box center [356, 209] width 34 height 11
select select
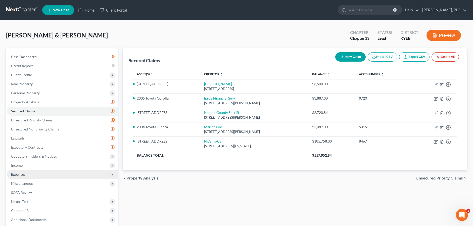
click at [15, 175] on span "Expenses" at bounding box center [18, 174] width 14 height 4
click at [23, 182] on span "Home" at bounding box center [26, 183] width 10 height 4
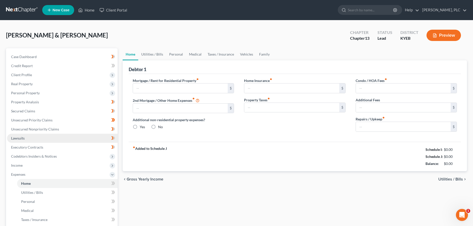
type input "0.00"
radio input "true"
type input "0.00"
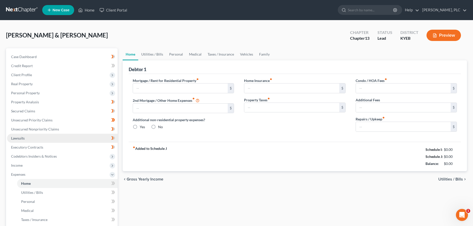
type input "0.00"
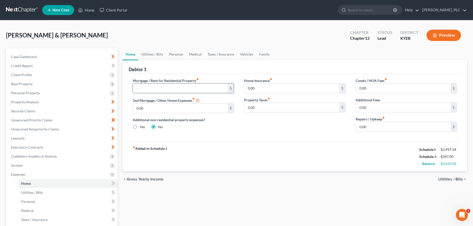
click at [145, 91] on input "text" at bounding box center [180, 88] width 95 height 10
type input "1,261.00"
click at [256, 107] on input "0.00" at bounding box center [291, 108] width 95 height 10
click at [252, 111] on input "0.00" at bounding box center [291, 108] width 95 height 10
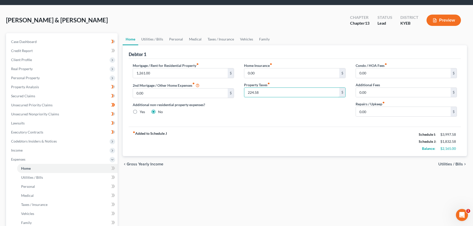
scroll to position [26, 0]
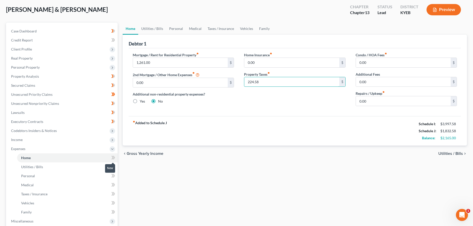
type input "224.58"
click at [113, 157] on icon at bounding box center [113, 158] width 4 height 6
click at [66, 168] on link "Utilities / Bills" at bounding box center [67, 166] width 101 height 9
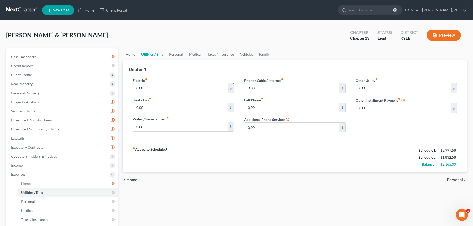
click at [148, 87] on input "0.00" at bounding box center [180, 88] width 95 height 10
type input "300.00"
click at [262, 87] on input "0.00" at bounding box center [291, 88] width 95 height 10
type input "67.00"
click at [256, 106] on input "0.00" at bounding box center [291, 108] width 95 height 10
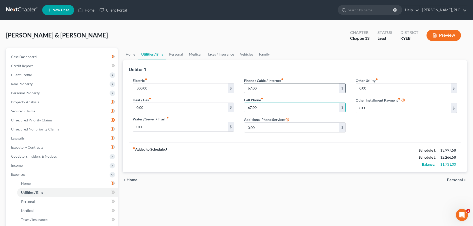
type input "67.00"
drag, startPoint x: 262, startPoint y: 89, endPoint x: 252, endPoint y: 88, distance: 10.1
click at [252, 88] on input "67.00" at bounding box center [291, 88] width 95 height 10
drag, startPoint x: 258, startPoint y: 88, endPoint x: 247, endPoint y: 91, distance: 11.6
click at [247, 91] on input ".0067" at bounding box center [291, 88] width 95 height 10
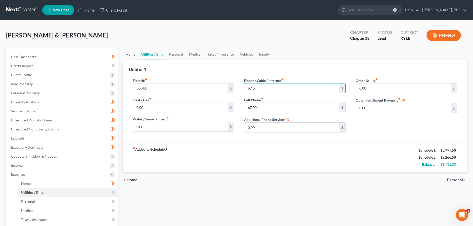
type input "67.00"
click at [171, 126] on input "0.00" at bounding box center [180, 127] width 95 height 10
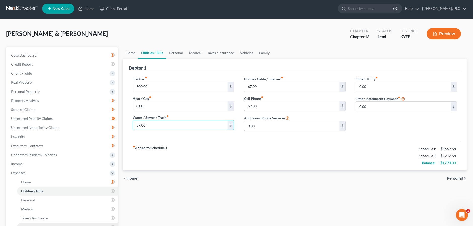
scroll to position [51, 0]
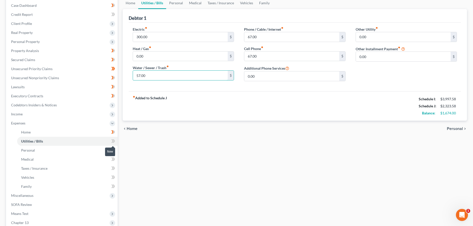
type input "57.00"
click at [111, 140] on span at bounding box center [113, 142] width 9 height 8
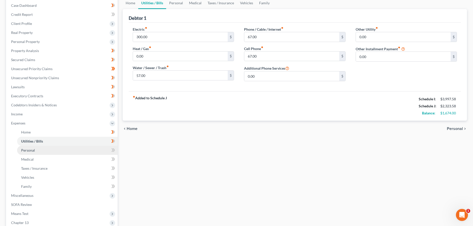
click at [61, 149] on link "Personal" at bounding box center [67, 150] width 101 height 9
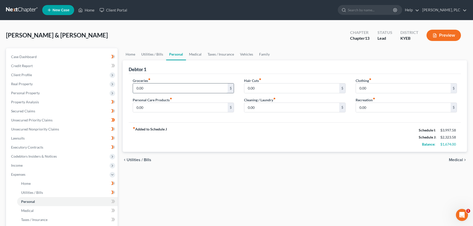
click at [155, 89] on input "0.00" at bounding box center [180, 88] width 95 height 10
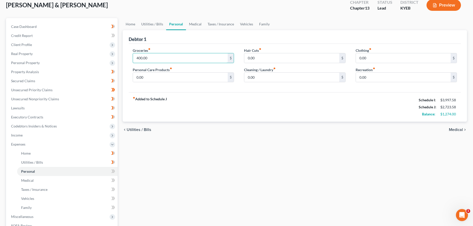
scroll to position [77, 0]
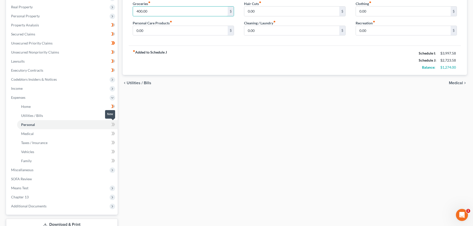
type input "400.00"
click at [112, 125] on icon at bounding box center [112, 125] width 2 height 4
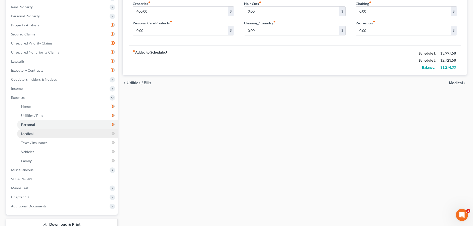
click at [74, 133] on link "Medical" at bounding box center [67, 133] width 101 height 9
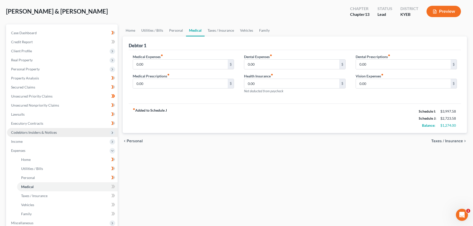
scroll to position [51, 0]
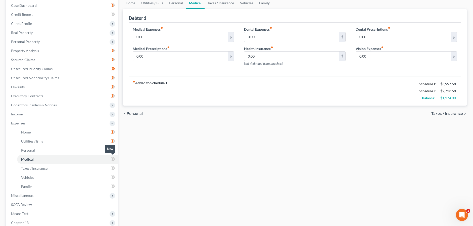
click at [113, 161] on icon at bounding box center [113, 159] width 4 height 6
click at [79, 170] on link "Taxes / Insurance" at bounding box center [67, 168] width 101 height 9
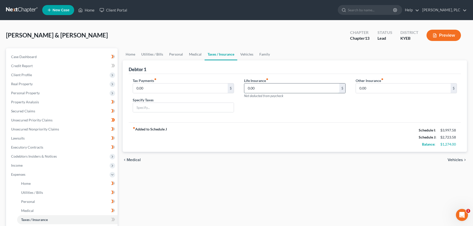
drag, startPoint x: 260, startPoint y: 88, endPoint x: 263, endPoint y: 91, distance: 4.5
click at [263, 91] on input "0.00" at bounding box center [291, 88] width 95 height 10
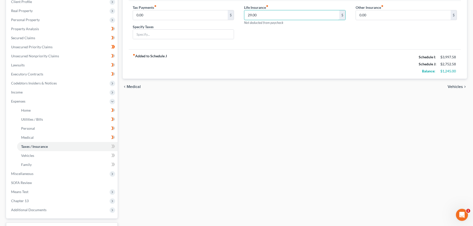
scroll to position [77, 0]
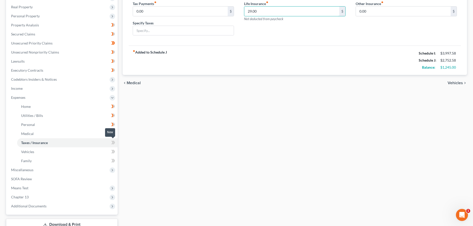
type input "29.00"
click at [114, 140] on icon at bounding box center [113, 142] width 4 height 6
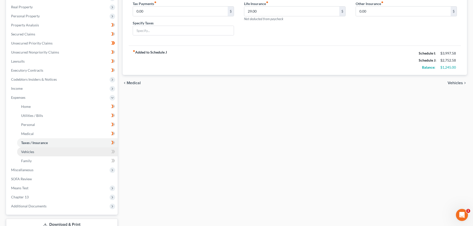
click at [70, 153] on link "Vehicles" at bounding box center [67, 151] width 101 height 9
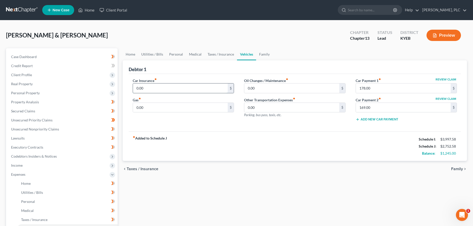
click at [158, 86] on input "0.00" at bounding box center [180, 88] width 95 height 10
type input "132.00"
click at [148, 106] on input "0.00" at bounding box center [180, 108] width 95 height 10
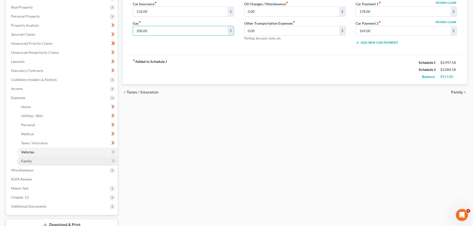
scroll to position [77, 0]
type input "200.00"
click at [113, 151] on icon at bounding box center [113, 152] width 4 height 6
click at [68, 160] on link "Family" at bounding box center [67, 160] width 101 height 9
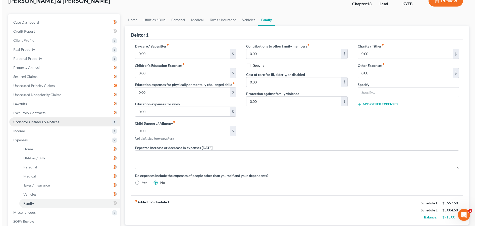
scroll to position [51, 0]
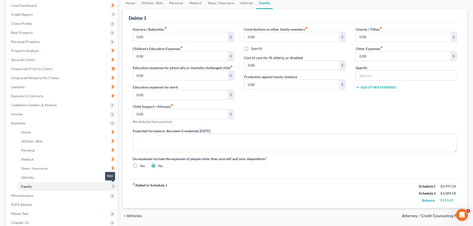
click at [111, 188] on span at bounding box center [113, 187] width 9 height 8
click at [49, 193] on span "Miscellaneous" at bounding box center [62, 195] width 111 height 9
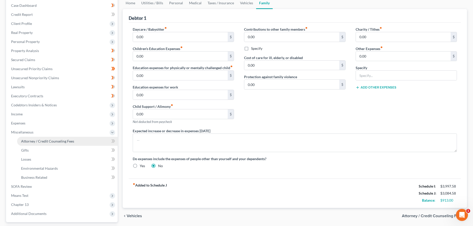
click at [62, 140] on span "Attorney / Credit Counseling Fees" at bounding box center [47, 141] width 53 height 4
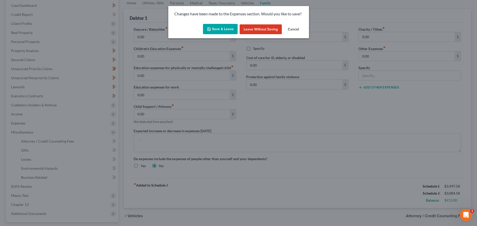
click at [237, 28] on button "Save & Leave" at bounding box center [220, 29] width 35 height 11
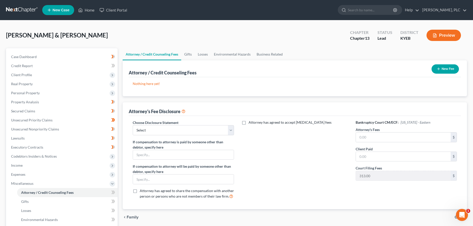
drag, startPoint x: 454, startPoint y: 69, endPoint x: 436, endPoint y: 81, distance: 21.0
click at [454, 69] on button "New Fee" at bounding box center [444, 68] width 27 height 9
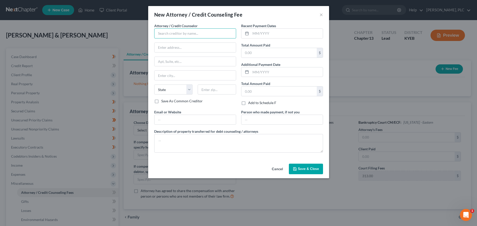
click at [212, 35] on input "text" at bounding box center [195, 33] width 82 height 10
type input "John M. Schultz"
click at [180, 44] on div "John M. Schultz" at bounding box center [184, 42] width 52 height 5
type input "10 South Main Street"
type input "[PERSON_NAME]"
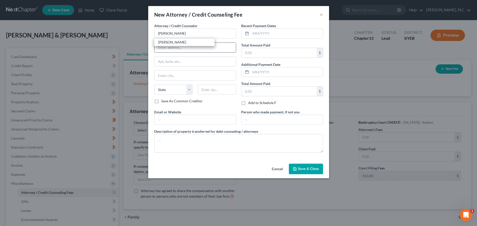
select select "18"
type input "41094"
click at [193, 118] on input "text" at bounding box center [195, 120] width 81 height 10
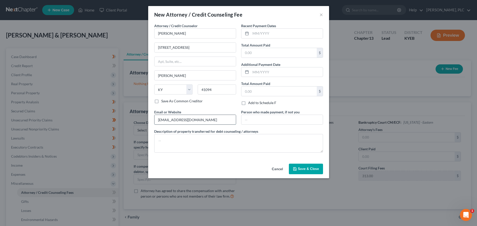
type input "[EMAIL_ADDRESS][DOMAIN_NAME]"
click at [276, 35] on input "text" at bounding box center [287, 34] width 72 height 10
type input "08/2025"
type input "375.00"
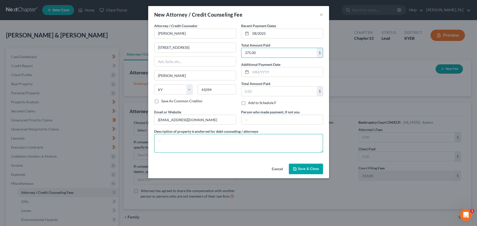
click at [189, 143] on textarea at bounding box center [238, 143] width 169 height 19
click at [241, 140] on textarea "Filing fee - $ 313.00 and Credit Report fee - $" at bounding box center [238, 143] width 169 height 19
type textarea "Filing fee - $ 313.00 and Credit Report fee - $62.00"
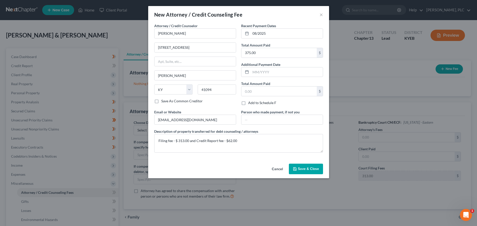
click at [296, 173] on button "Save & Close" at bounding box center [306, 169] width 34 height 11
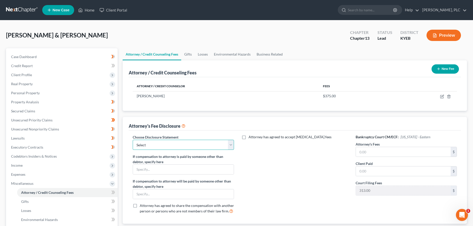
select select "3"
click option "Attorney Fee Disclosure (Chapter 13)" at bounding box center [0, 0] width 0 height 0
click at [366, 152] on input "text" at bounding box center [403, 152] width 95 height 10
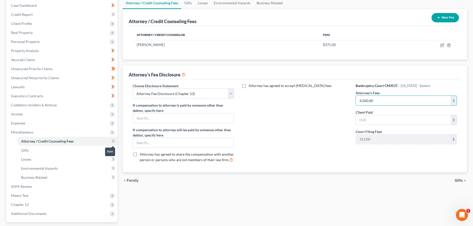
type input "4,500.00"
click at [113, 143] on icon at bounding box center [113, 141] width 4 height 6
click at [114, 150] on icon at bounding box center [113, 150] width 4 height 6
click at [114, 150] on icon at bounding box center [114, 150] width 2 height 4
click at [114, 157] on icon at bounding box center [114, 159] width 2 height 4
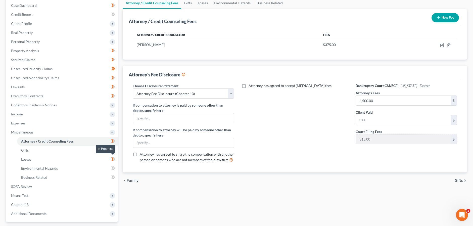
click at [114, 157] on icon at bounding box center [114, 159] width 2 height 4
click at [113, 167] on icon at bounding box center [112, 168] width 2 height 4
click at [113, 175] on icon at bounding box center [113, 177] width 4 height 6
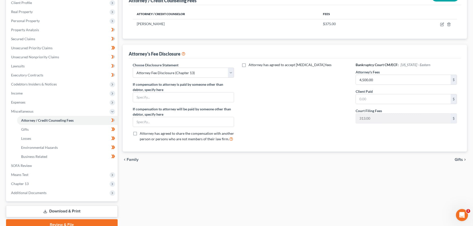
scroll to position [77, 0]
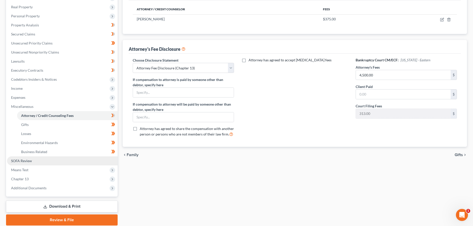
click at [45, 159] on link "SOFA Review" at bounding box center [62, 160] width 111 height 9
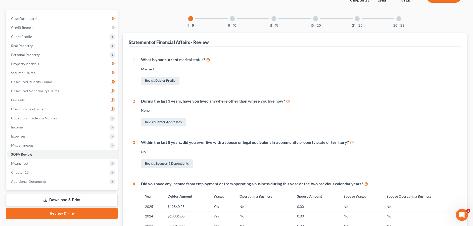
scroll to position [77, 0]
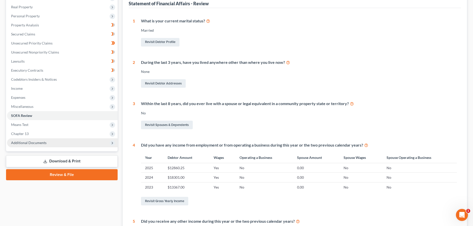
click at [46, 145] on span "Additional Documents" at bounding box center [62, 142] width 111 height 9
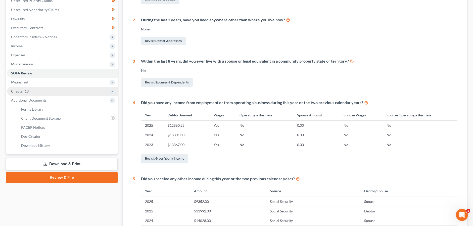
scroll to position [128, 0]
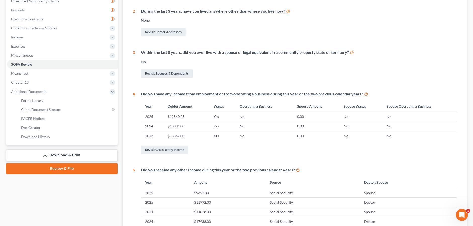
click at [67, 168] on link "Review & File" at bounding box center [62, 168] width 112 height 11
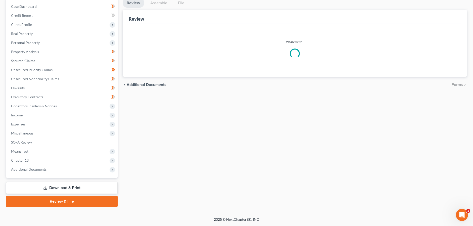
scroll to position [50, 0]
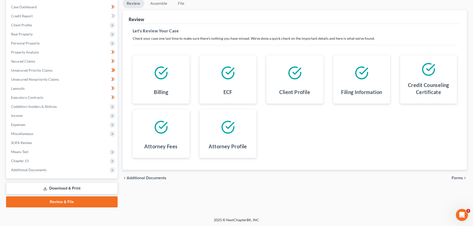
click at [55, 189] on link "Download & Print" at bounding box center [62, 188] width 112 height 12
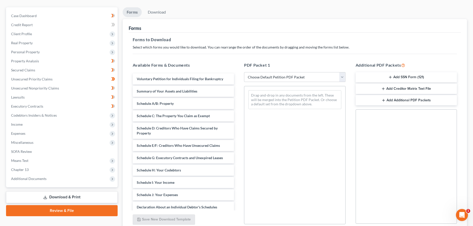
scroll to position [51, 0]
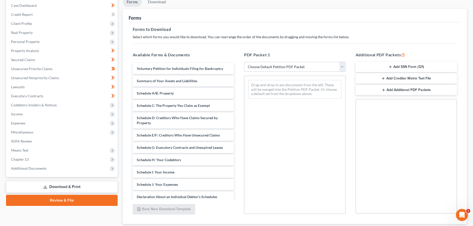
click at [404, 89] on button "Add Additional PDF Packets" at bounding box center [407, 90] width 102 height 11
click at [445, 109] on icon "button" at bounding box center [447, 110] width 4 height 4
click at [446, 110] on line "button" at bounding box center [446, 110] width 0 height 1
drag, startPoint x: 343, startPoint y: 66, endPoint x: 296, endPoint y: 179, distance: 122.5
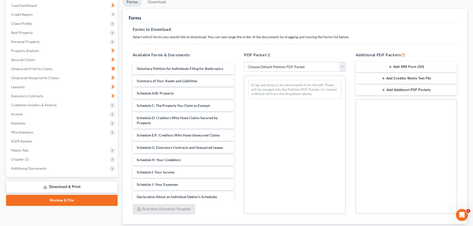
click at [296, 179] on div "Drag-and-drop in any documents from the left. These will be merged into the Pet…" at bounding box center [295, 145] width 102 height 138
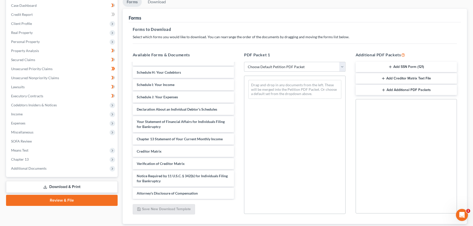
select select "0"
click option "Complete Bankruptcy Petition (all forms and schedules)" at bounding box center [0, 0] width 0 height 0
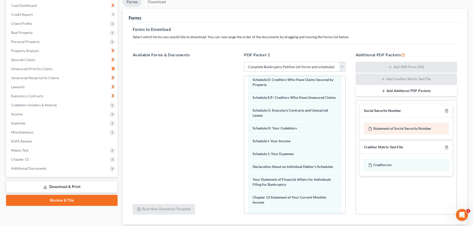
scroll to position [77, 0]
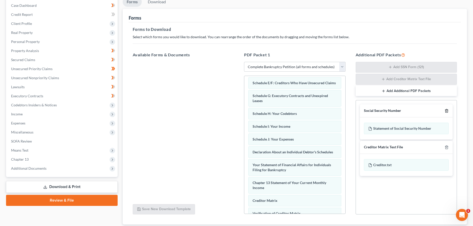
click at [446, 112] on icon "button" at bounding box center [447, 111] width 4 height 4
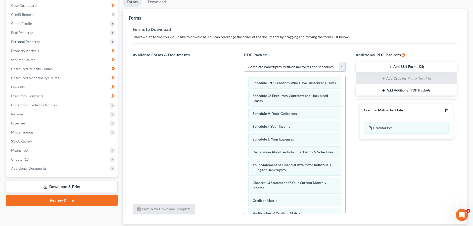
click at [445, 110] on icon "button" at bounding box center [446, 110] width 2 height 3
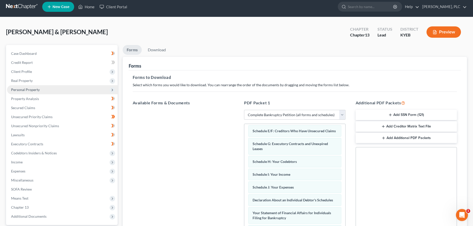
scroll to position [0, 0]
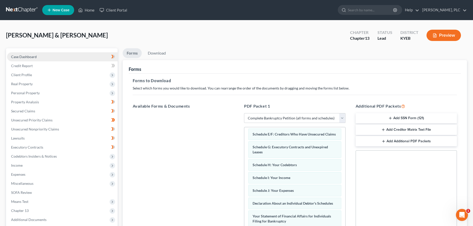
click at [28, 56] on span "Case Dashboard" at bounding box center [24, 57] width 26 height 4
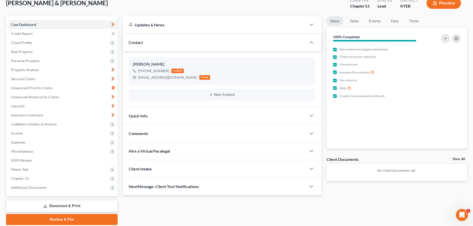
scroll to position [50, 0]
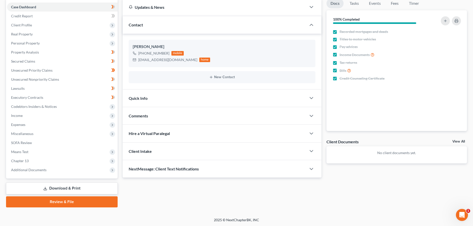
click at [459, 142] on link "View All" at bounding box center [458, 142] width 13 height 4
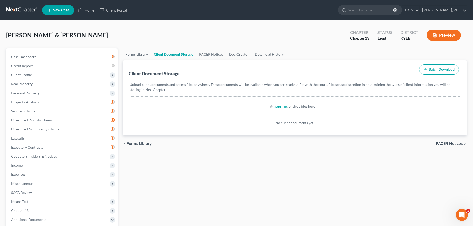
click at [281, 107] on input "file" at bounding box center [280, 106] width 12 height 9
type input "C:\fakepath\Rights and Responsibilities of Chapter 13 Debtors and Their Attorne…"
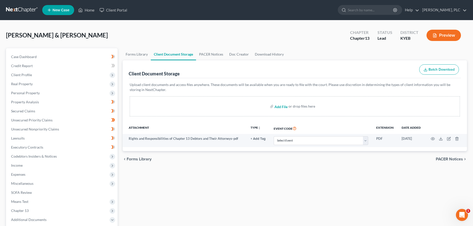
click at [278, 106] on input "file" at bounding box center [280, 106] width 12 height 9
type input "C:\fakepath\Rights and Responsibilities of Chapter 13 Debtors and Their Attorne…"
click at [339, 184] on div "Forms Library Client Document Storage PACER Notices Doc Creator Download Histor…" at bounding box center [295, 175] width 350 height 254
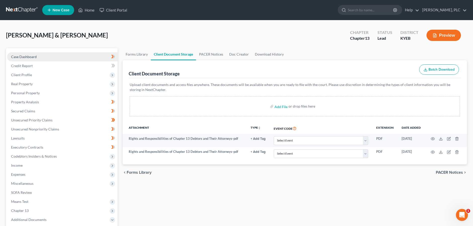
click at [29, 58] on span "Case Dashboard" at bounding box center [24, 57] width 26 height 4
